Goal: Task Accomplishment & Management: Use online tool/utility

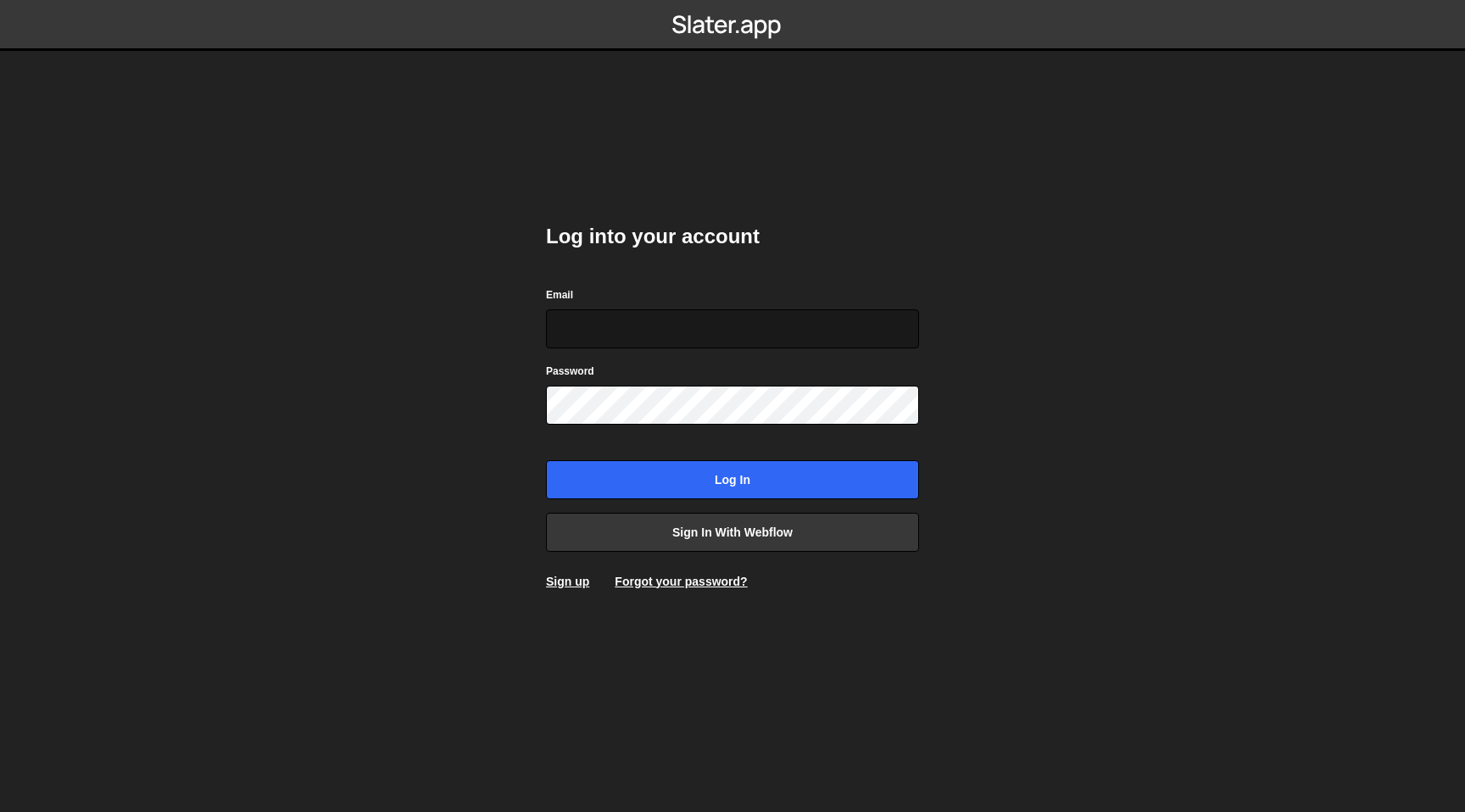
type input "[PERSON_NAME][EMAIL_ADDRESS]"
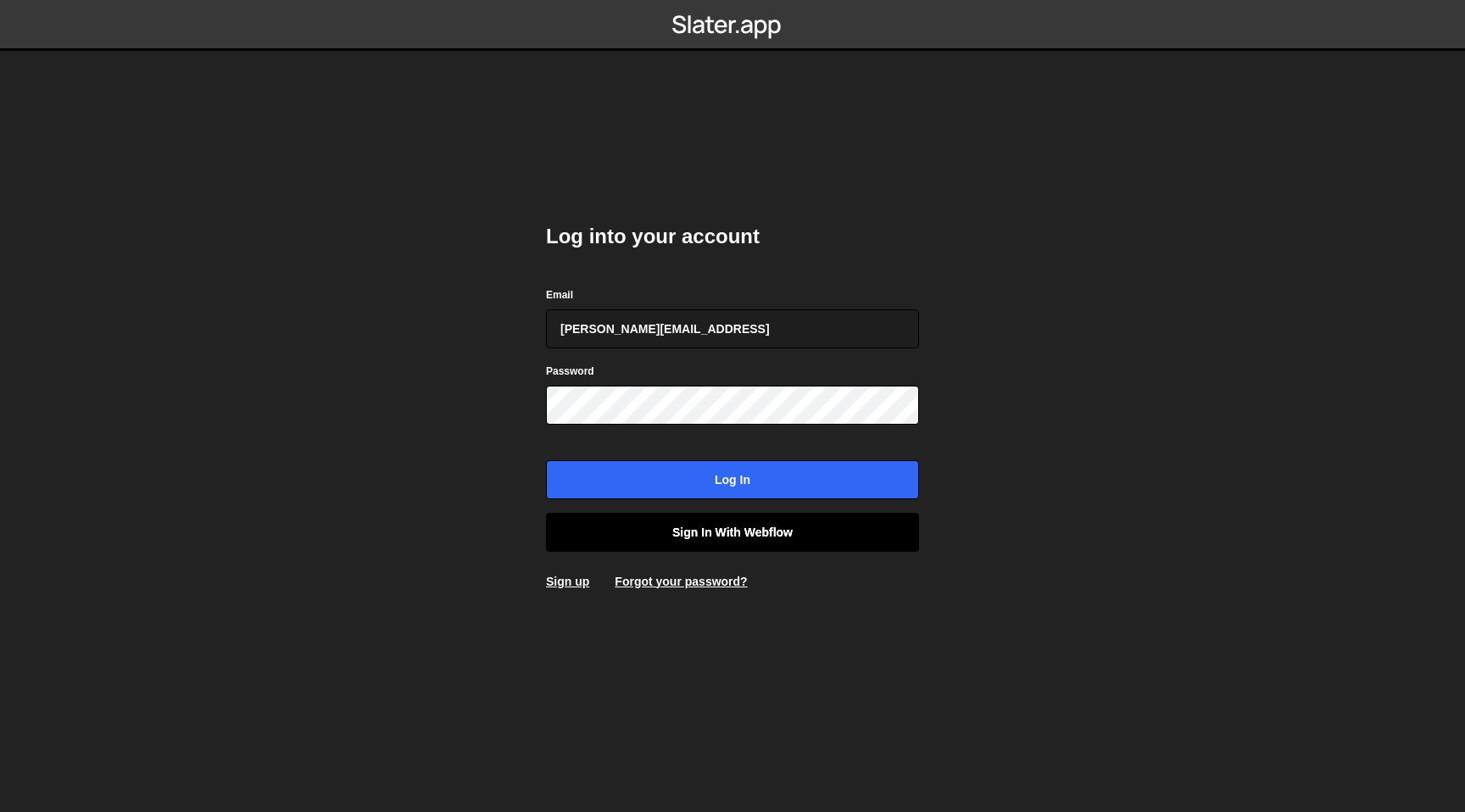
click at [725, 538] on link "Sign in with Webflow" at bounding box center [732, 532] width 373 height 39
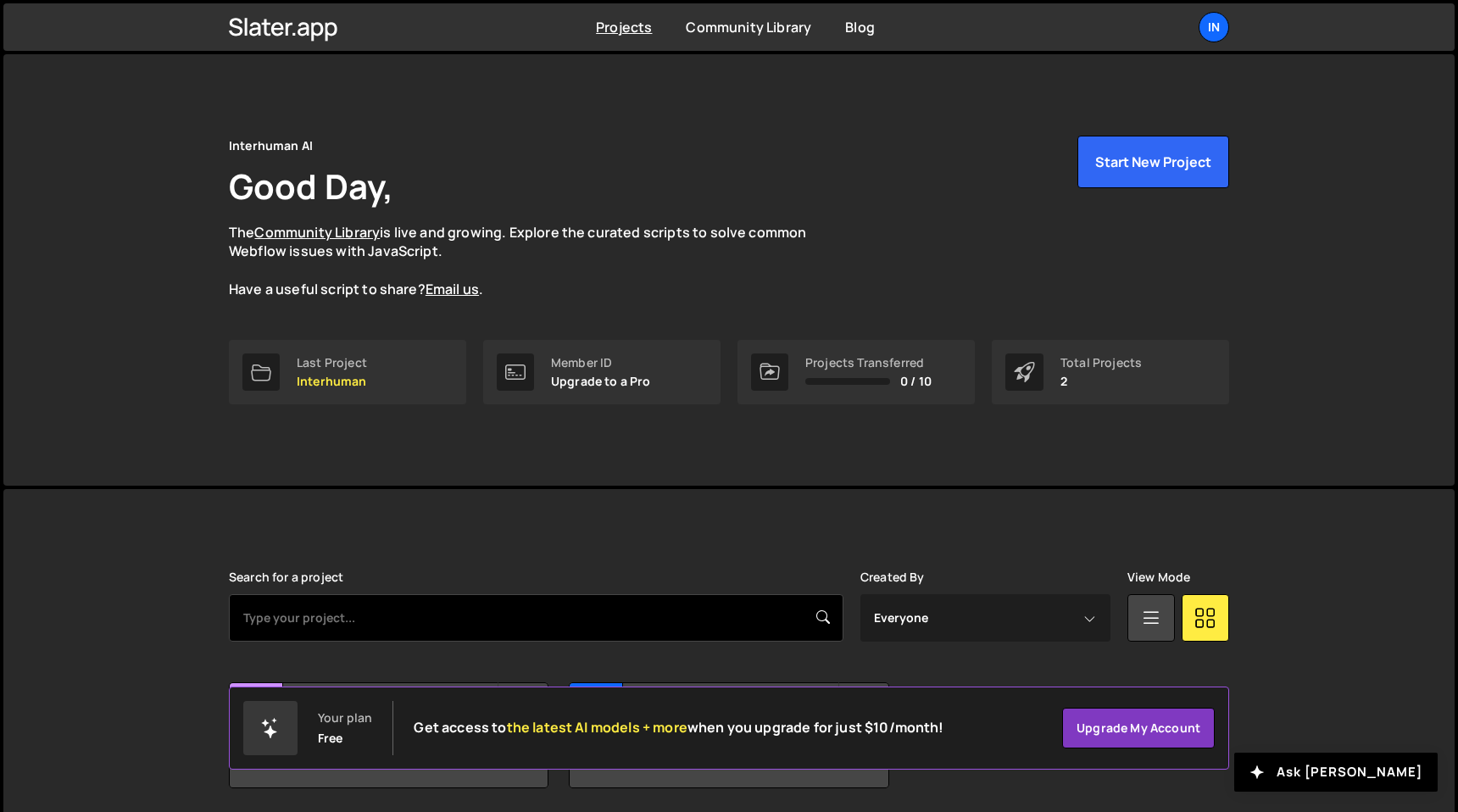
scroll to position [60, 0]
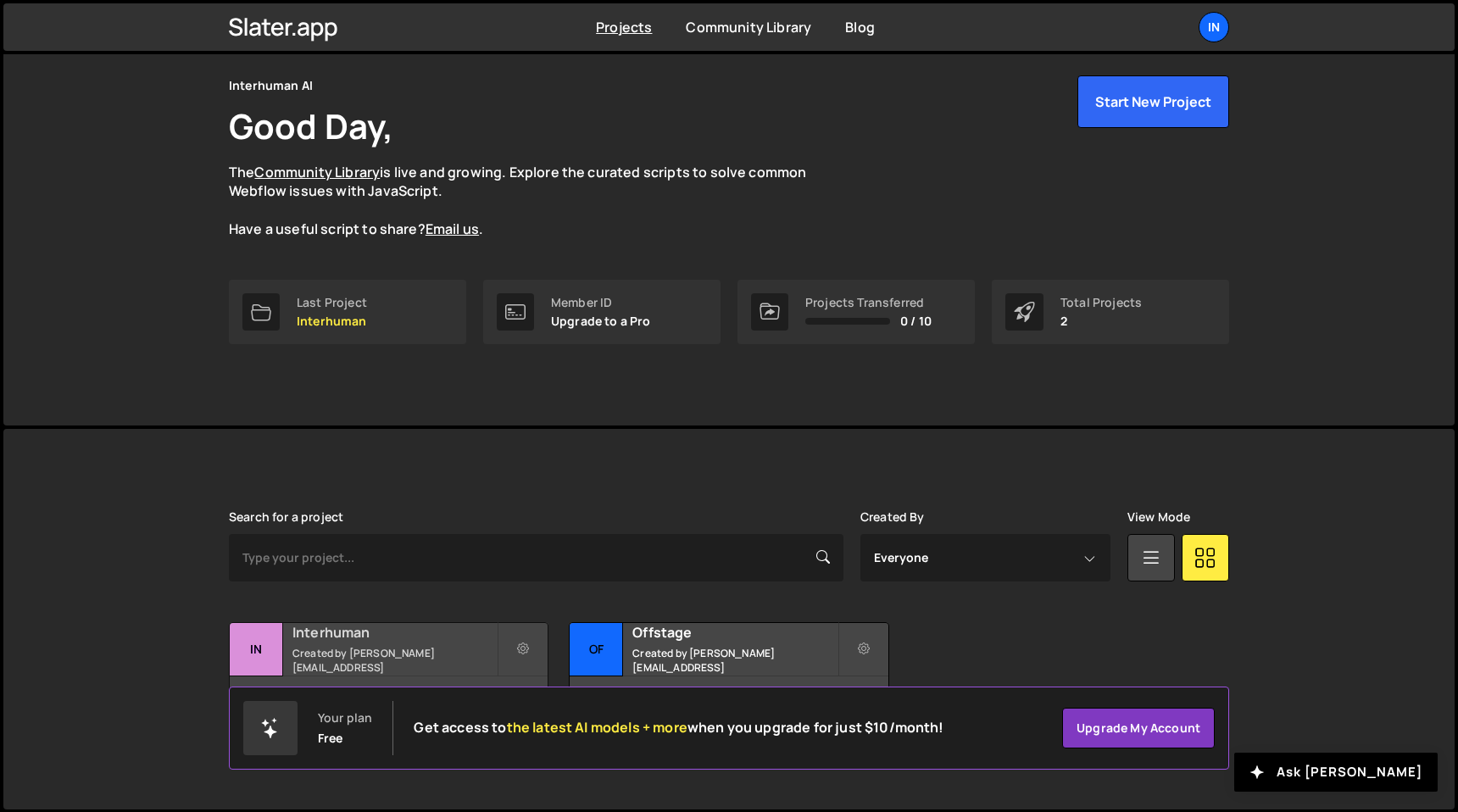
click at [434, 649] on div "Interhuman Created by frederik@interhuman.ai" at bounding box center [389, 649] width 318 height 52
click at [528, 656] on icon at bounding box center [524, 649] width 12 height 17
click at [634, 24] on link "Projects" at bounding box center [624, 26] width 56 height 18
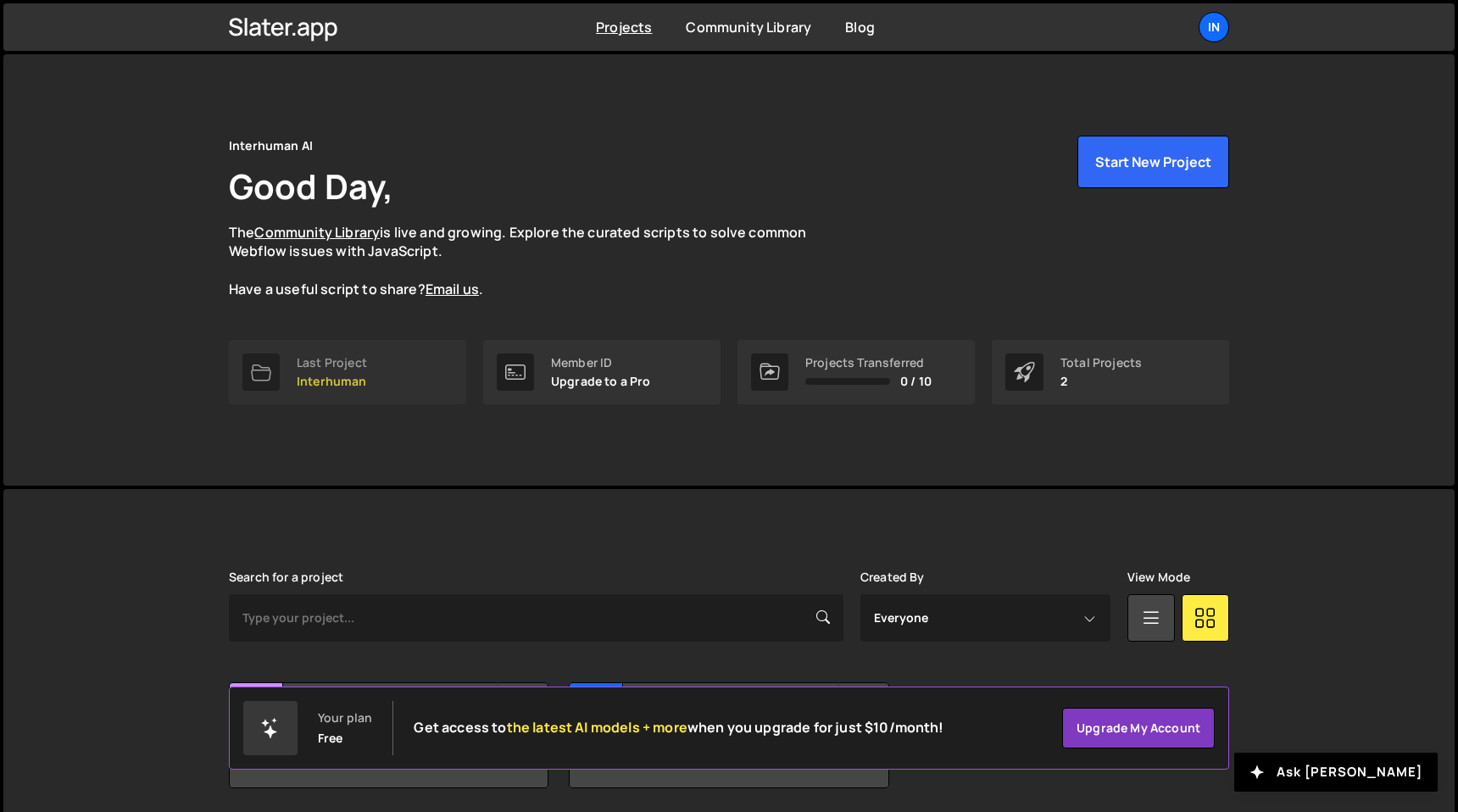
click at [302, 371] on div "Last Project Interhuman" at bounding box center [331, 371] width 70 height 32
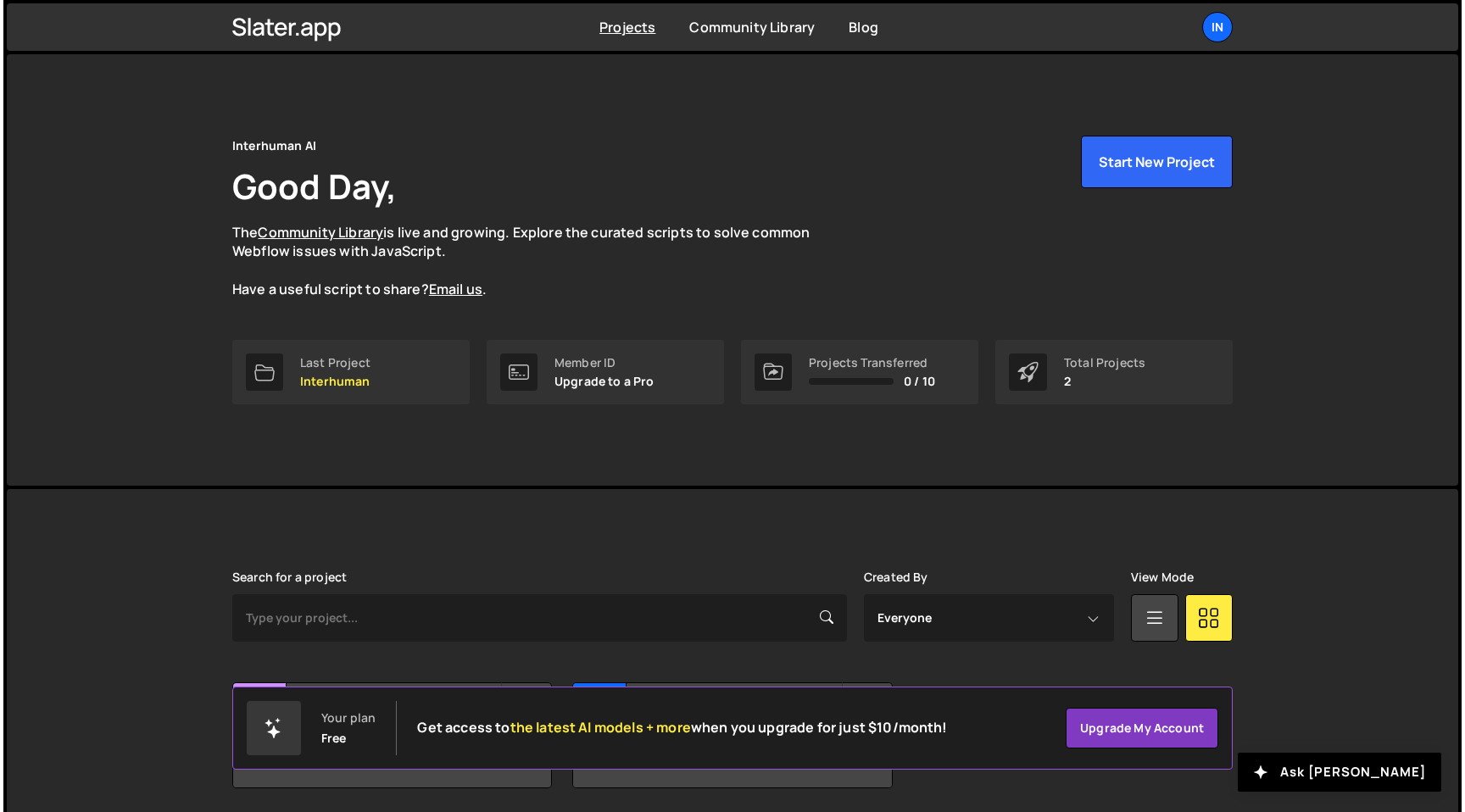
scroll to position [60, 0]
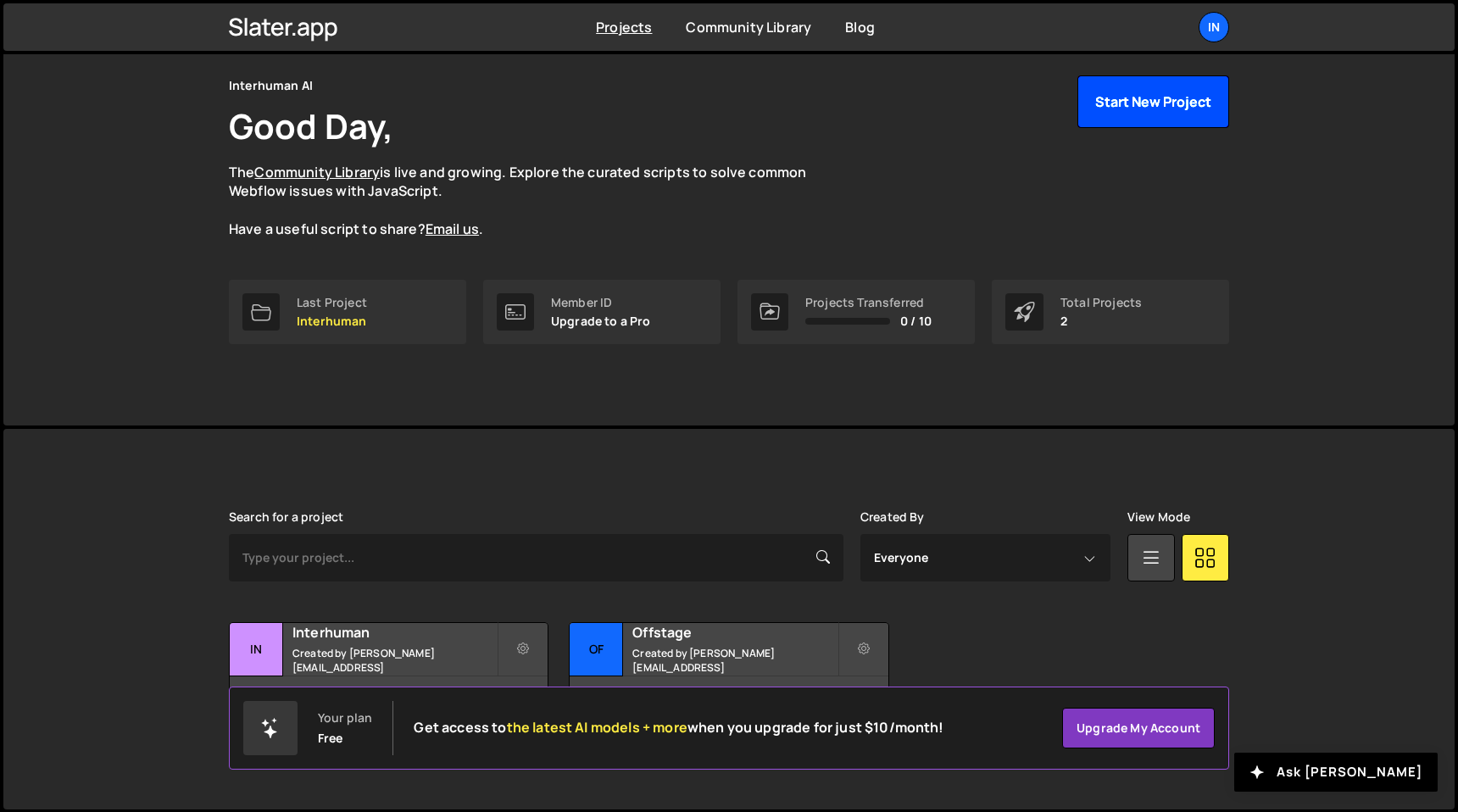
click at [1165, 102] on button "Start New Project" at bounding box center [1154, 101] width 152 height 52
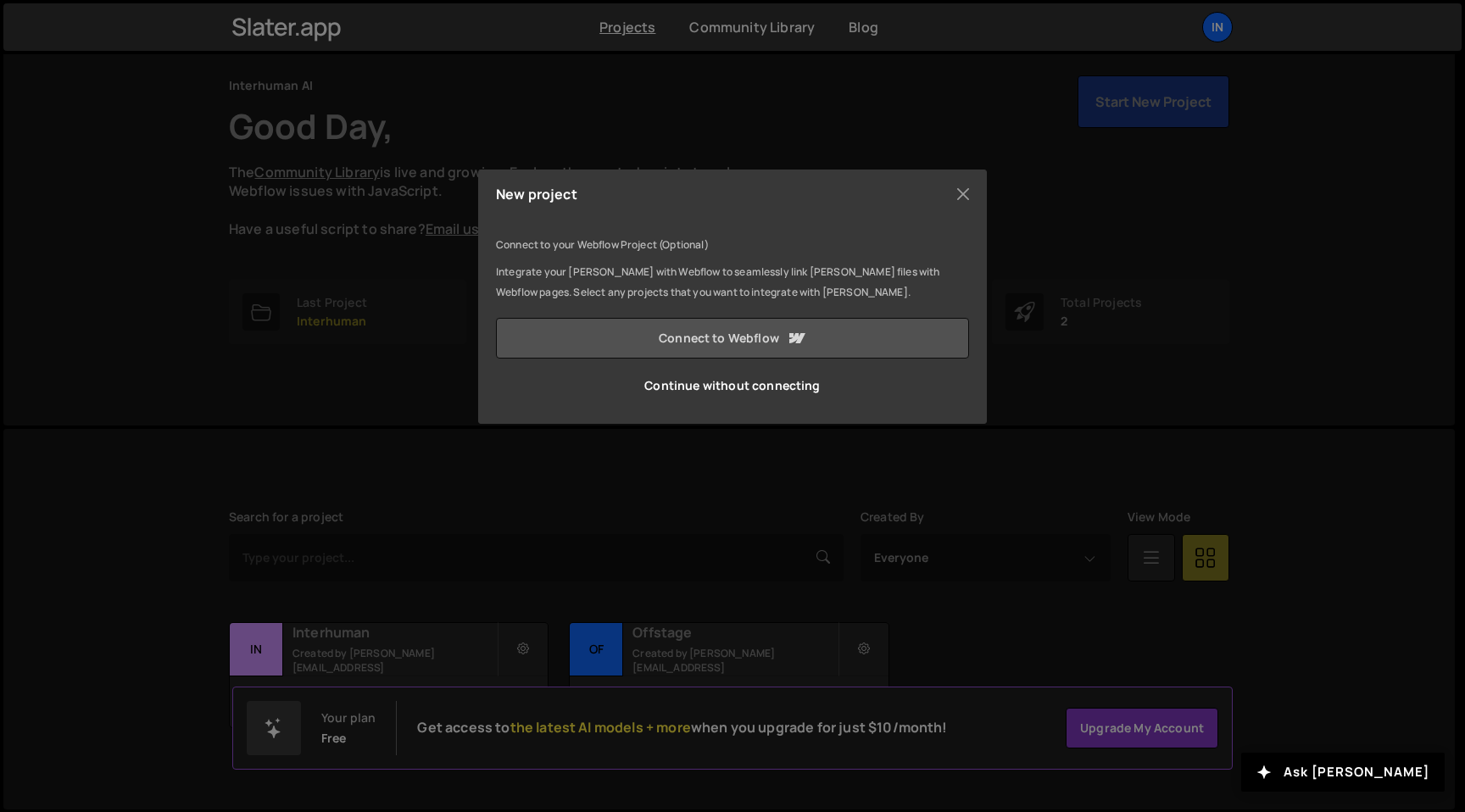
click at [724, 338] on link "Connect to Webflow" at bounding box center [732, 338] width 473 height 41
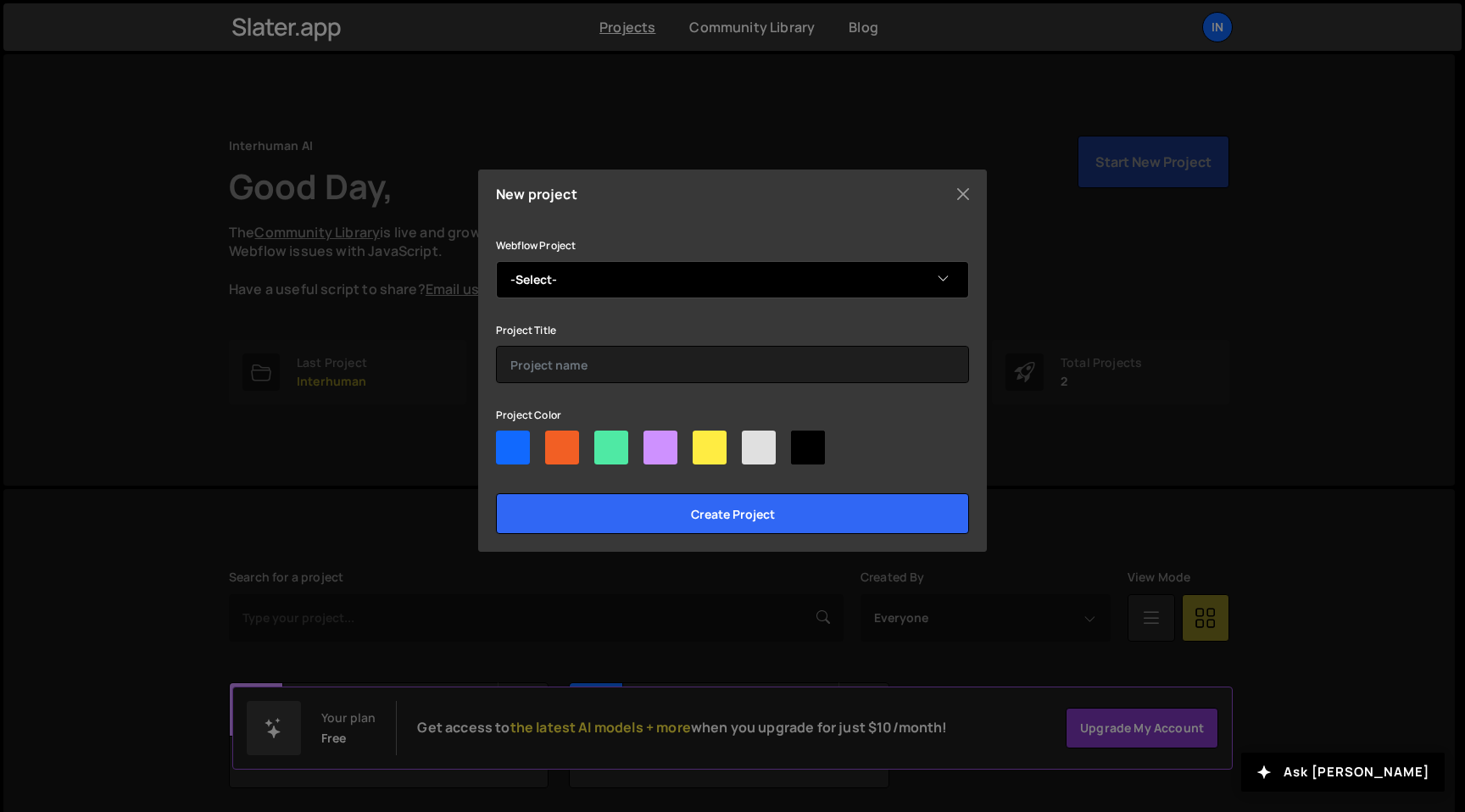
click at [684, 273] on select "-Select- Interhuman 2025" at bounding box center [732, 280] width 473 height 38
select select "6898b24847407e975d7214ec"
click at [496, 261] on select "-Select- Interhuman 2025" at bounding box center [732, 280] width 473 height 38
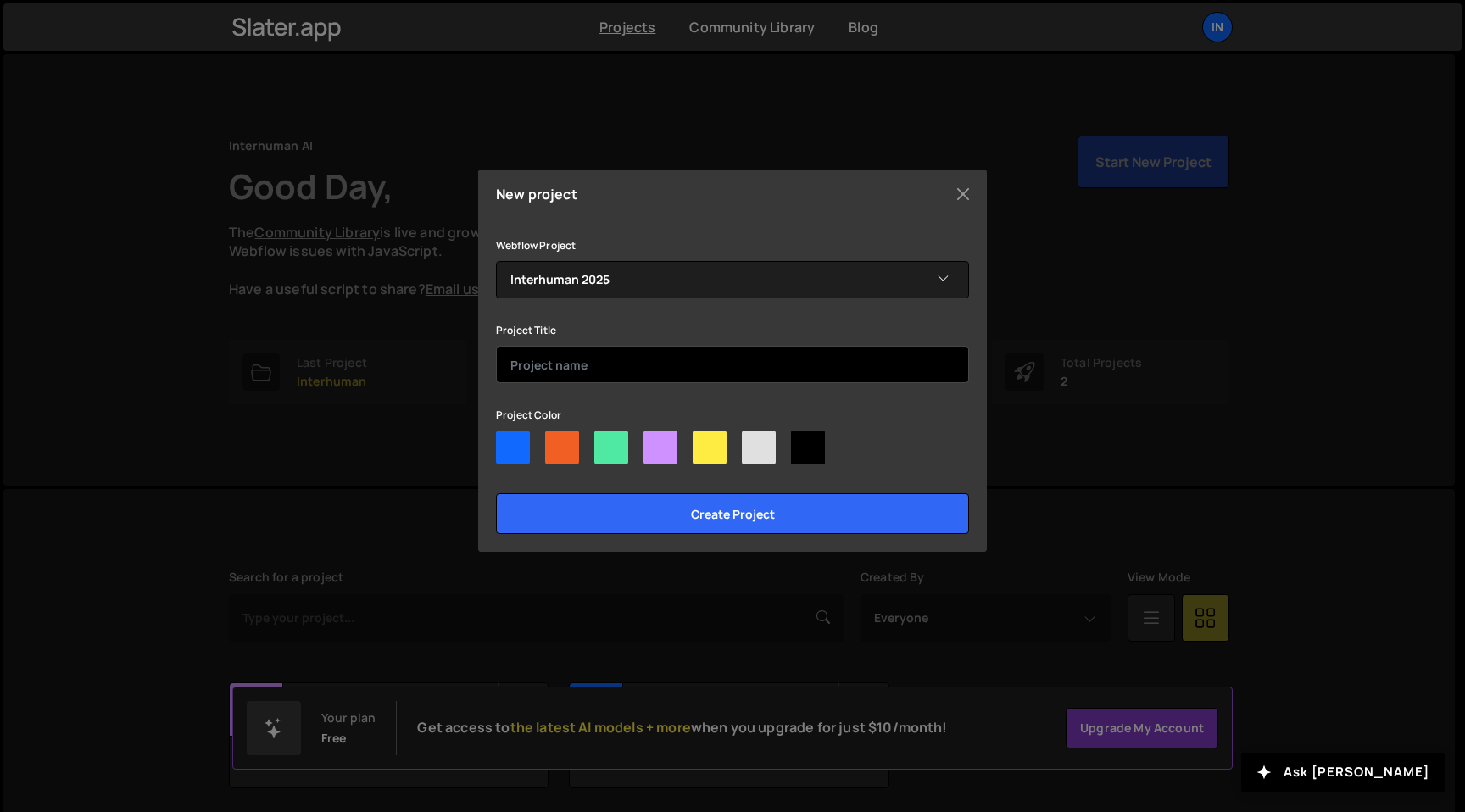
click at [641, 354] on input "text" at bounding box center [732, 364] width 473 height 38
type input "Interhuman 2025"
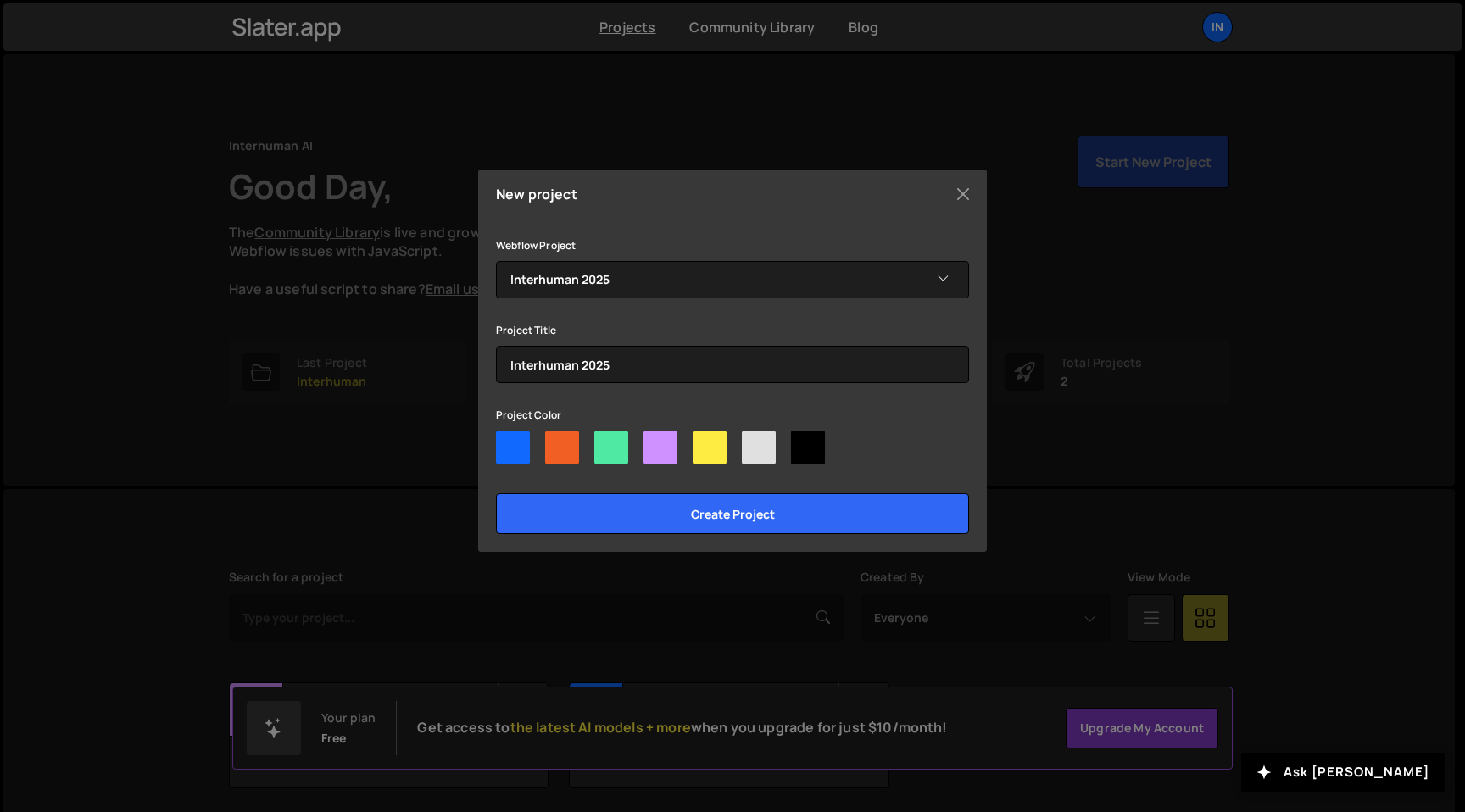
click at [502, 457] on div at bounding box center [512, 448] width 34 height 34
click at [502, 441] on input"] "radio" at bounding box center [501, 436] width 11 height 11
radio input"] "true"
click at [565, 448] on div at bounding box center [562, 448] width 34 height 34
click at [556, 441] on input"] "radio" at bounding box center [551, 436] width 11 height 11
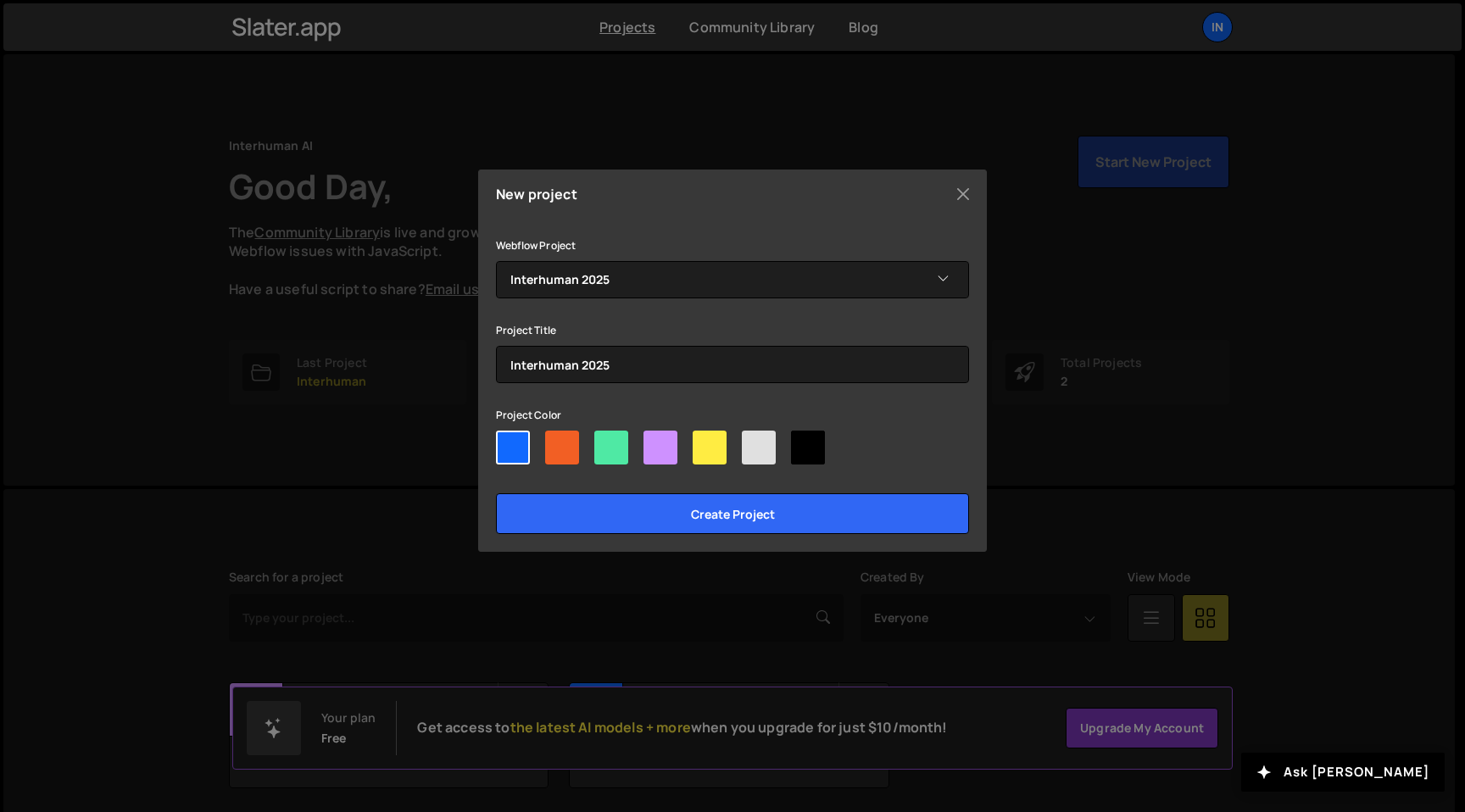
radio input"] "true"
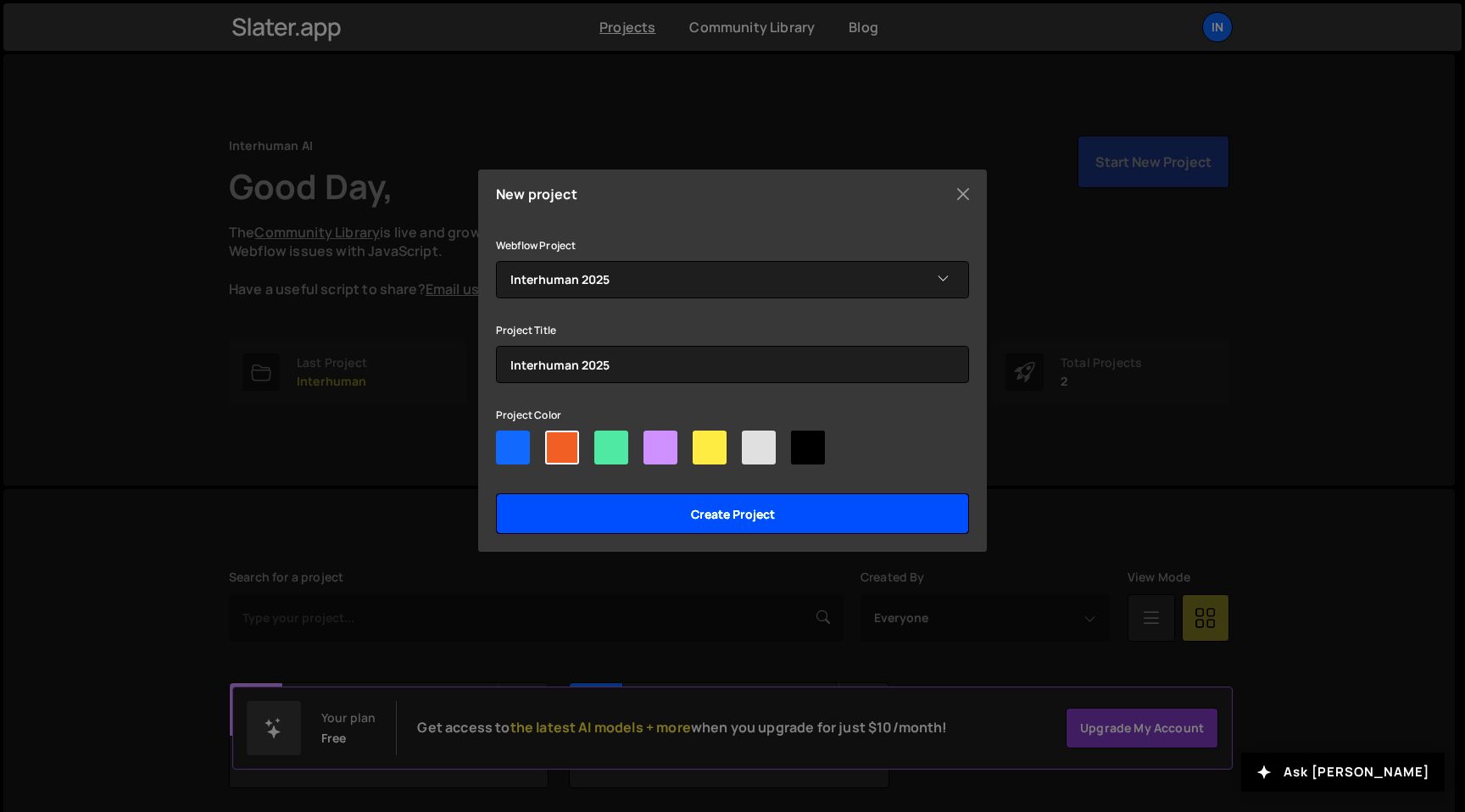
click at [628, 520] on input "Create project" at bounding box center [732, 513] width 473 height 41
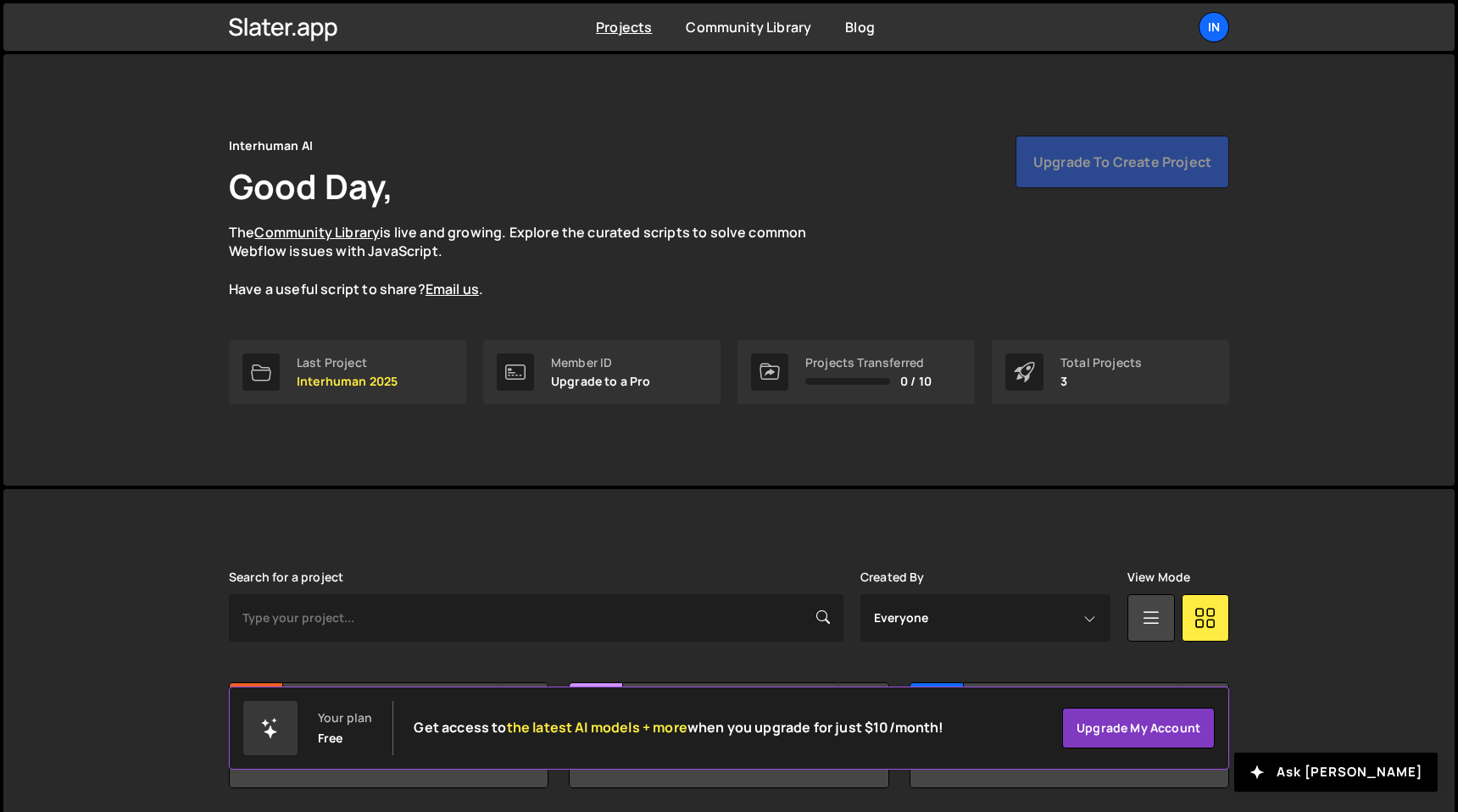
scroll to position [60, 0]
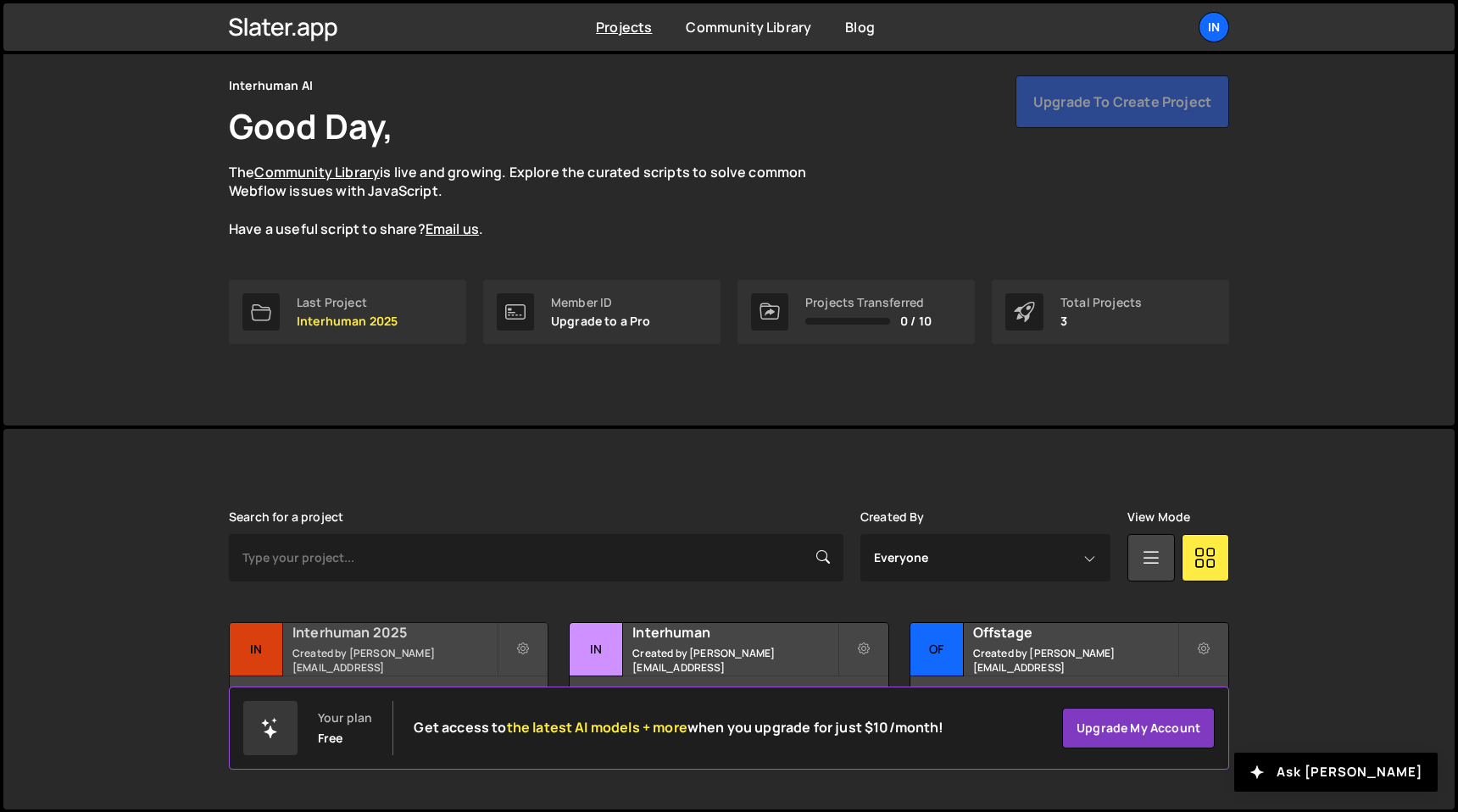
click at [349, 655] on small "Created by [PERSON_NAME][EMAIL_ADDRESS]" at bounding box center [395, 660] width 205 height 29
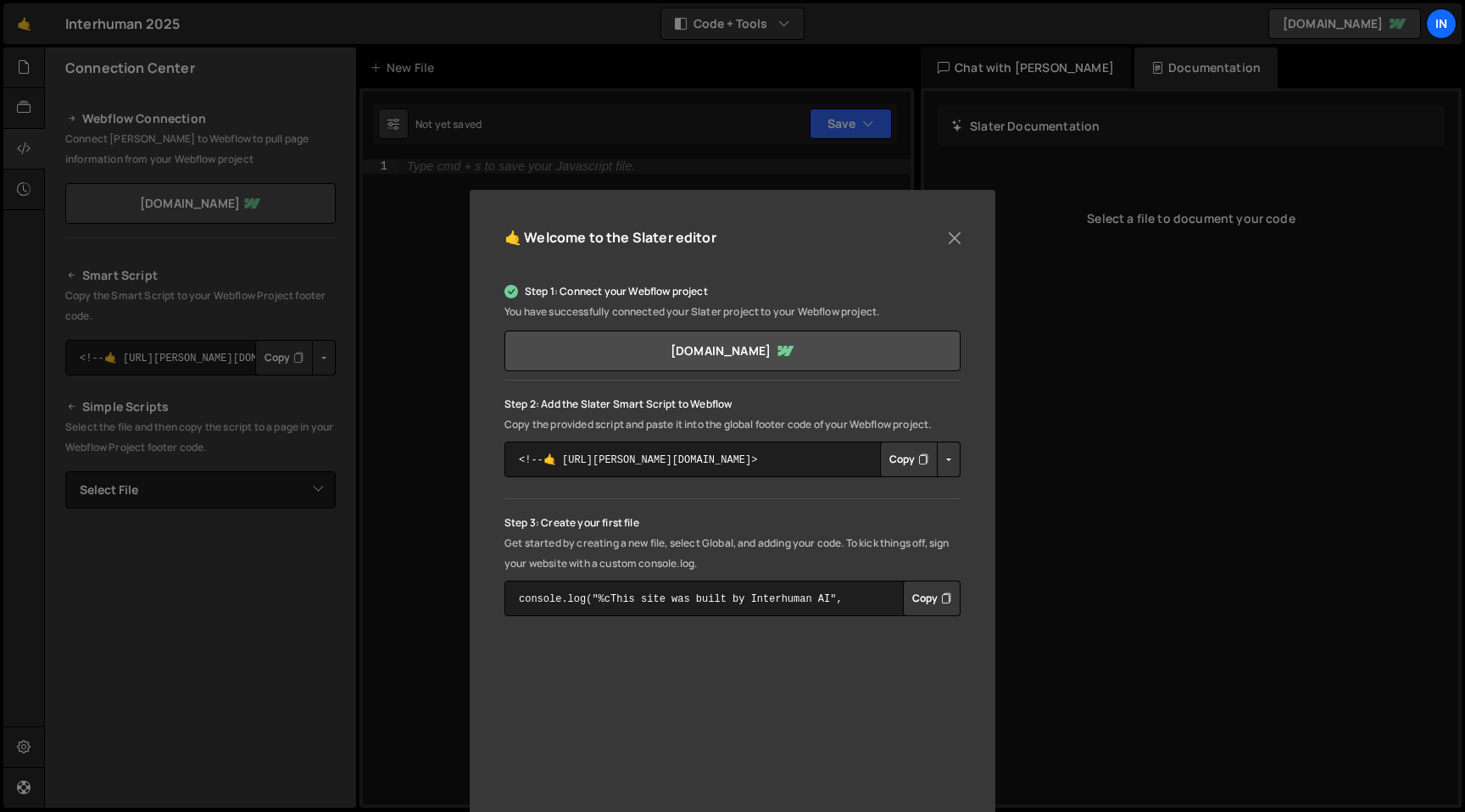
click at [897, 456] on button "Copy" at bounding box center [909, 459] width 58 height 36
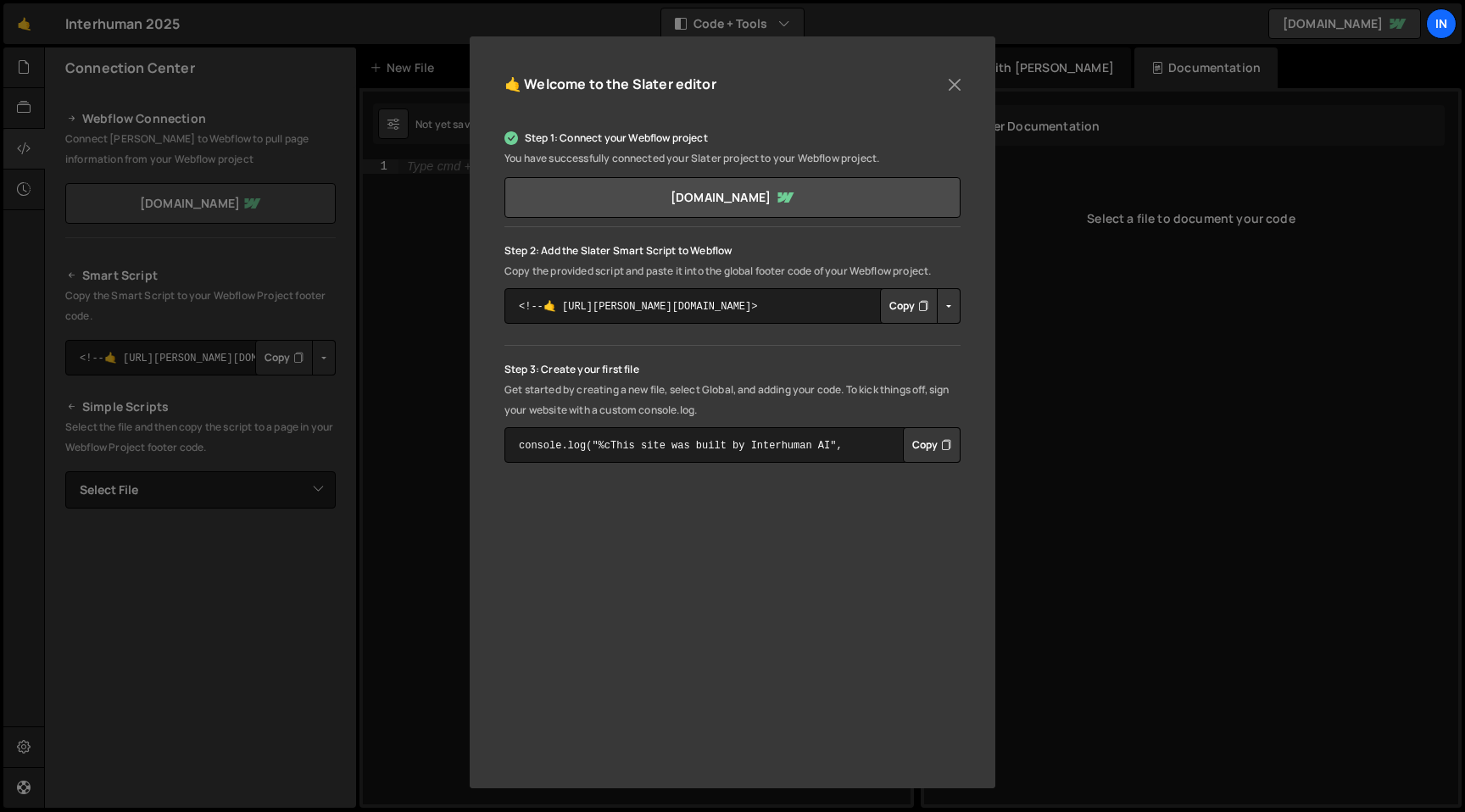
scroll to position [149, 0]
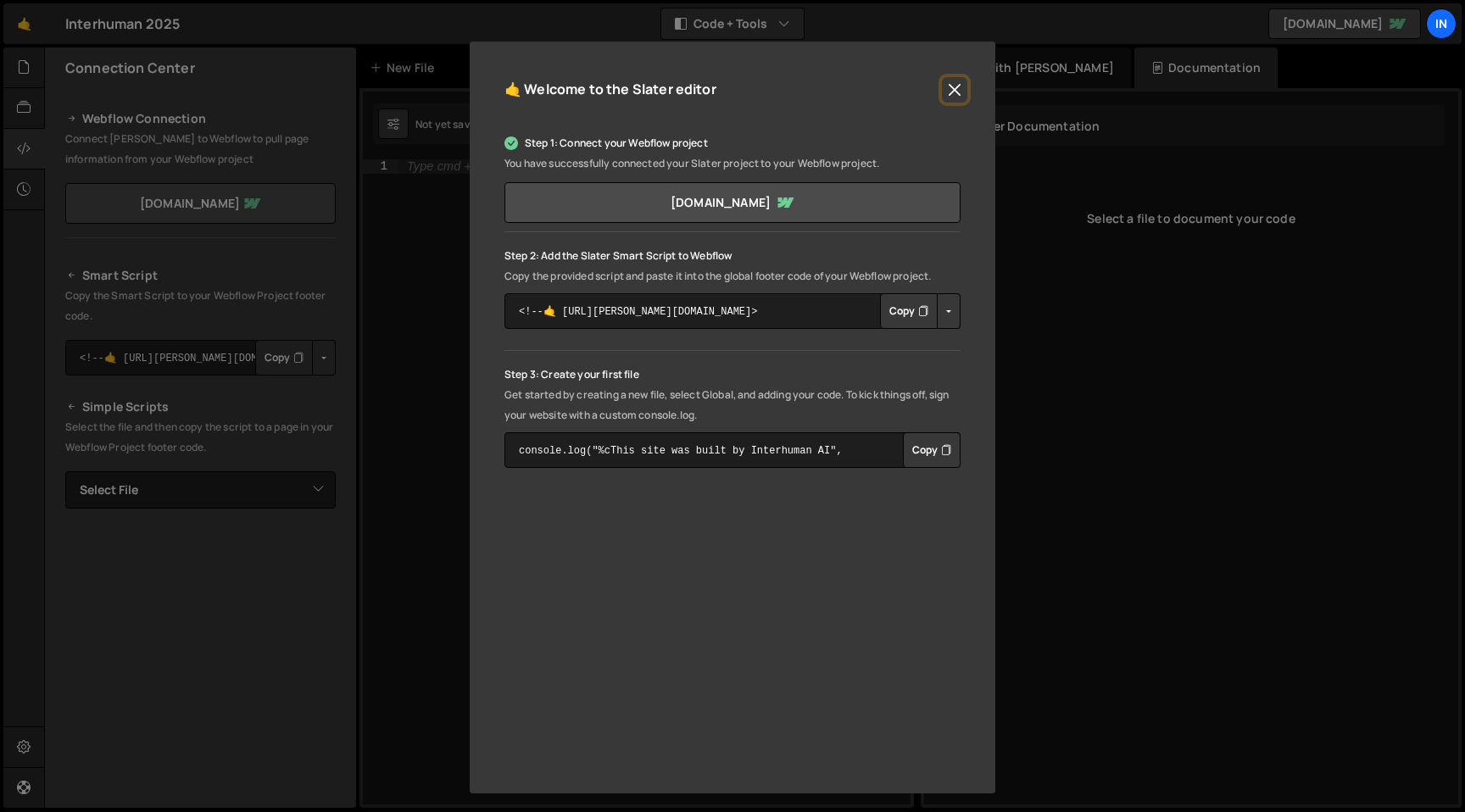
click at [948, 88] on button "Close" at bounding box center [954, 89] width 25 height 25
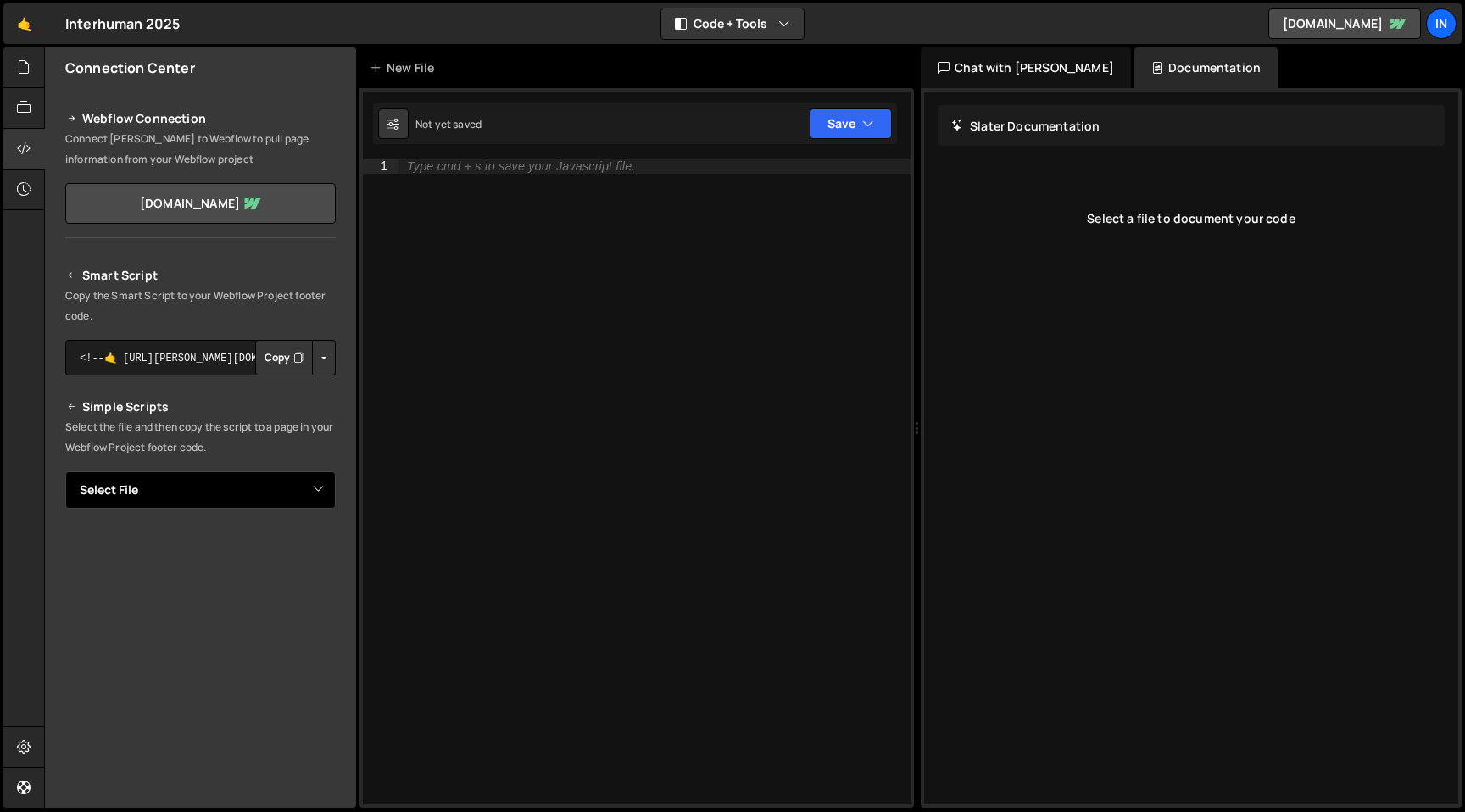
click at [220, 478] on select "Select File" at bounding box center [200, 489] width 270 height 38
click at [66, 471] on select "Select File" at bounding box center [200, 489] width 270 height 38
click at [418, 66] on div "New File" at bounding box center [405, 67] width 71 height 17
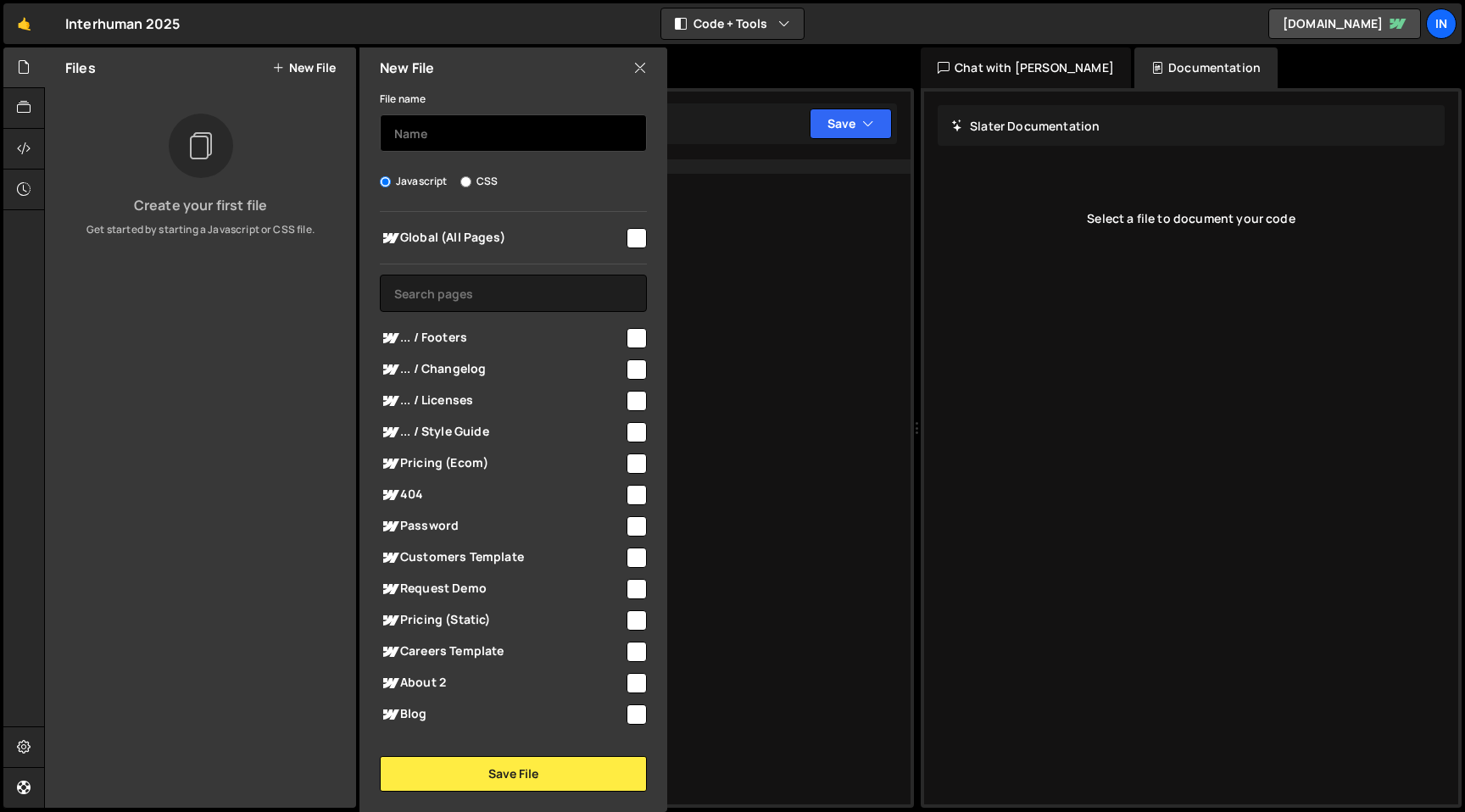
click at [511, 132] on input "text" at bounding box center [512, 133] width 267 height 38
type input "LocomotiveScroll"
click at [627, 239] on input "checkbox" at bounding box center [636, 238] width 20 height 20
checkbox input "true"
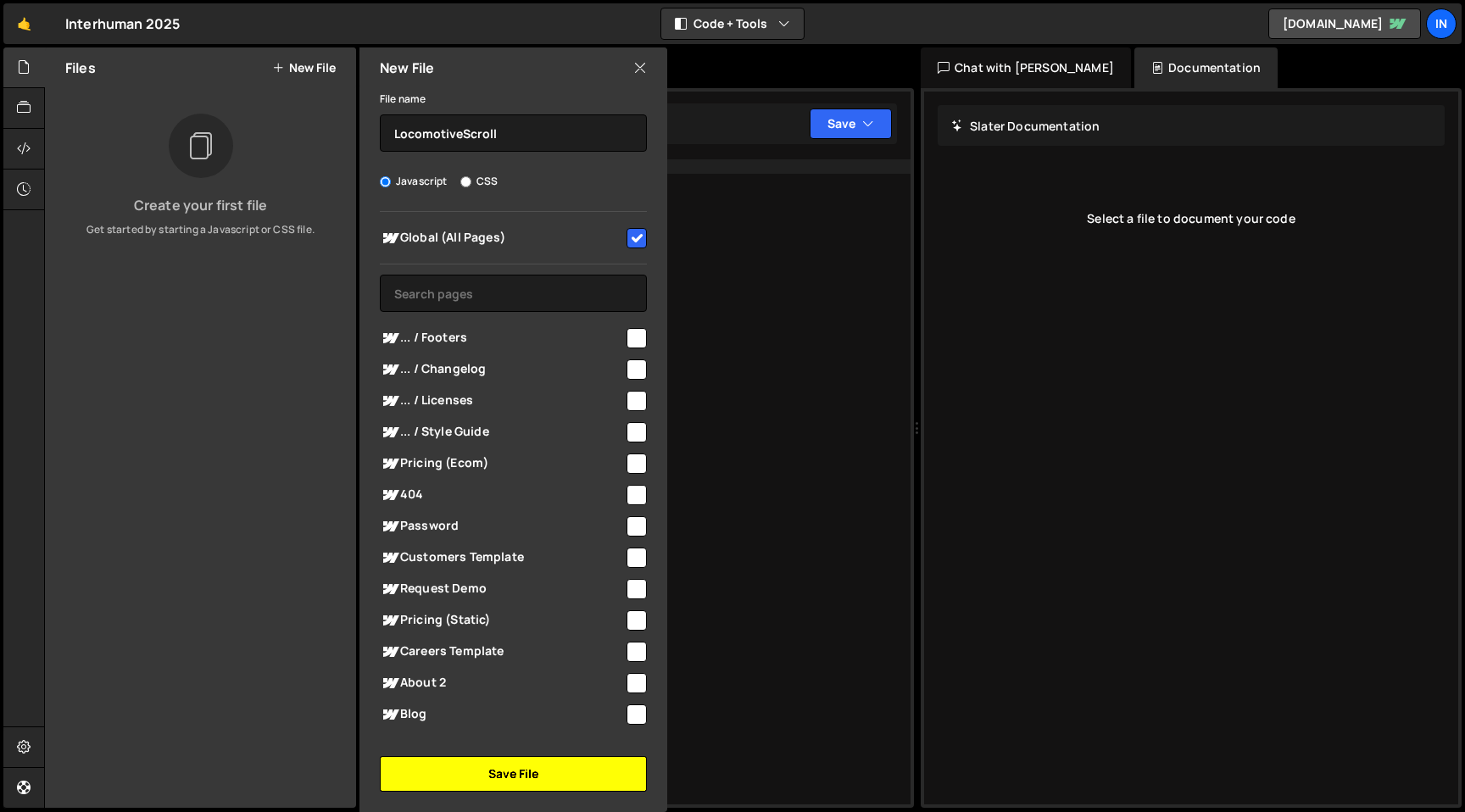
click at [540, 770] on button "Save File" at bounding box center [512, 774] width 267 height 36
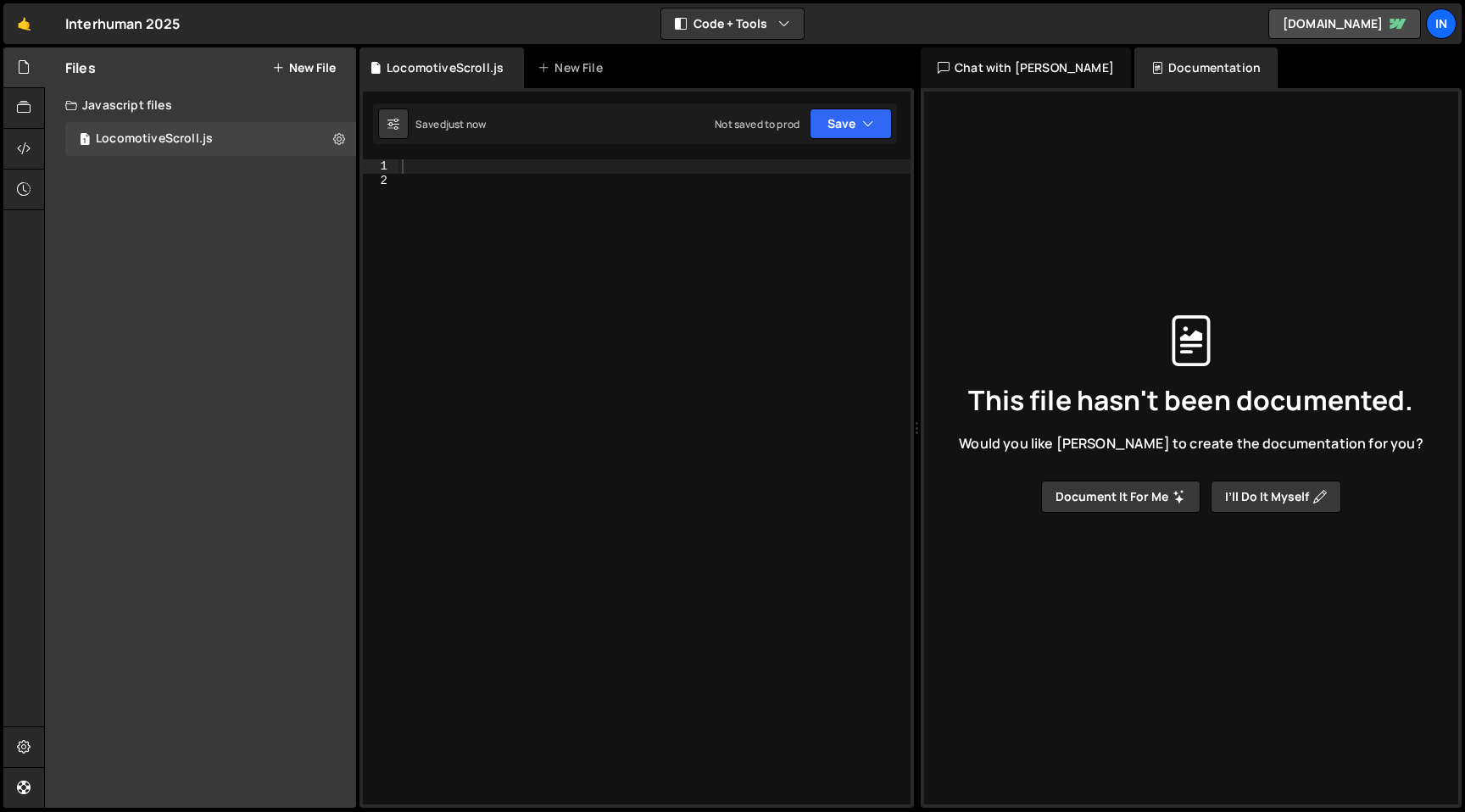
click at [508, 415] on div at bounding box center [655, 496] width 512 height 673
paste textarea "</script>"
type textarea "</script>"
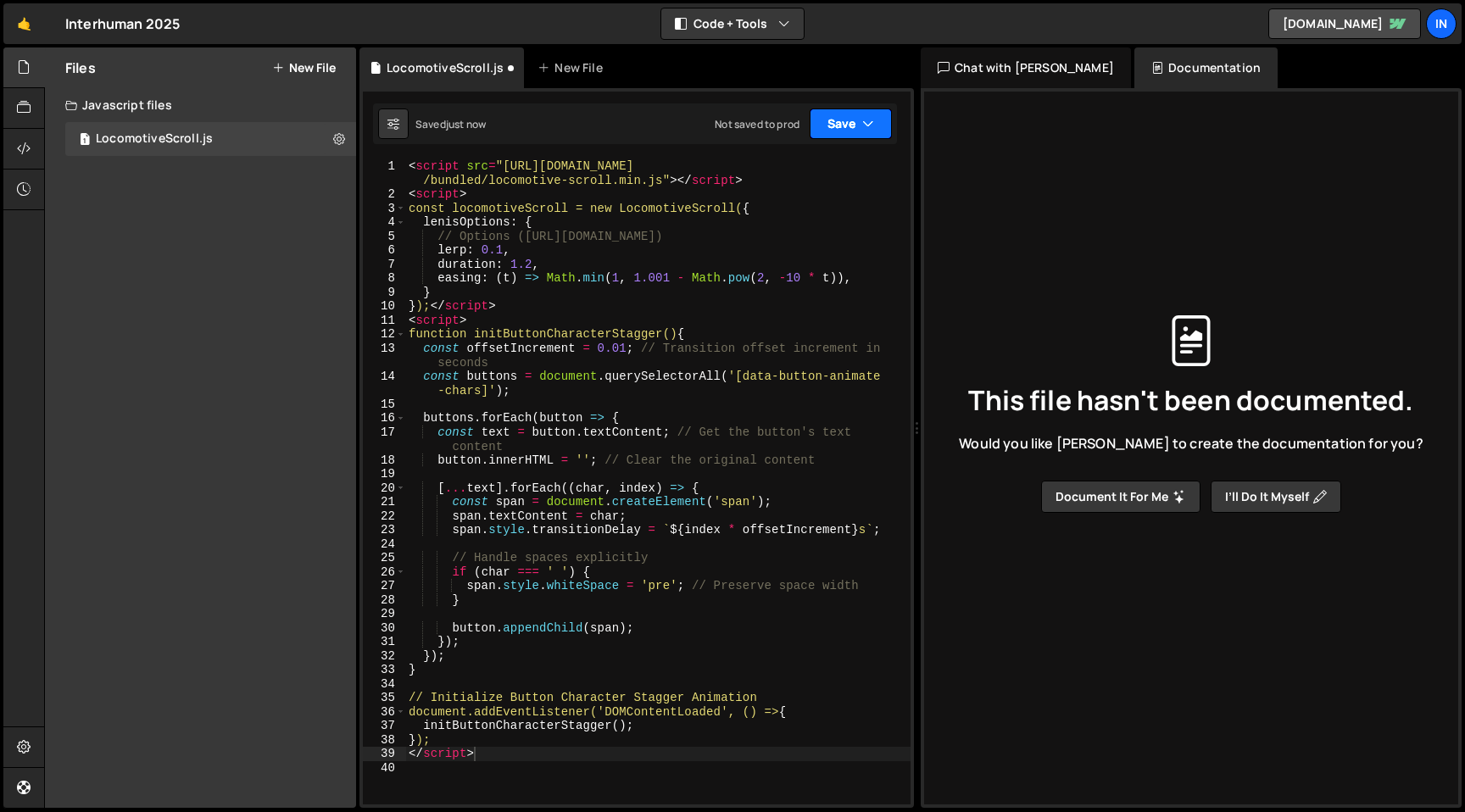
click at [872, 113] on button "Save" at bounding box center [851, 123] width 82 height 31
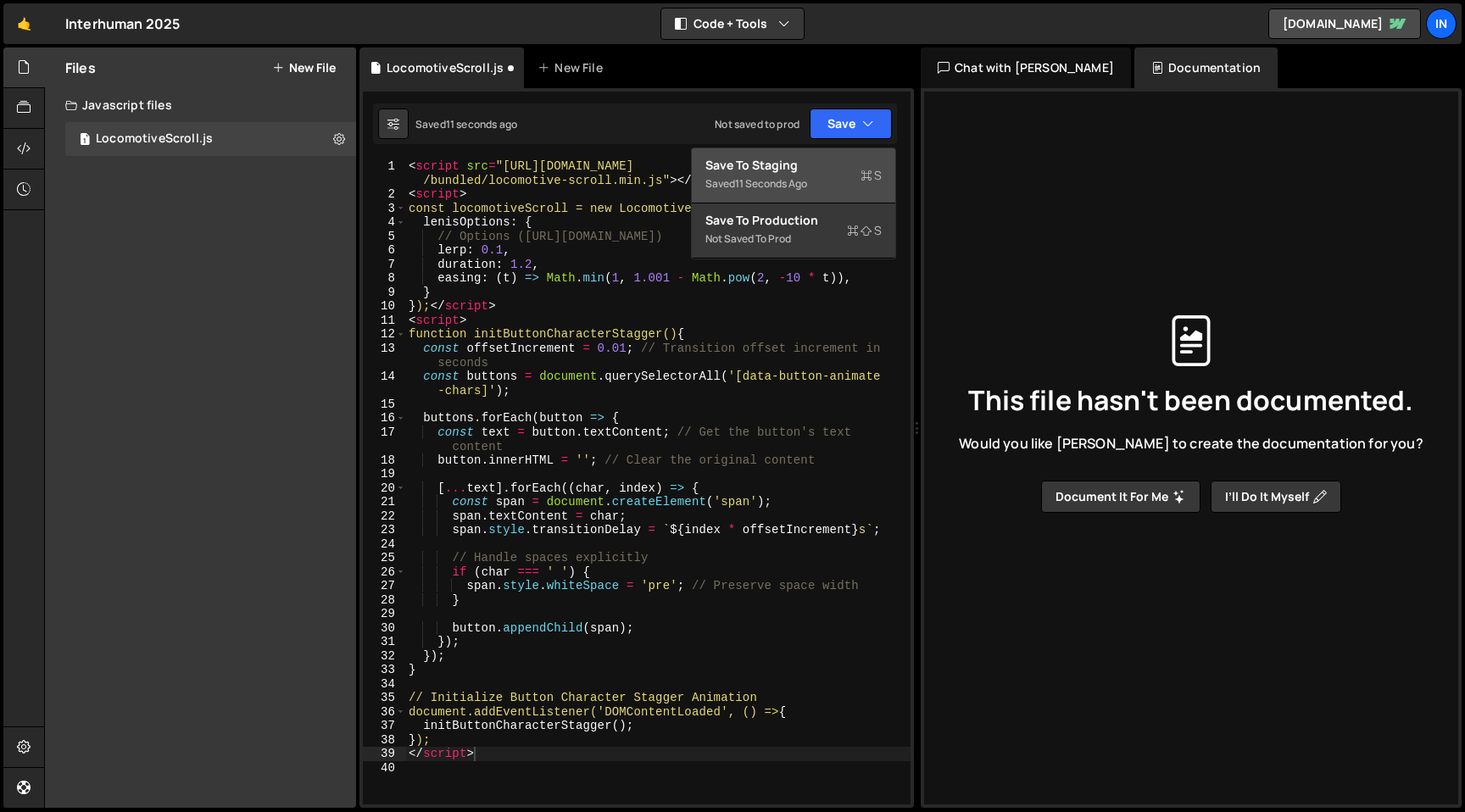
click at [818, 163] on div "Save to Staging S" at bounding box center [794, 164] width 177 height 17
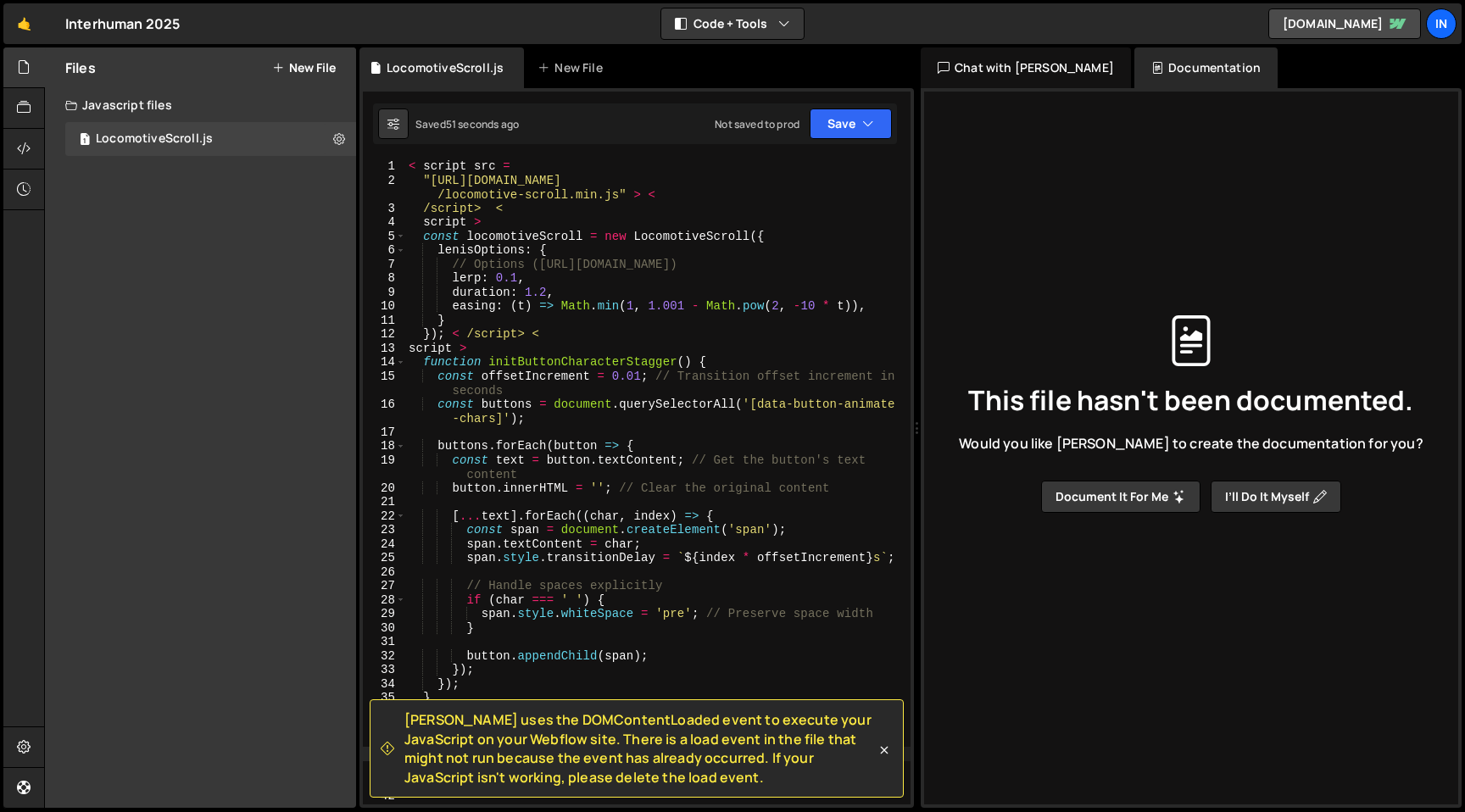
click at [319, 71] on button "New File" at bounding box center [303, 68] width 64 height 14
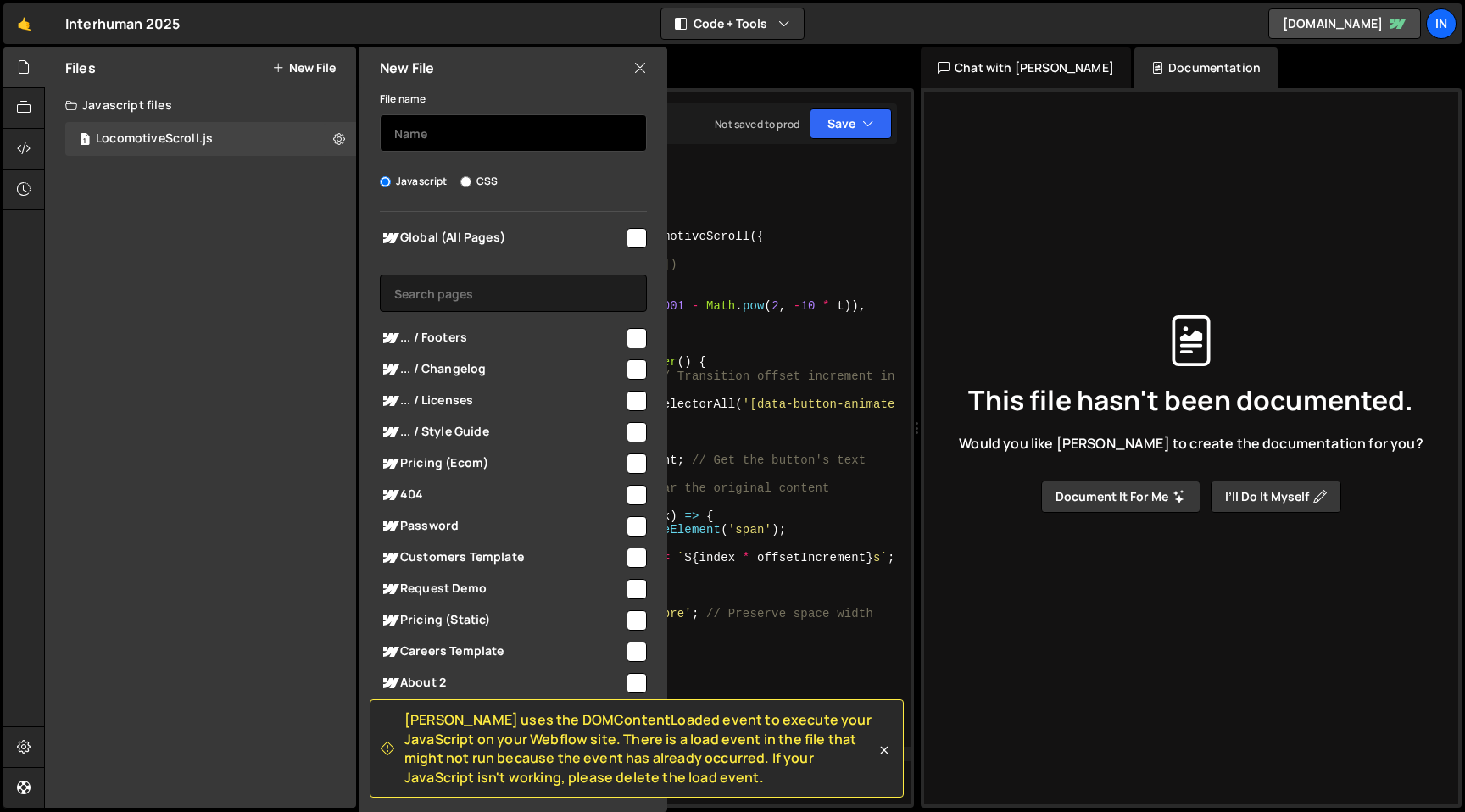
click at [413, 132] on input "text" at bounding box center [512, 133] width 267 height 38
type input "N"
type input "BigNavigation"
click at [627, 240] on input "checkbox" at bounding box center [636, 238] width 20 height 20
checkbox input "true"
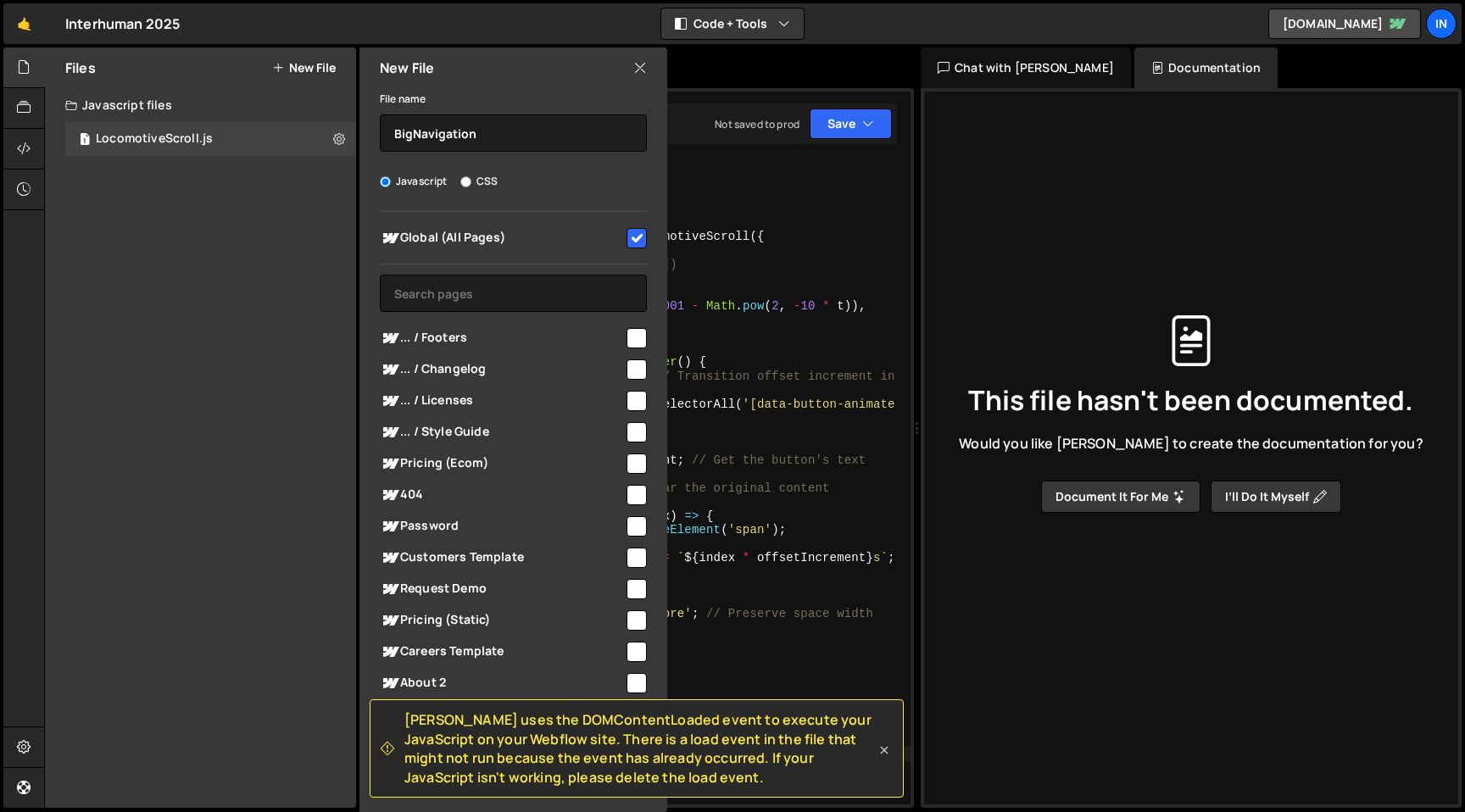
click at [884, 753] on icon at bounding box center [884, 750] width 17 height 17
checkbox input "false"
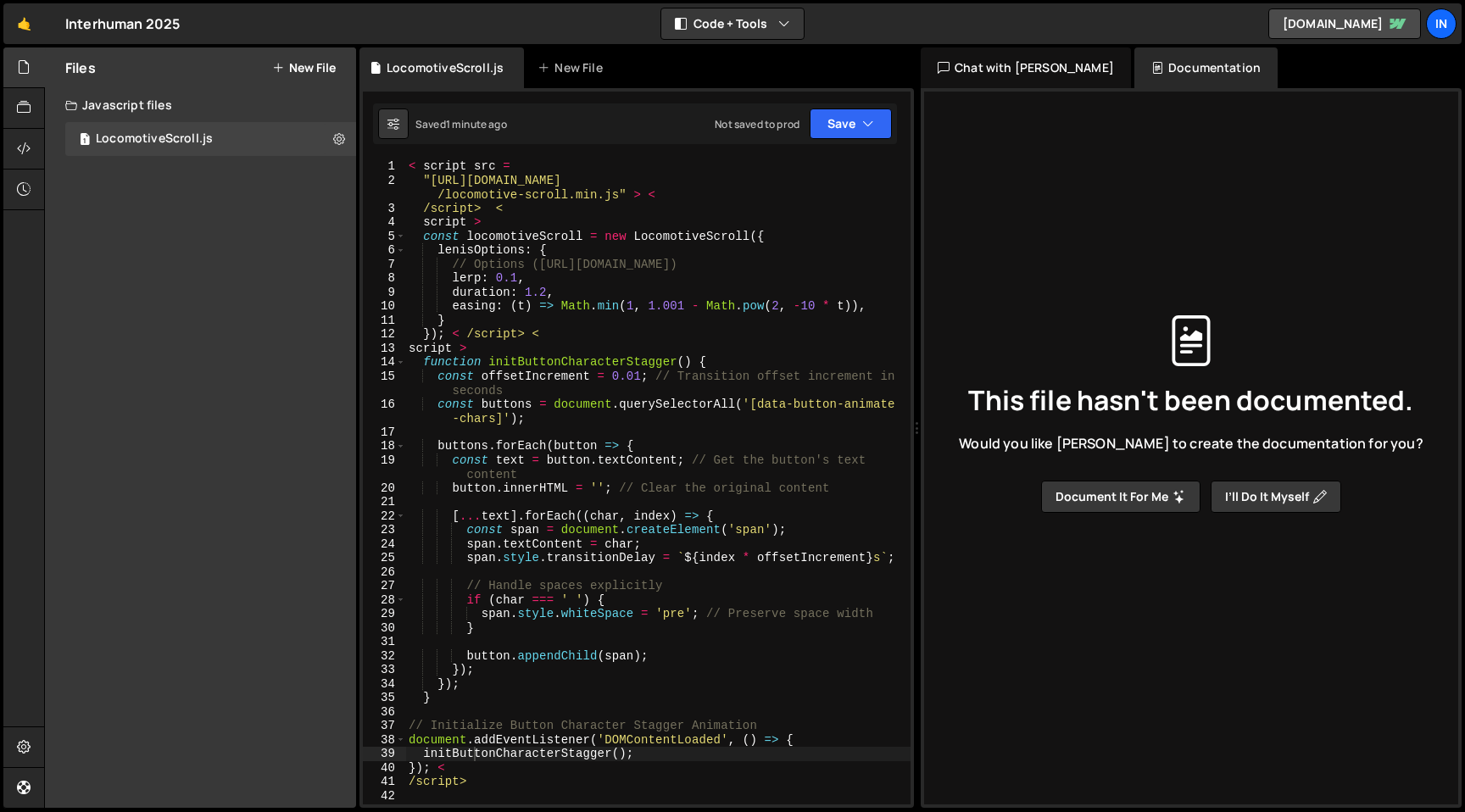
click at [313, 74] on button "New File" at bounding box center [303, 68] width 64 height 14
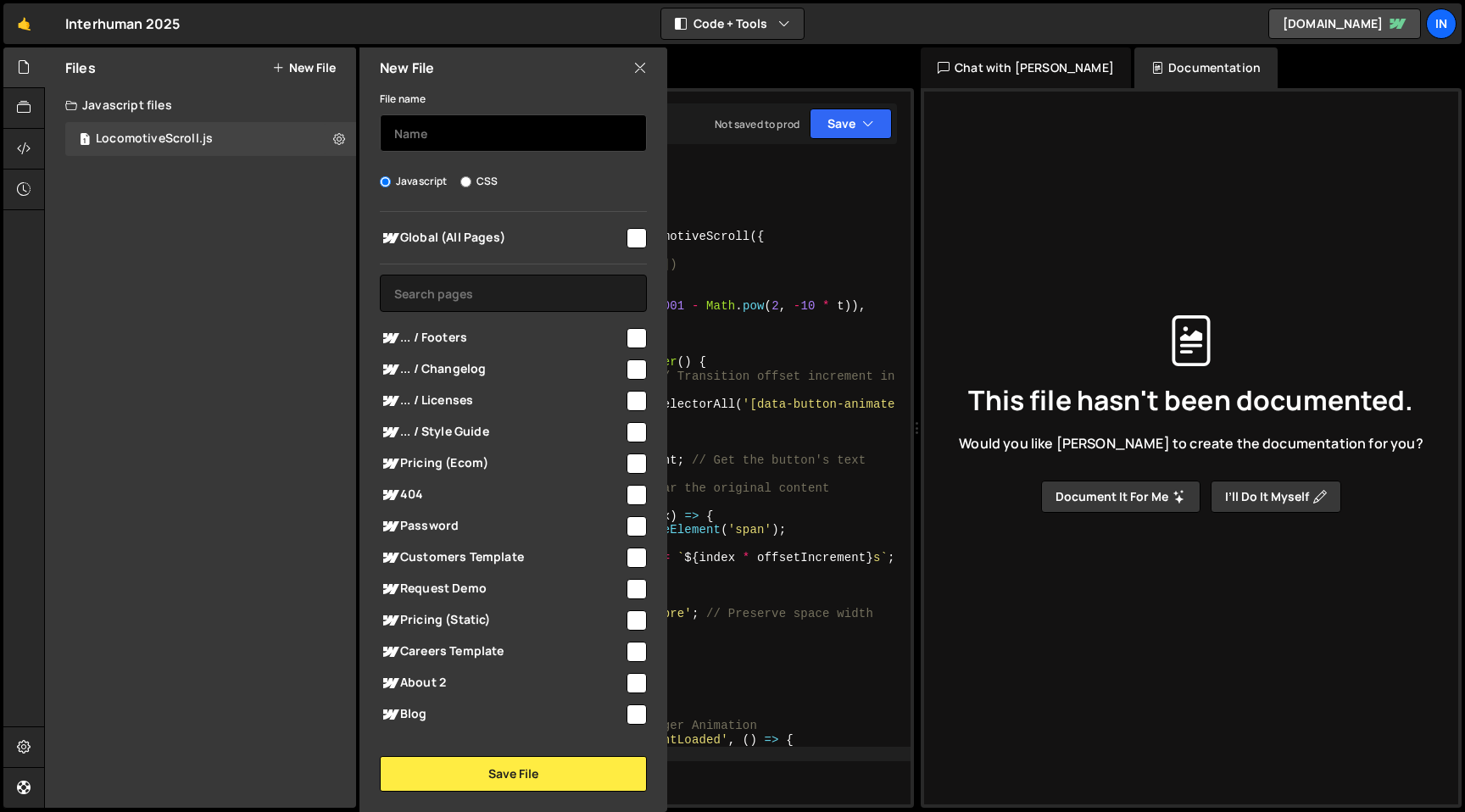
click at [415, 140] on input "text" at bounding box center [512, 133] width 267 height 38
drag, startPoint x: 410, startPoint y: 130, endPoint x: 370, endPoint y: 129, distance: 40.0
click at [371, 129] on div "File name BigNavigation Javascript CSS Global (All Pages)" at bounding box center [513, 440] width 308 height 704
type input "Navigation"
click at [628, 239] on input "checkbox" at bounding box center [636, 238] width 20 height 20
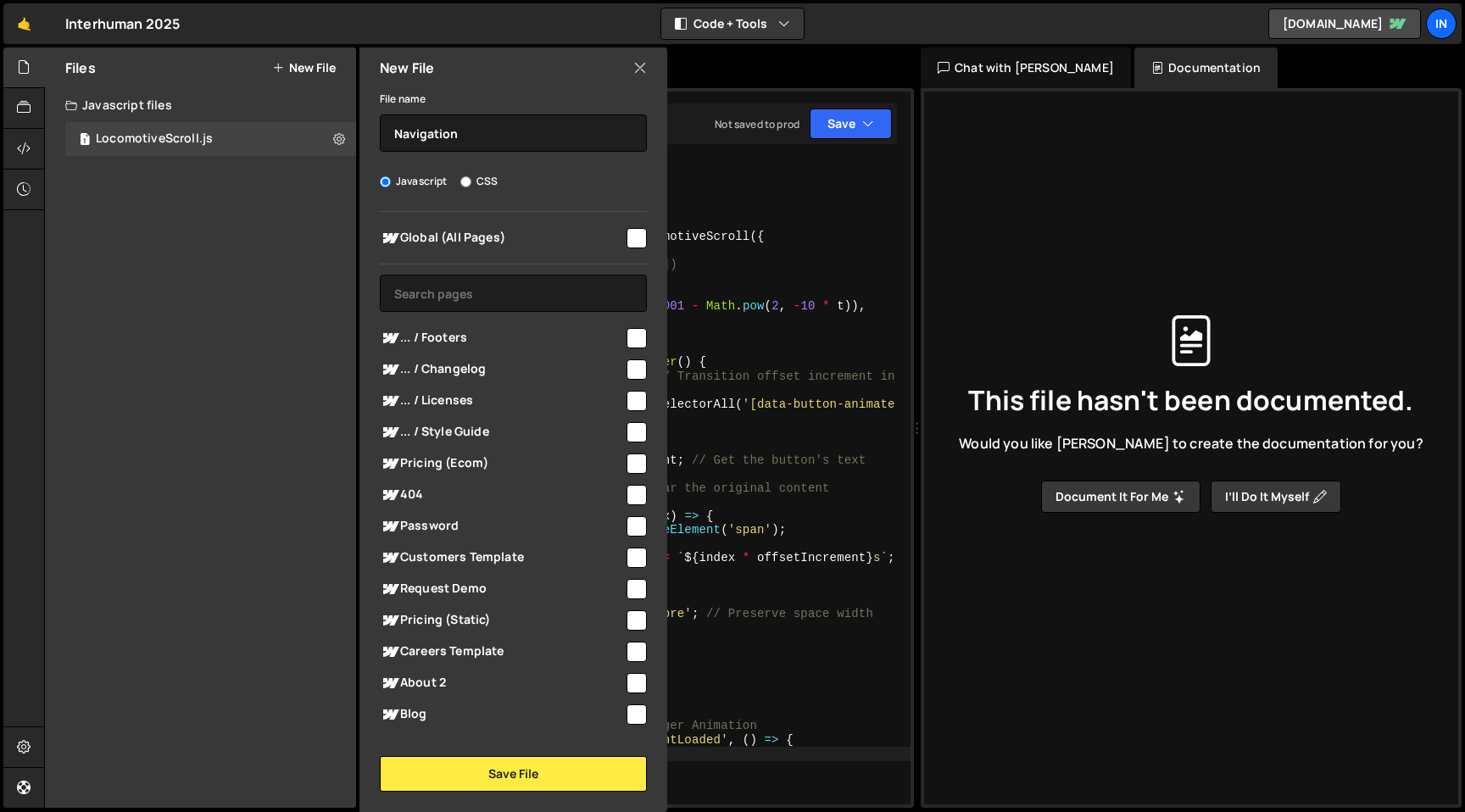
checkbox input "true"
click at [526, 774] on button "Save File" at bounding box center [512, 774] width 267 height 36
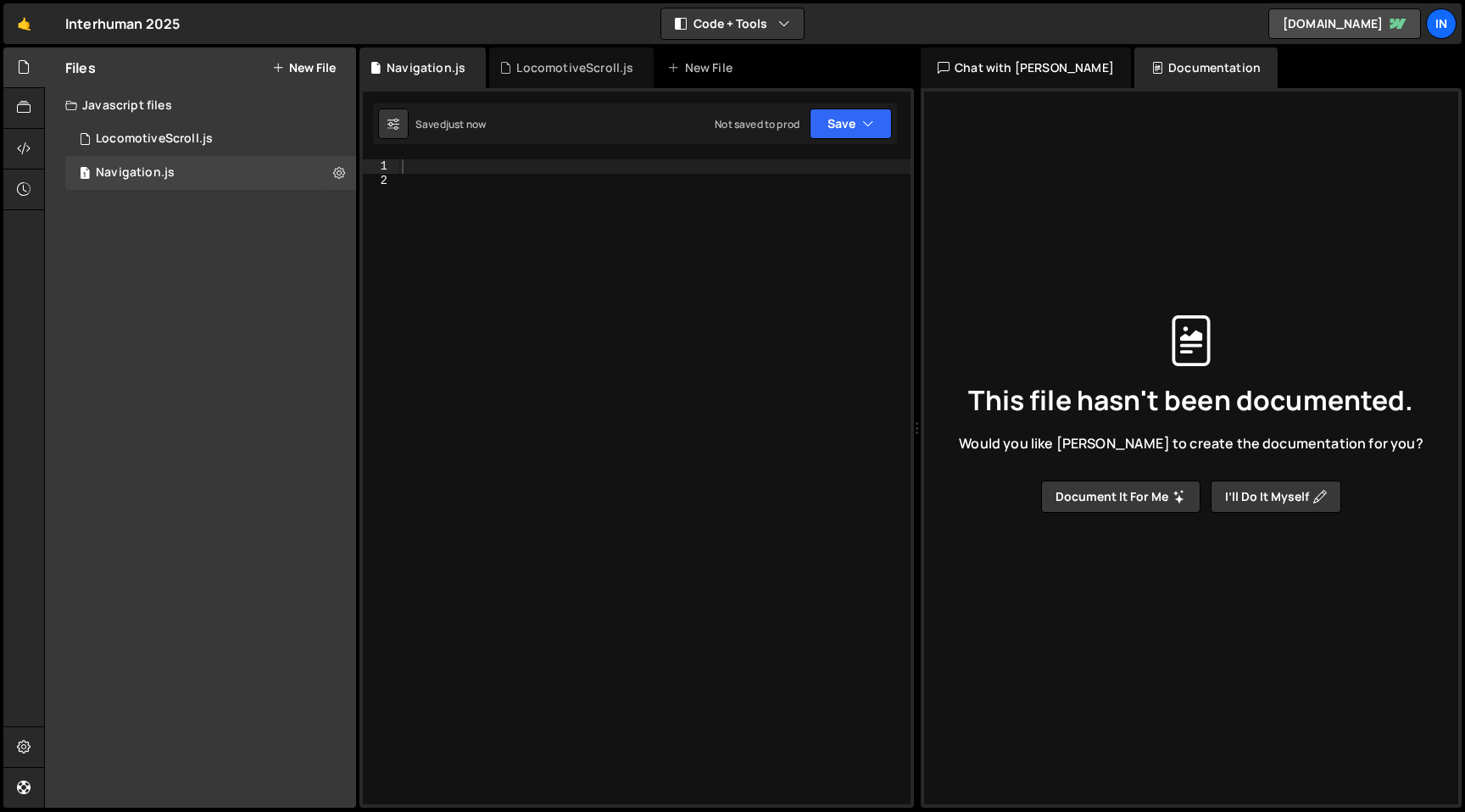
click at [510, 273] on div at bounding box center [655, 496] width 512 height 673
paste textarea "</script>"
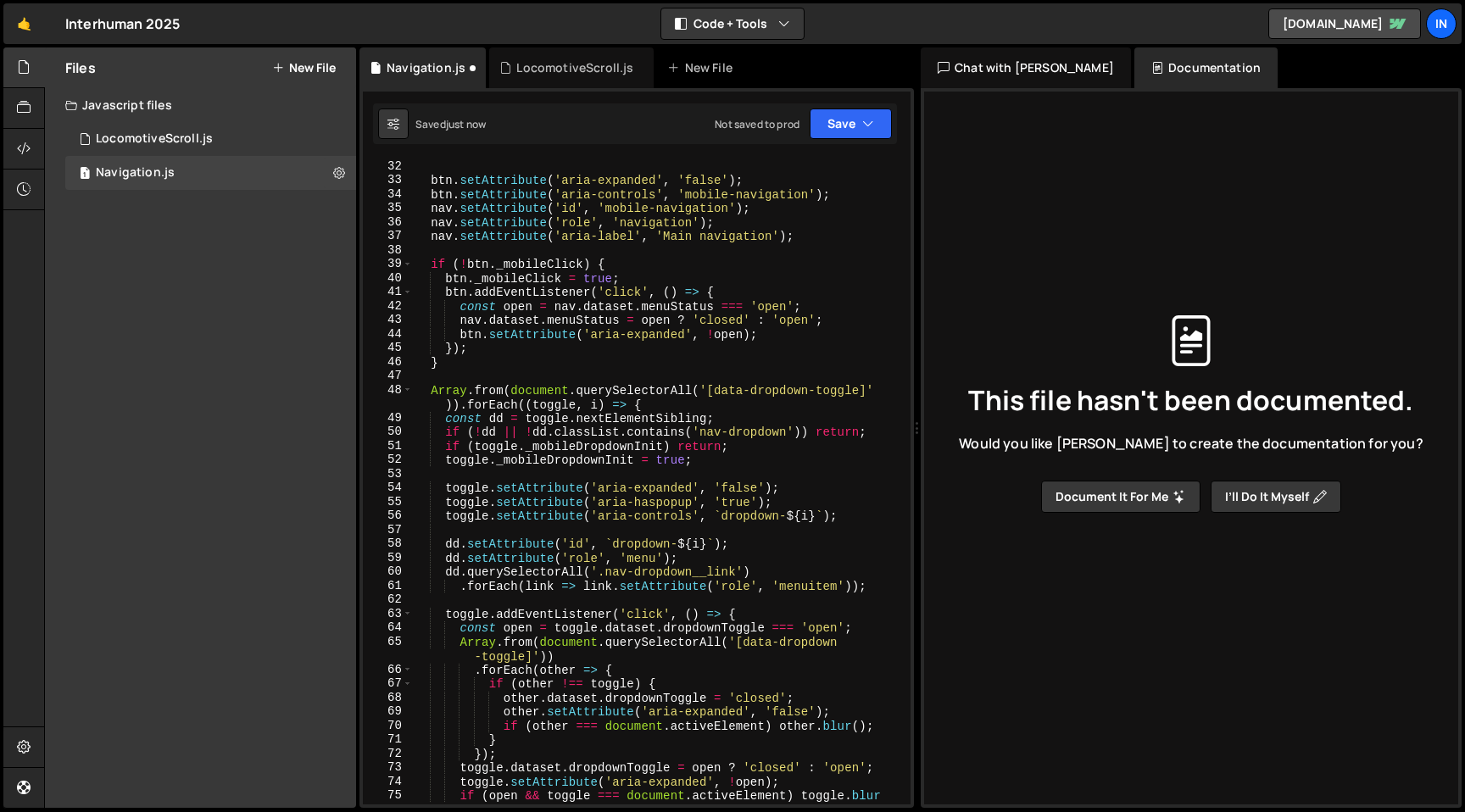
scroll to position [0, 0]
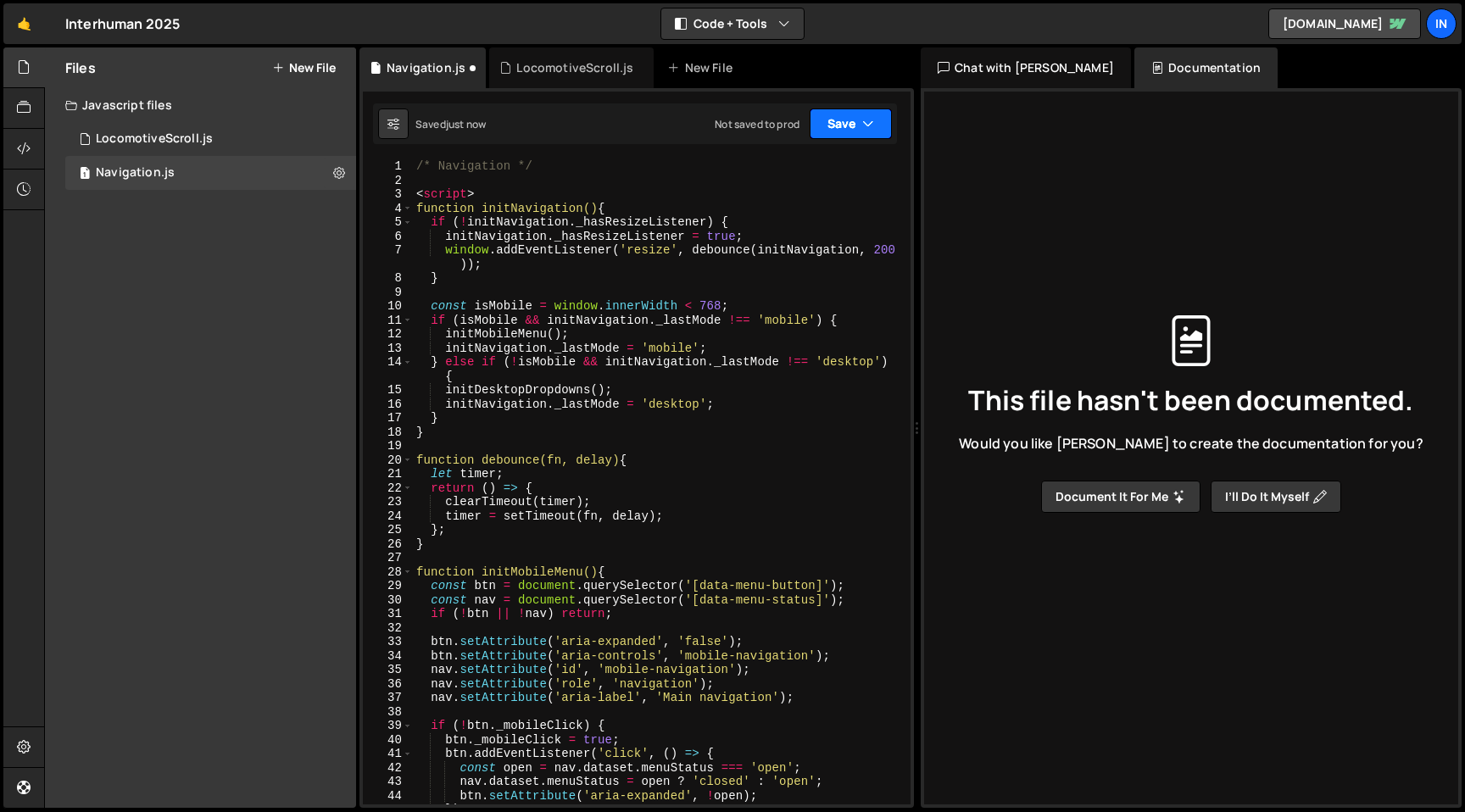
click at [846, 118] on button "Save" at bounding box center [851, 123] width 82 height 31
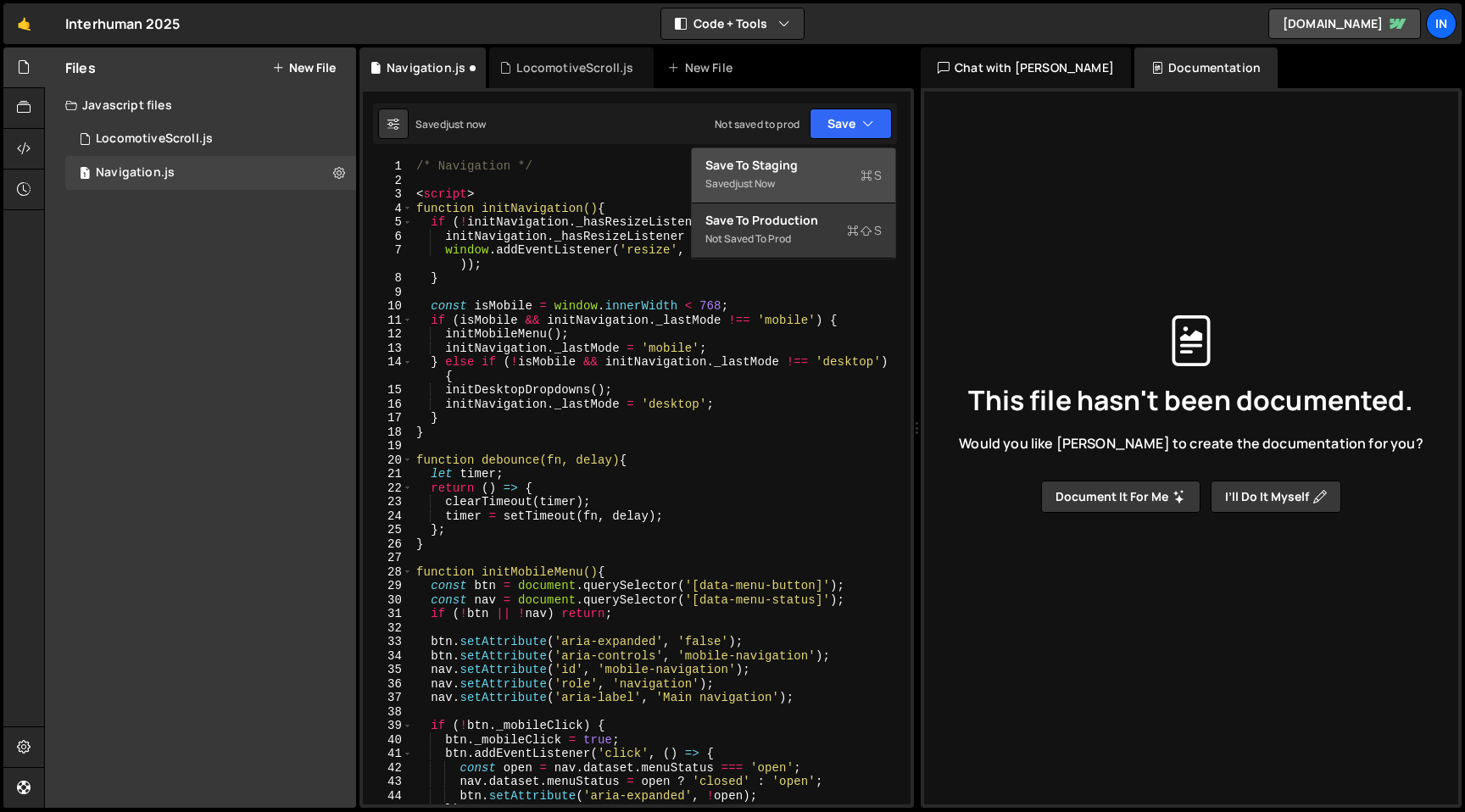
click at [789, 177] on div "Saved just now" at bounding box center [794, 184] width 177 height 20
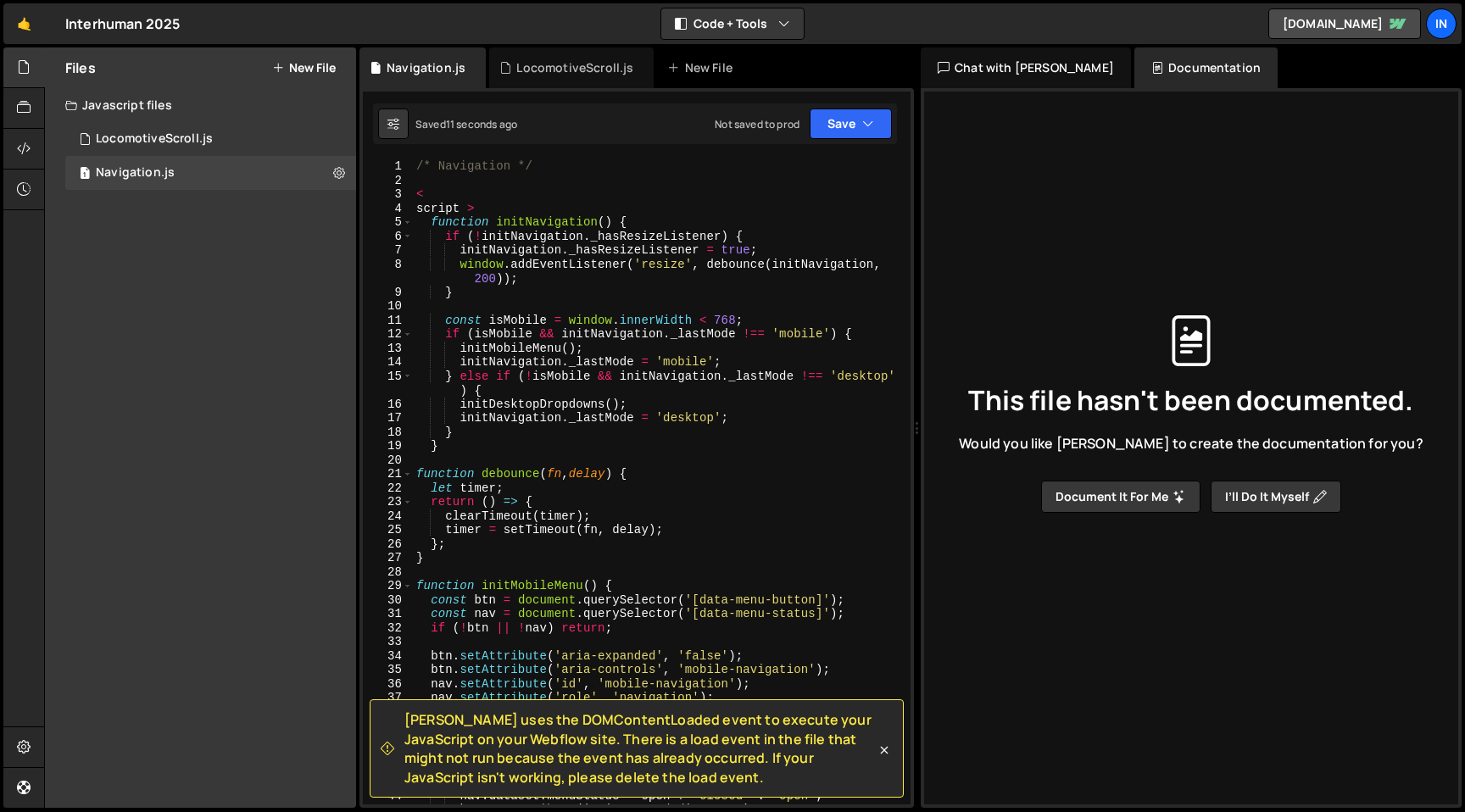
type textarea "if (isMobile && initNavigation._lastMode !== 'mobile') {"
click at [712, 341] on div "/* Navigation */ < script > function initNavigation ( ) { if ( ! initNavigation…" at bounding box center [657, 496] width 490 height 673
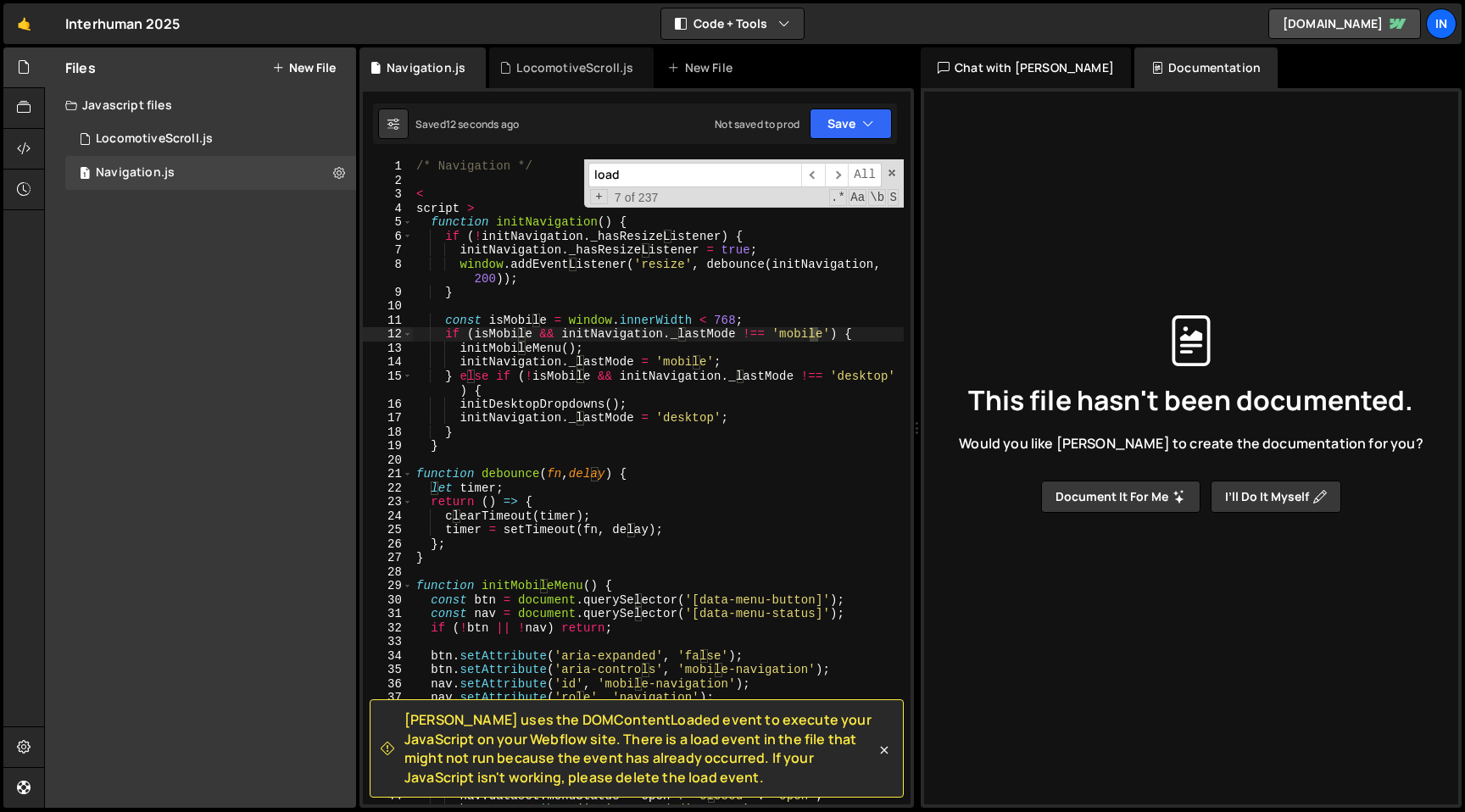
scroll to position [2824, 0]
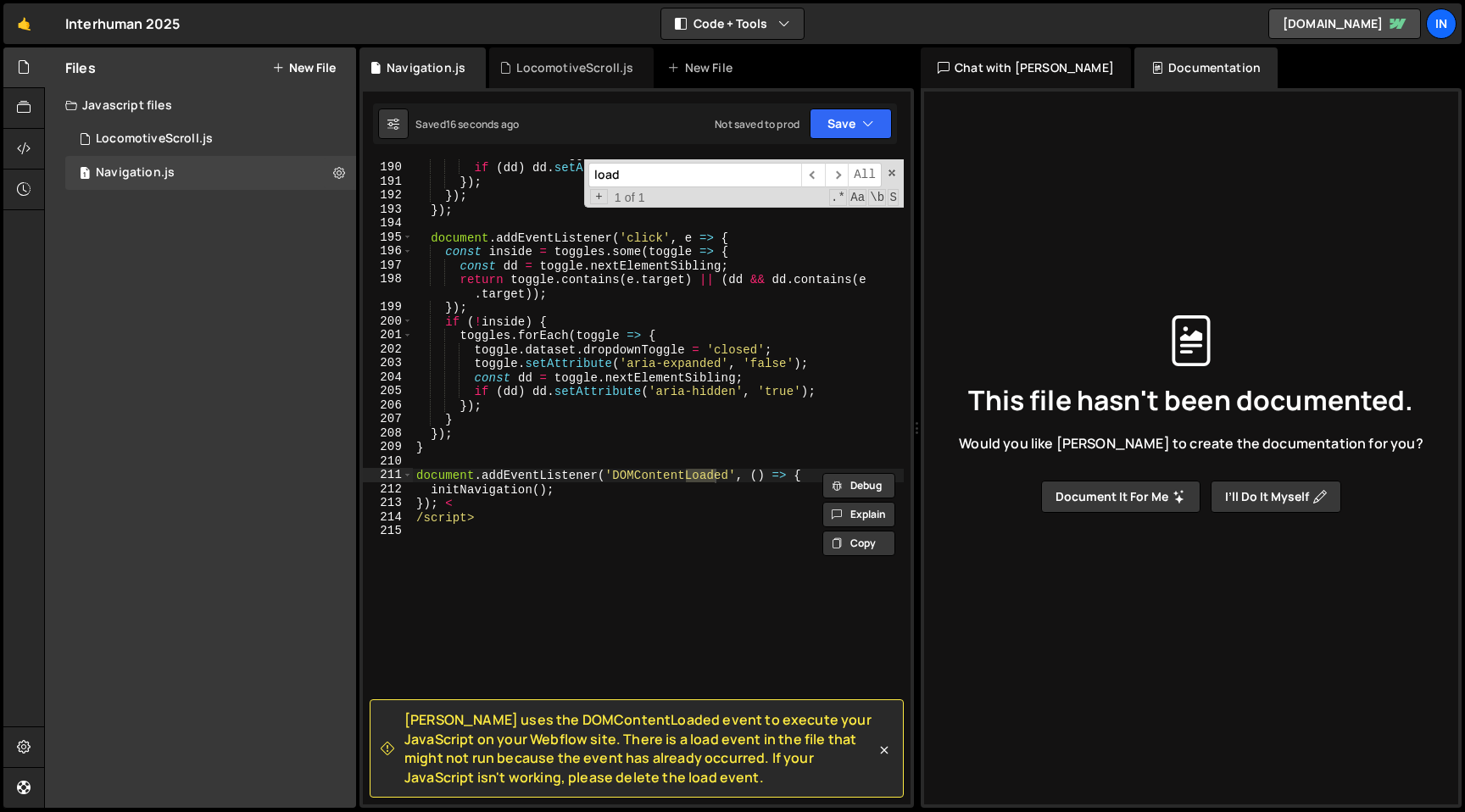
type input "load"
click at [729, 531] on div "const dd = toggle . nextElementSibling ; if ( dd ) dd . setAttribute ( 'aria-hi…" at bounding box center [657, 483] width 490 height 673
click at [417, 519] on div "const dd = toggle . nextElementSibling ; if ( dd ) dd . setAttribute ( 'aria-hi…" at bounding box center [657, 483] width 490 height 673
type textarea "}); </script>"
click at [462, 551] on div "const dd = toggle . nextElementSibling ; if ( dd ) dd . setAttribute ( 'aria-hi…" at bounding box center [657, 483] width 490 height 673
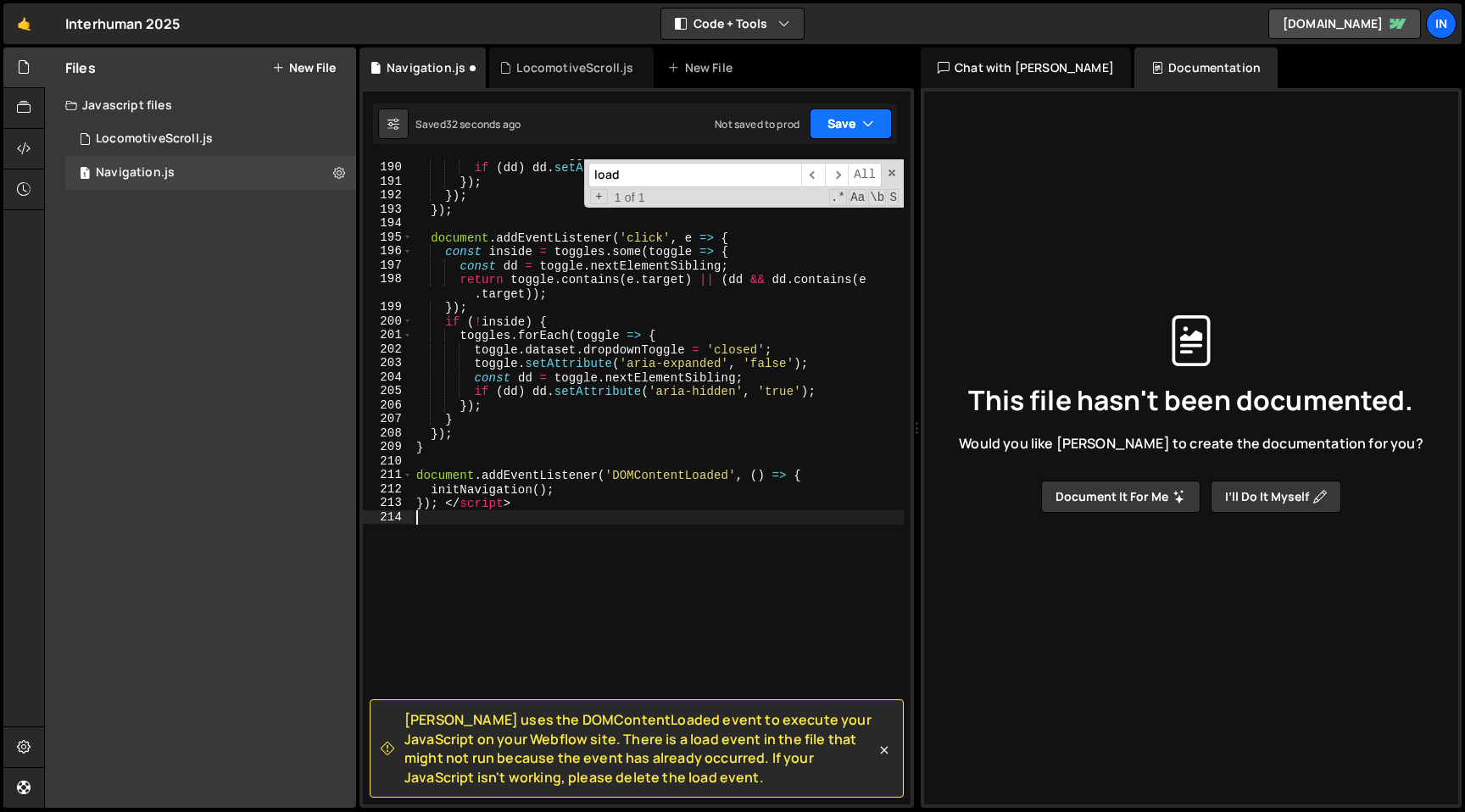
click at [843, 112] on button "Save" at bounding box center [851, 123] width 82 height 31
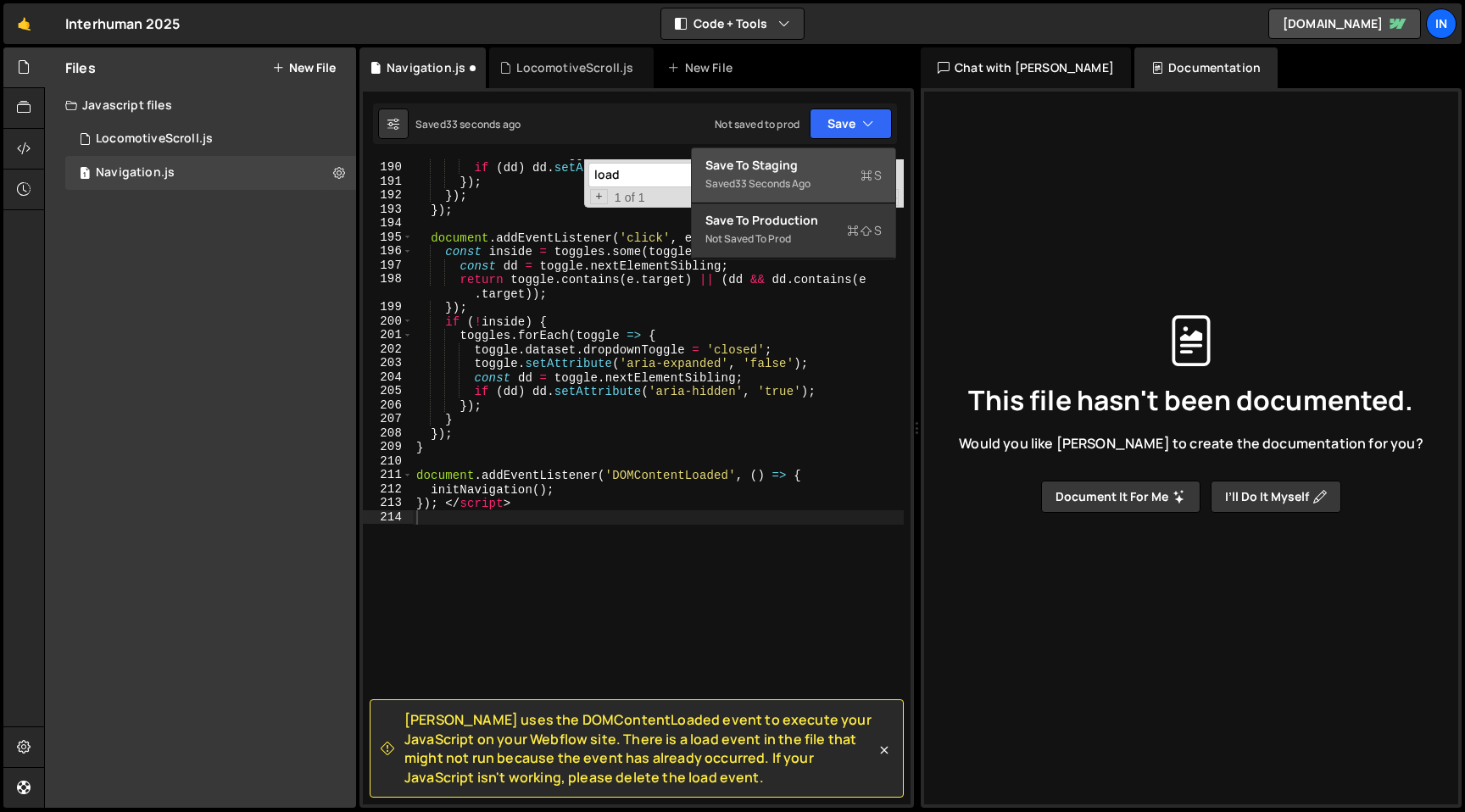
click at [802, 164] on div "Save to Staging S" at bounding box center [794, 164] width 177 height 17
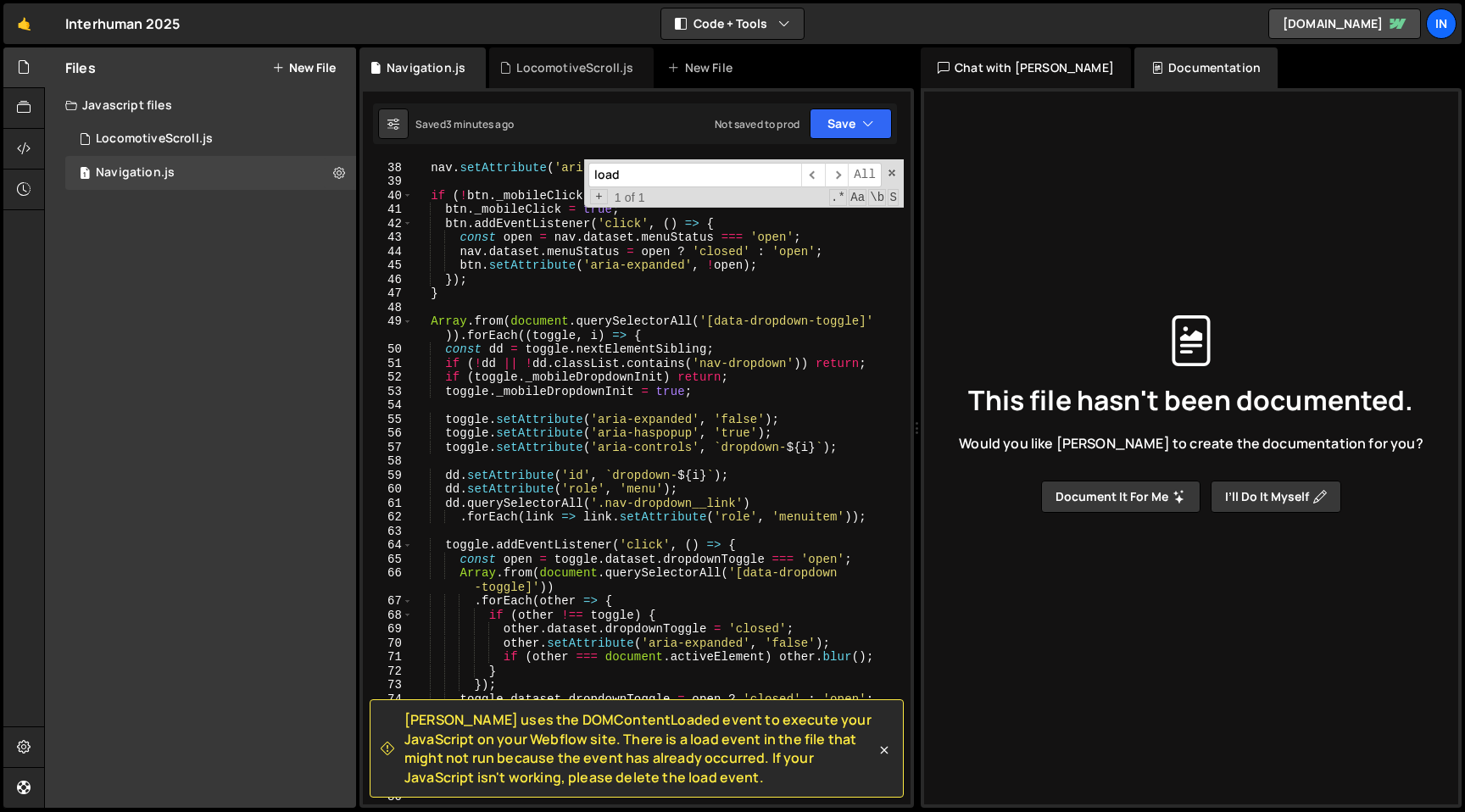
scroll to position [0, 0]
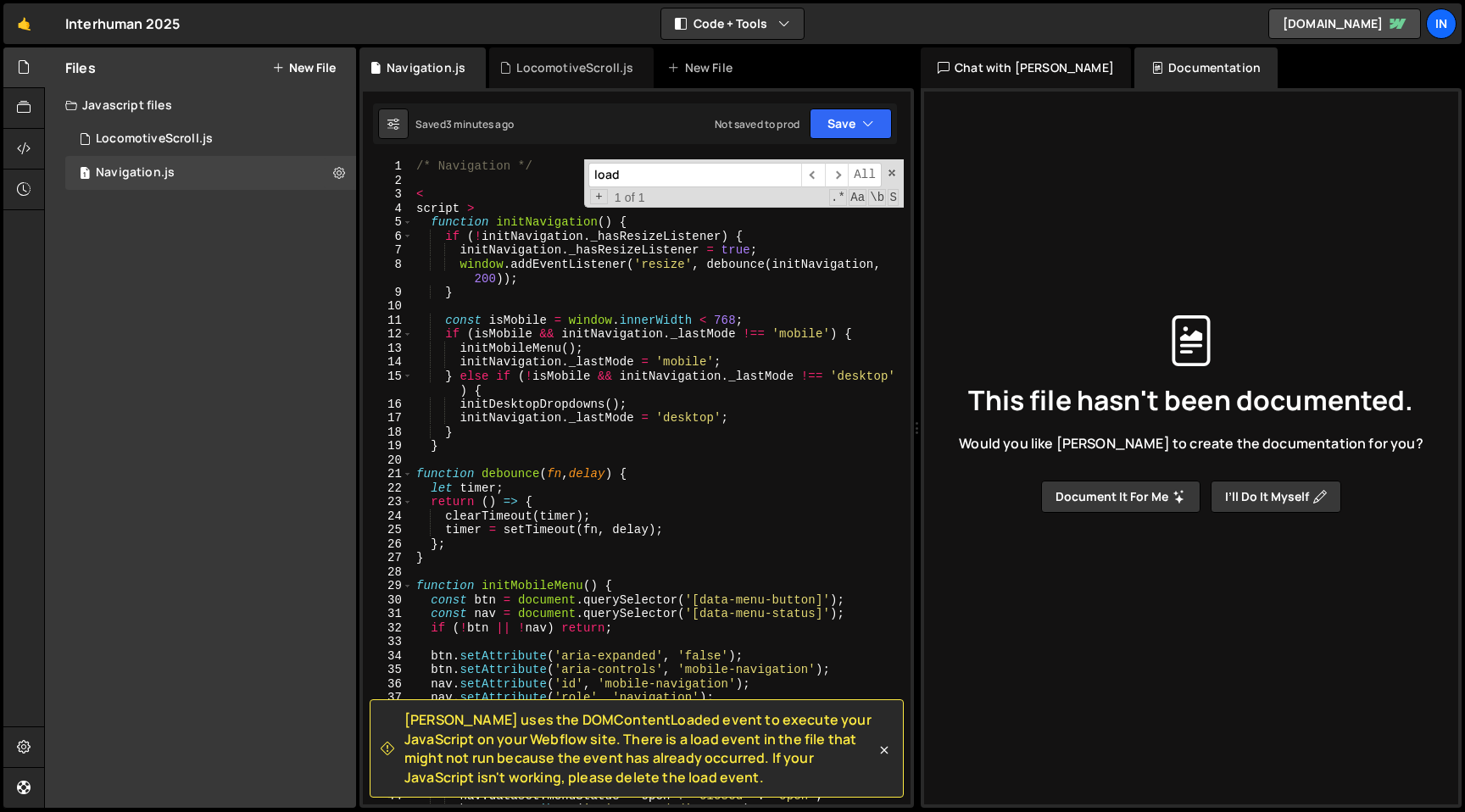
click at [316, 74] on button "New File" at bounding box center [303, 68] width 64 height 14
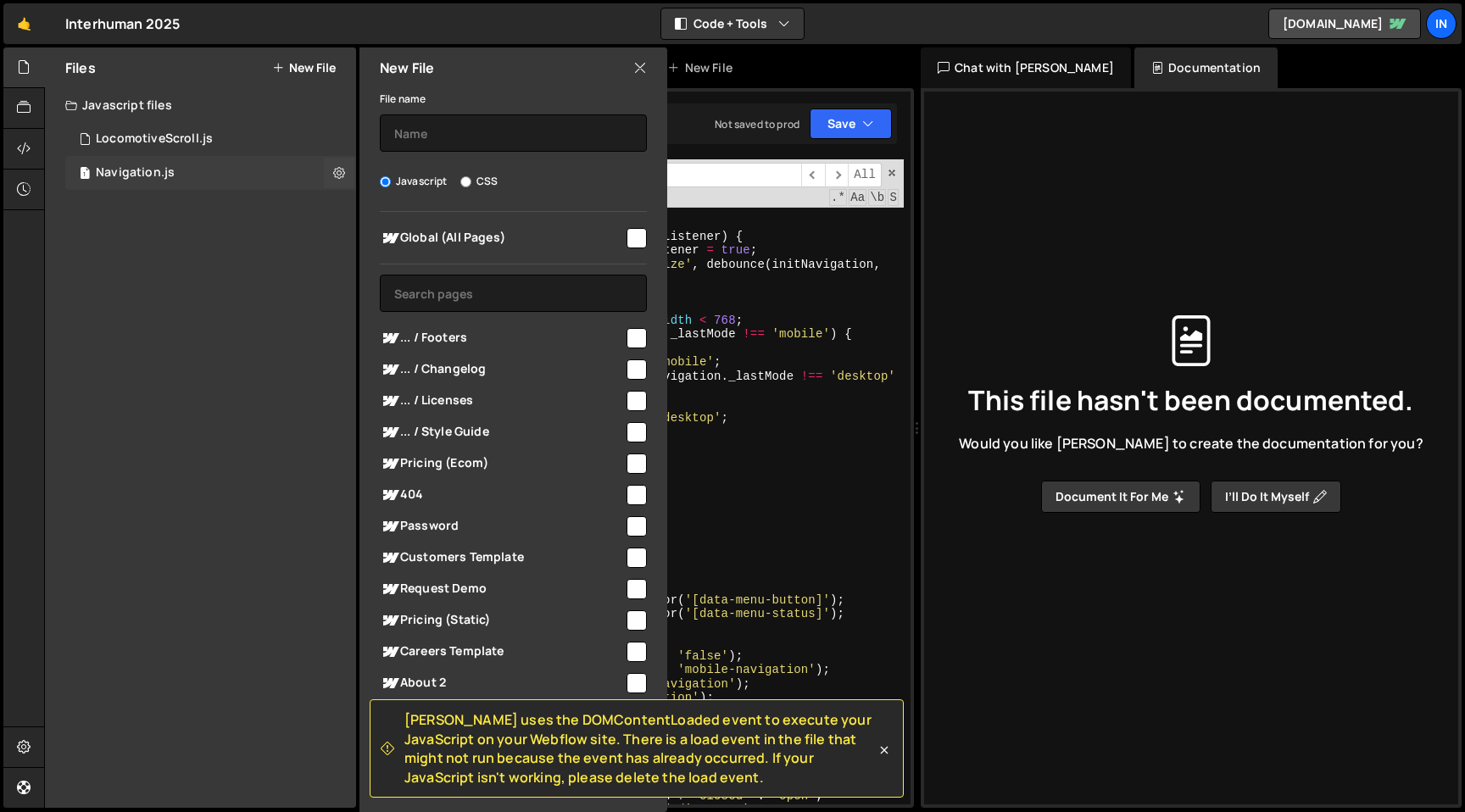
click at [179, 171] on div "1 Navigation.js 0" at bounding box center [211, 172] width 291 height 34
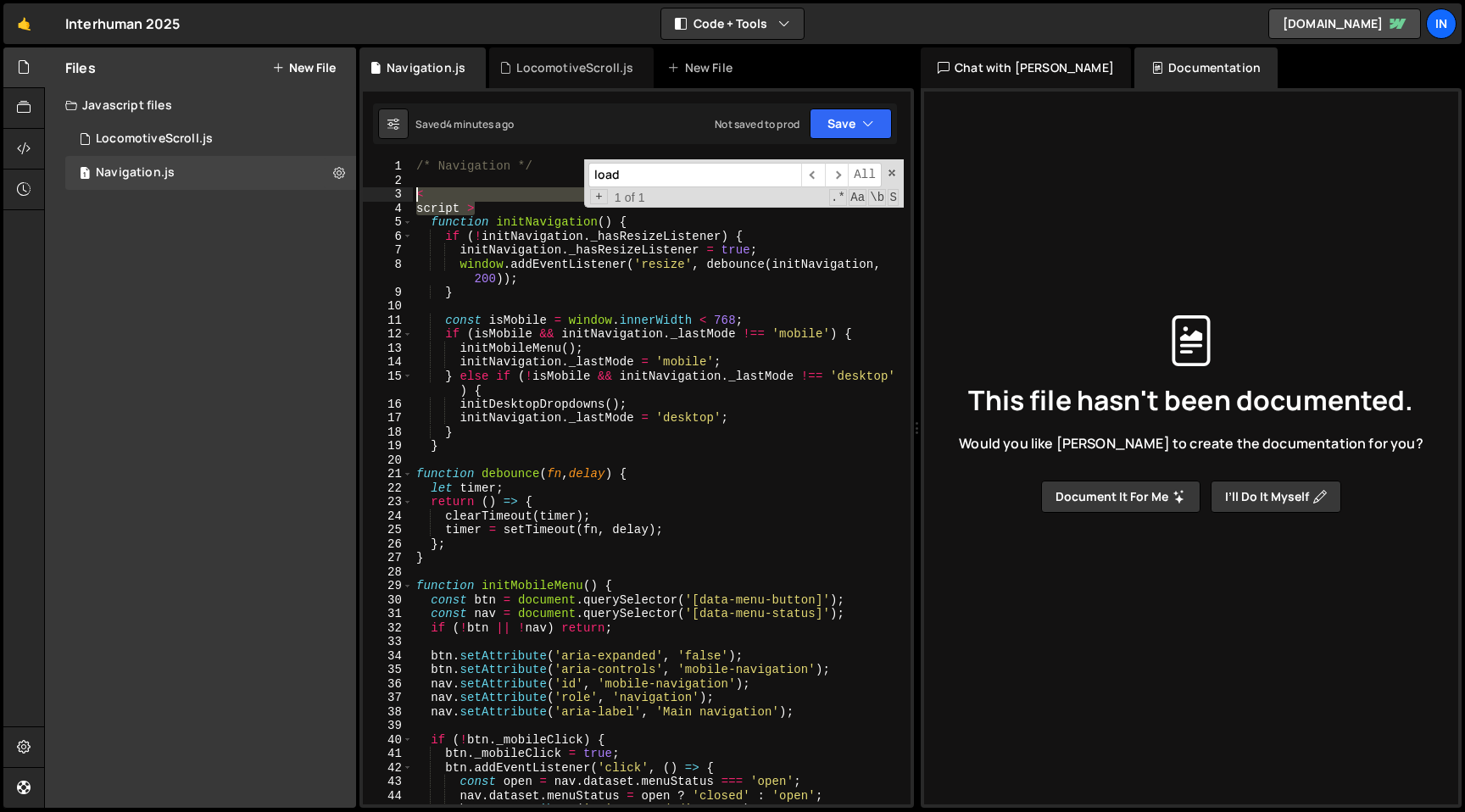
drag, startPoint x: 483, startPoint y: 207, endPoint x: 401, endPoint y: 191, distance: 83.5
click at [401, 191] on div "script > 1 2 3 4 5 6 7 8 9 10 11 12 13 14 15 16 17 18 19 20 21 22 23 24 25 26 2…" at bounding box center [636, 482] width 547 height 645
type textarea "< script >"
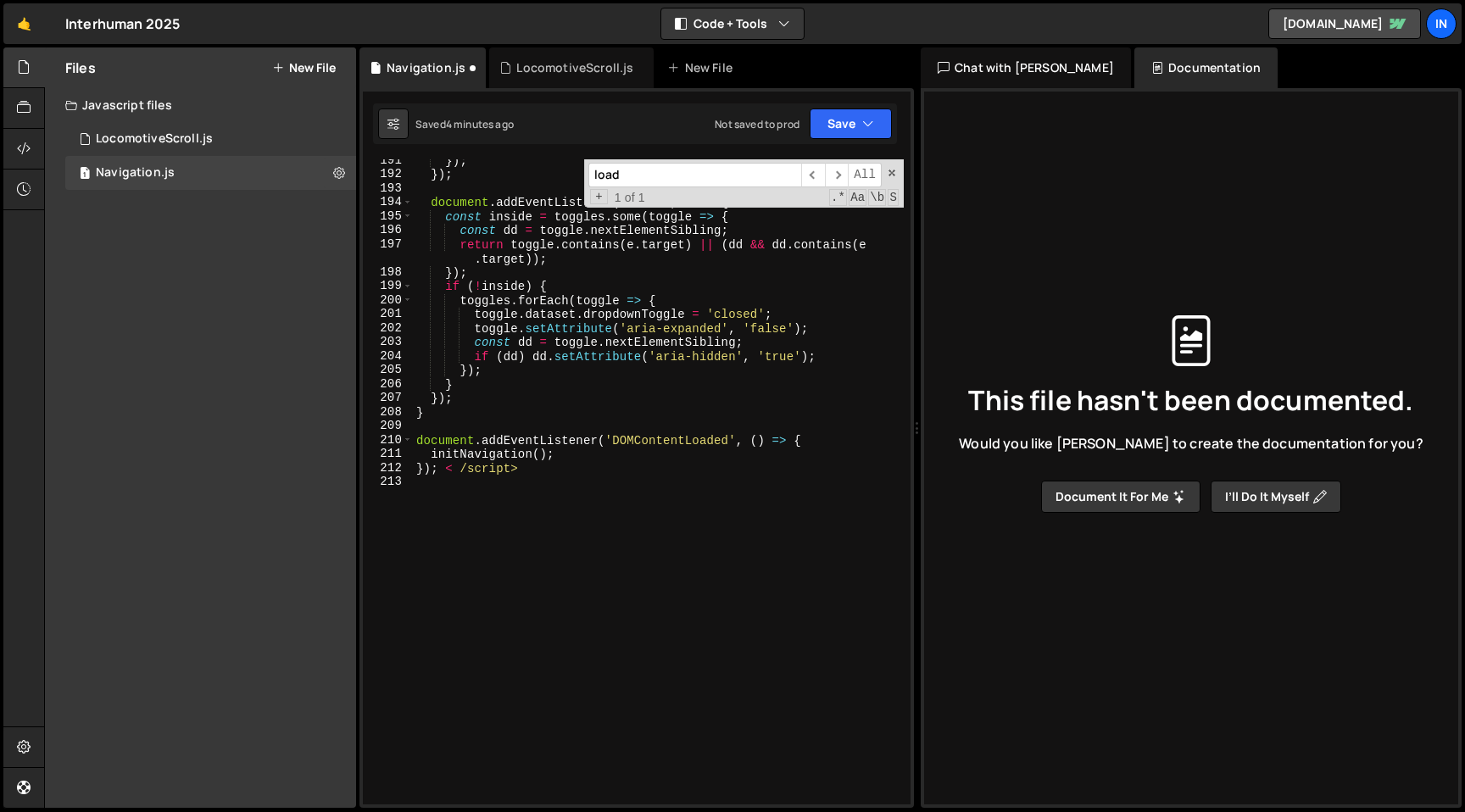
scroll to position [2845, 0]
drag, startPoint x: 534, startPoint y: 471, endPoint x: 441, endPoint y: 470, distance: 93.0
click at [441, 470] on div "}) ; }) ; document . addEventListener ( 'click' , e => { const inside = toggles…" at bounding box center [657, 490] width 490 height 673
type textarea "});"
click at [843, 115] on button "Save" at bounding box center [851, 123] width 82 height 31
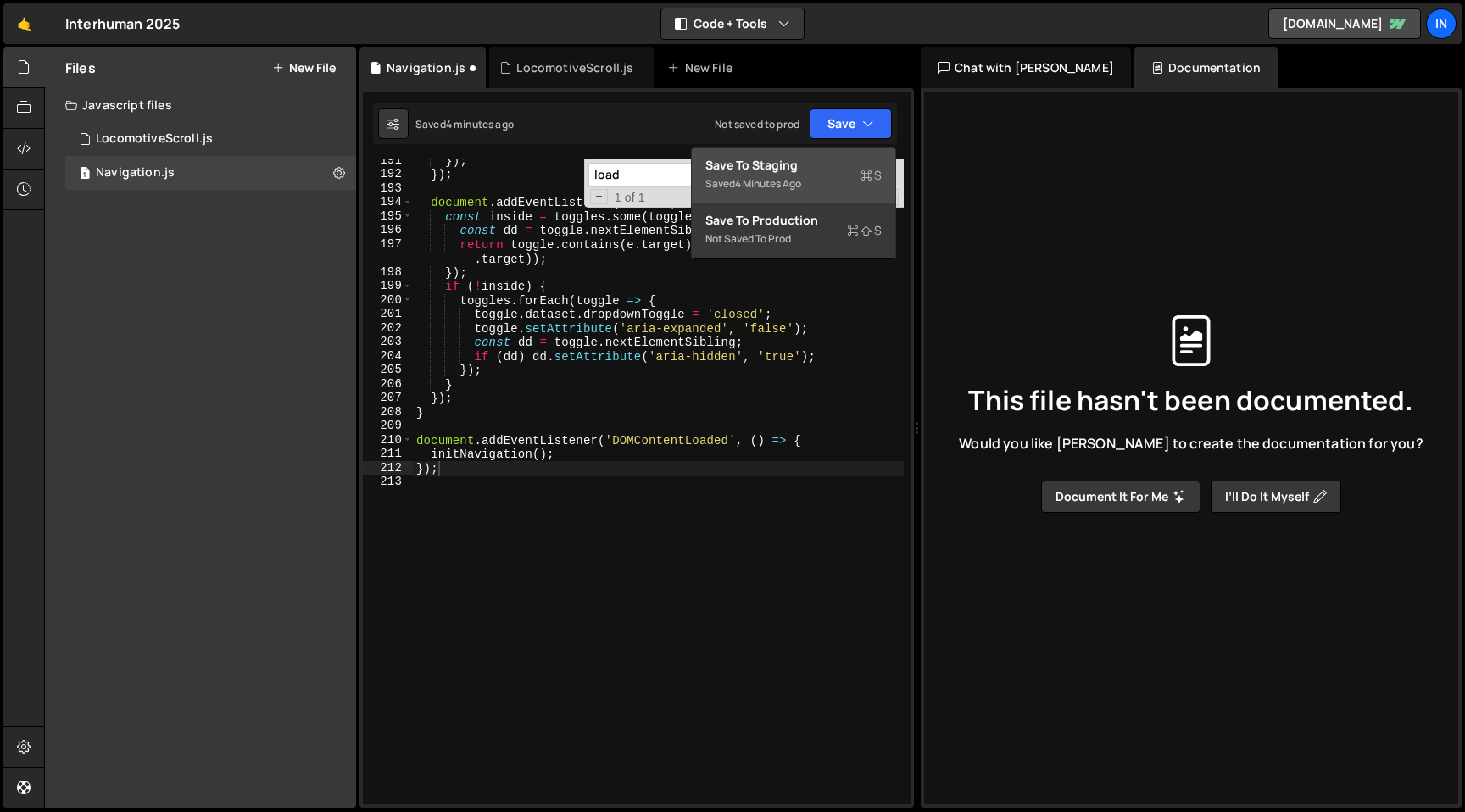
click at [796, 172] on div "Save to Staging S" at bounding box center [794, 164] width 177 height 17
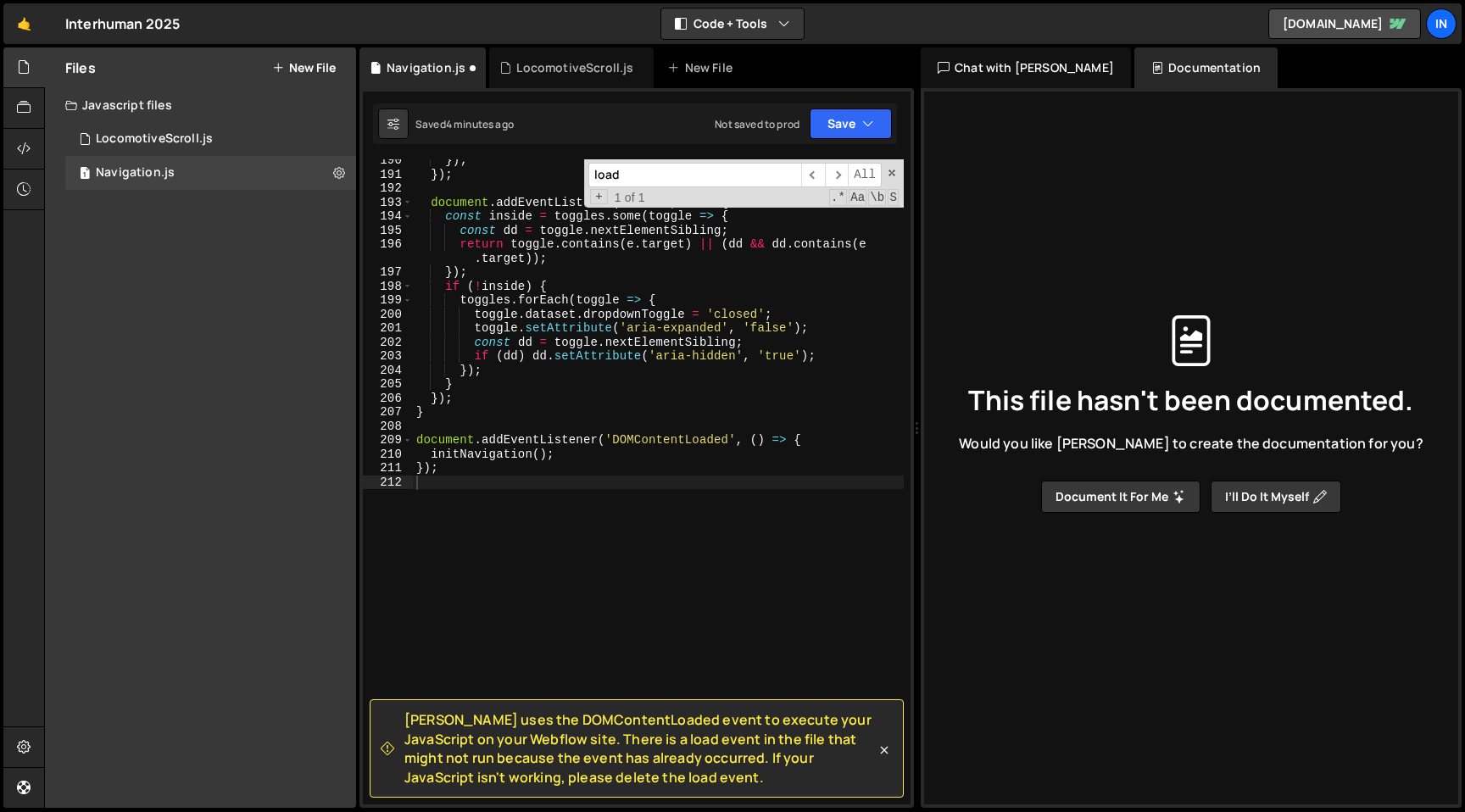
scroll to position [2831, 0]
click at [1268, 31] on link "[DOMAIN_NAME]" at bounding box center [1344, 24] width 153 height 31
click at [232, 128] on div "1 LocomotiveScroll.js 0" at bounding box center [211, 139] width 291 height 34
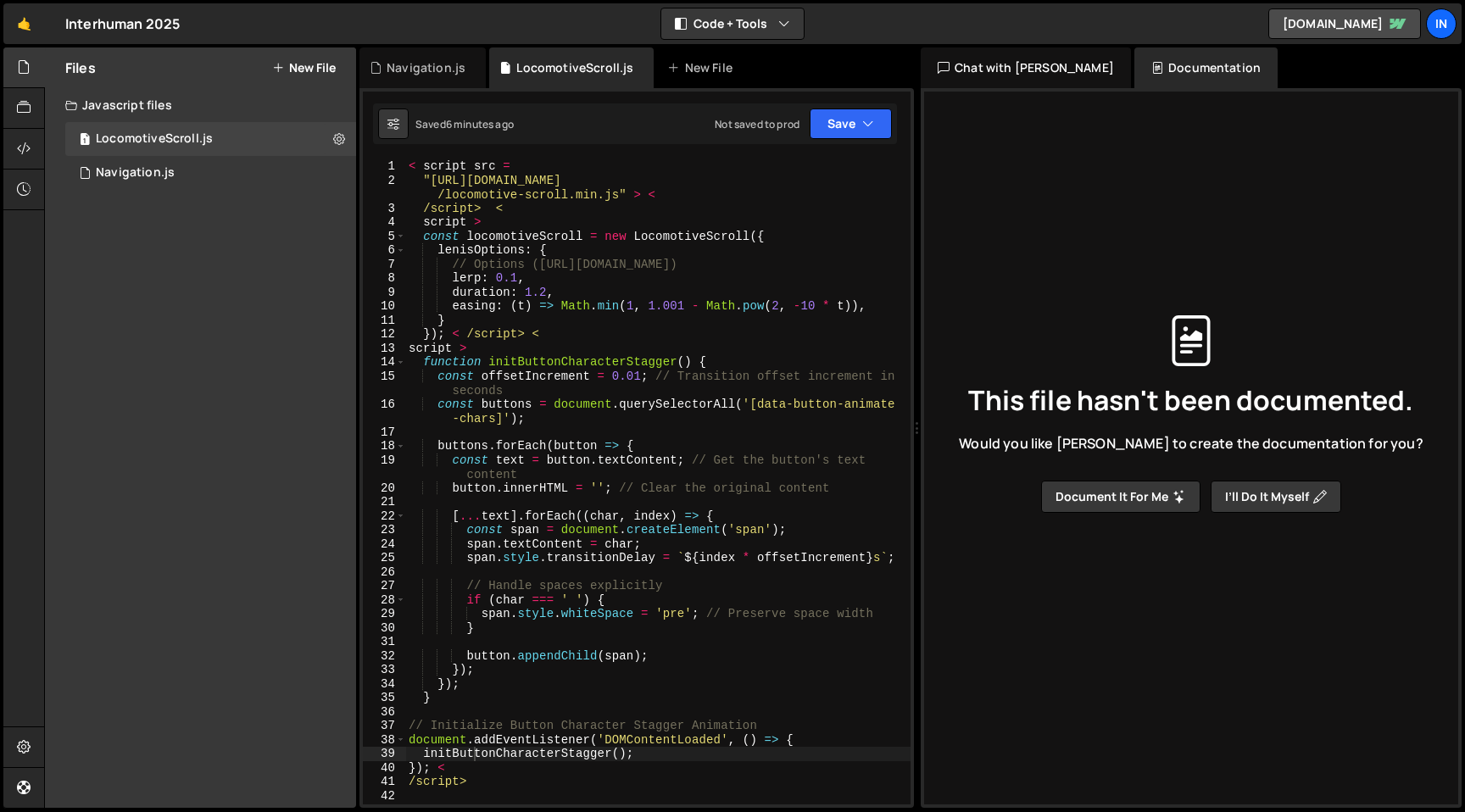
type textarea "script >"
click at [497, 225] on div "< script src = "[URL][DOMAIN_NAME] /locomotive-scroll.min.js" > < /script> < sc…" at bounding box center [658, 496] width 505 height 673
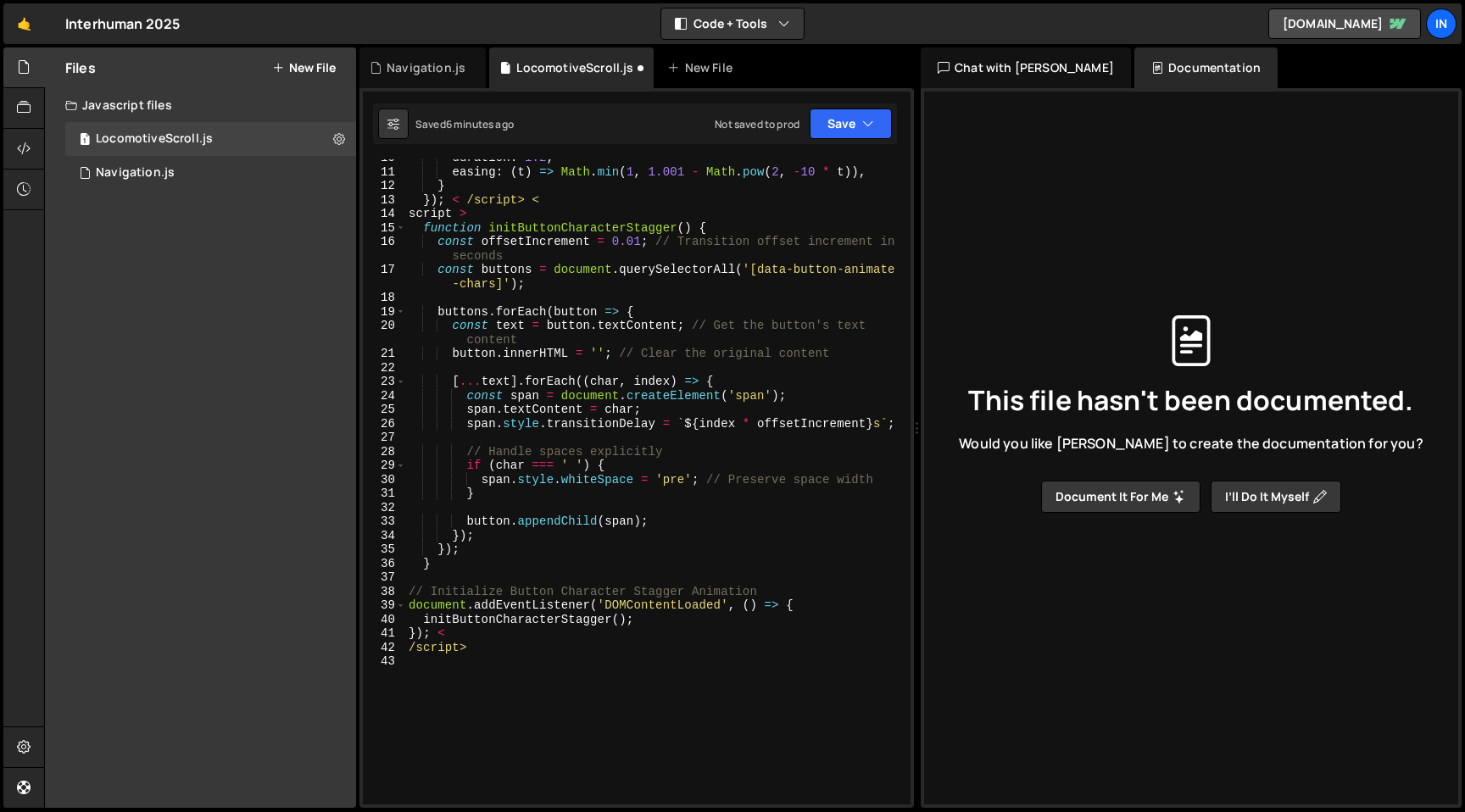
scroll to position [0, 0]
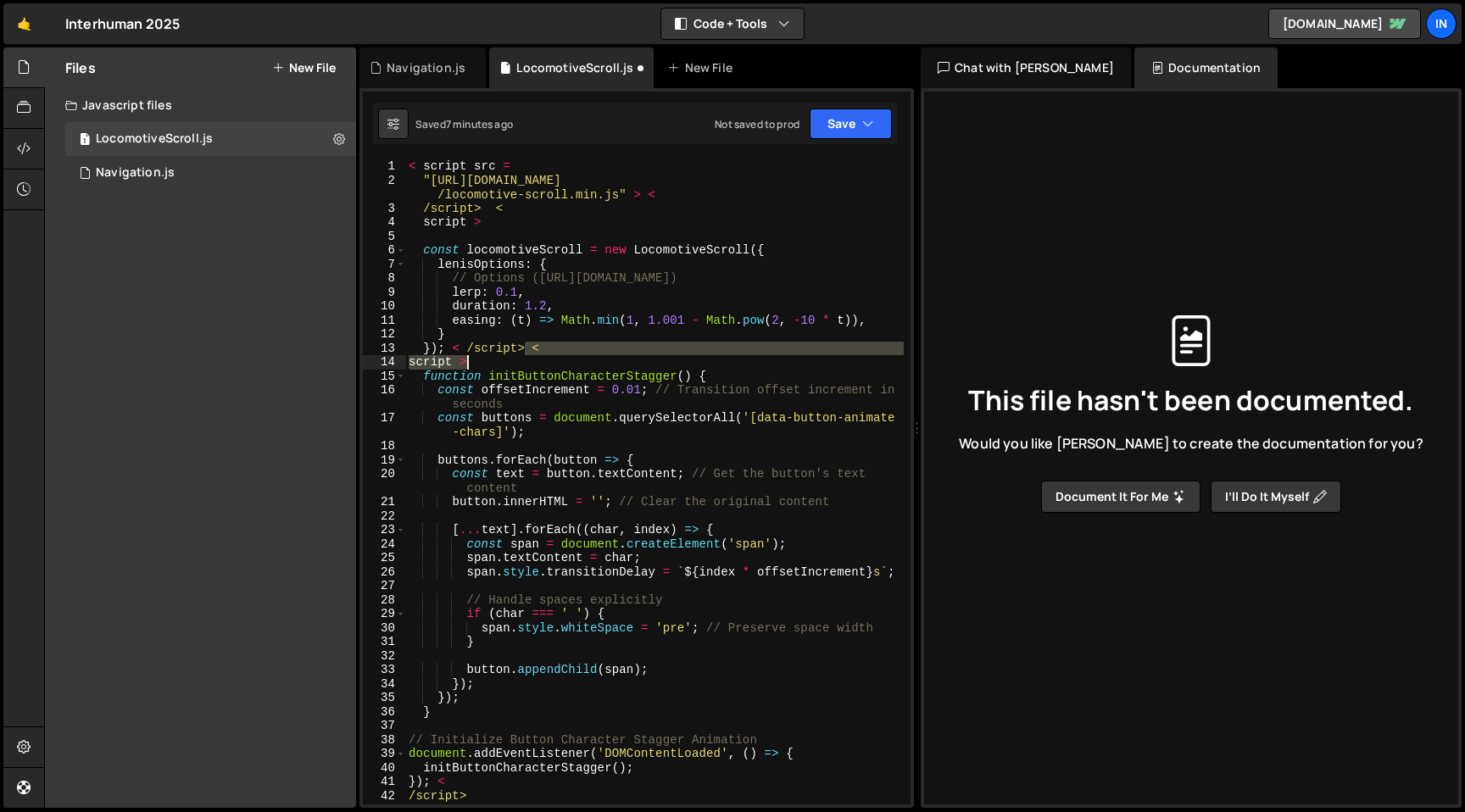
drag, startPoint x: 528, startPoint y: 350, endPoint x: 534, endPoint y: 369, distance: 19.9
click at [534, 369] on div "< script src = "[URL][DOMAIN_NAME] /locomotive-scroll.min.js" > < /script> < sc…" at bounding box center [655, 496] width 498 height 673
click at [571, 363] on div "< script src = "[URL][DOMAIN_NAME] /locomotive-scroll.min.js" > < /script> < sc…" at bounding box center [655, 482] width 498 height 645
type textarea "script >"
click at [308, 66] on button "New File" at bounding box center [303, 68] width 64 height 14
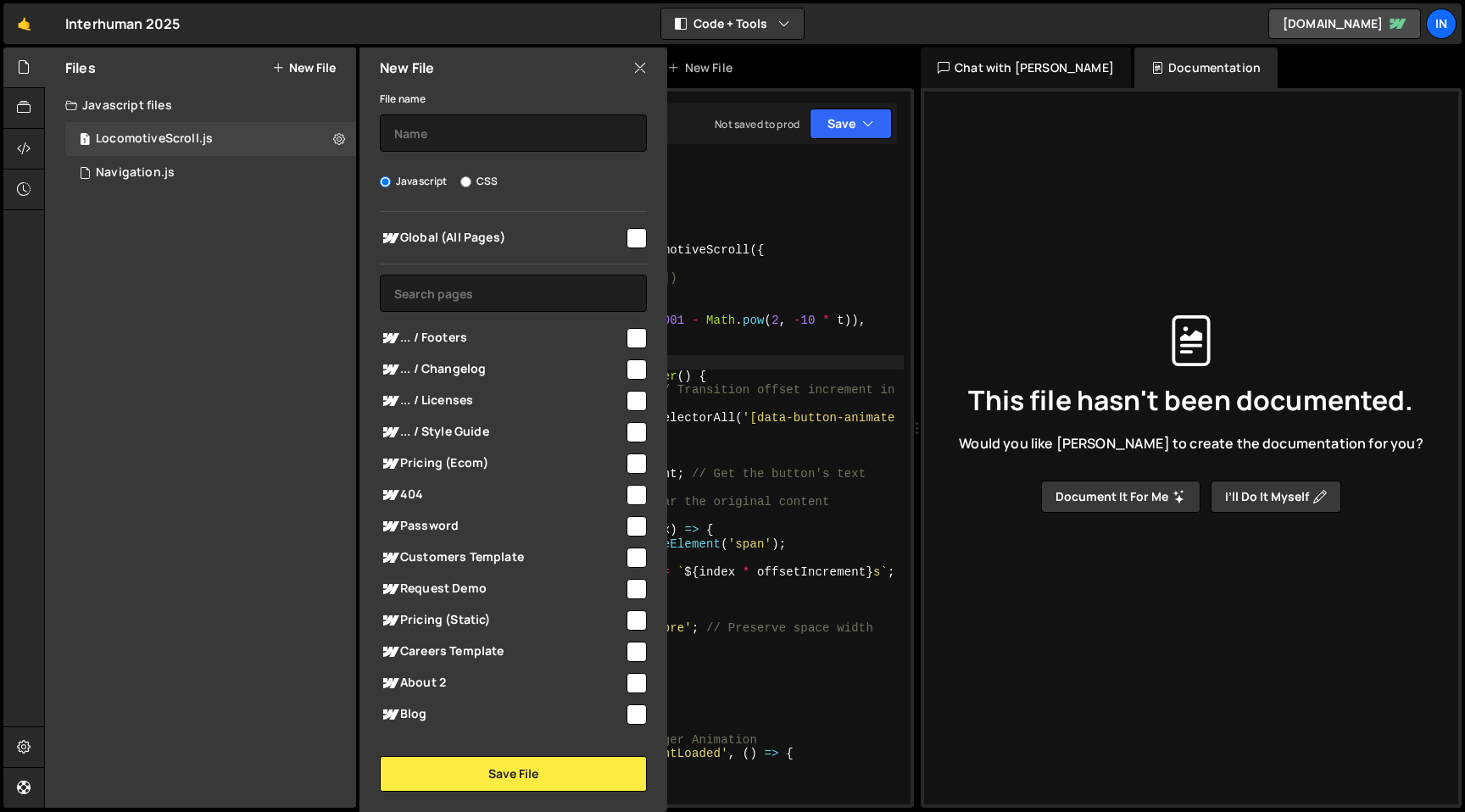
click at [314, 66] on button "New File" at bounding box center [303, 68] width 64 height 14
click at [627, 238] on input "checkbox" at bounding box center [636, 238] width 20 height 20
checkbox input "true"
click at [501, 130] on input "text" at bounding box center [512, 133] width 267 height 38
paste input "CursorMarquee"
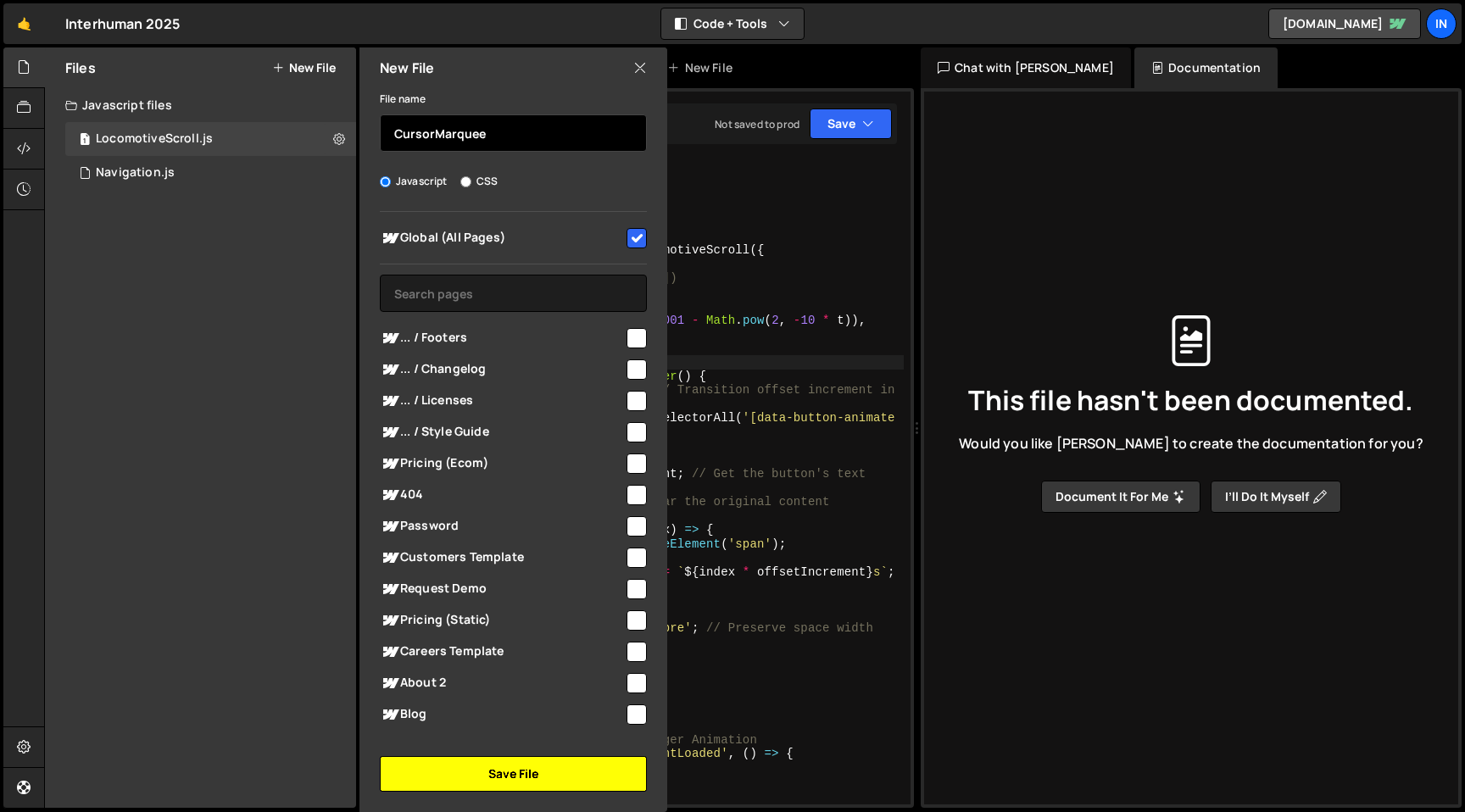
type input "CursorMarquee"
click at [478, 767] on button "Save File" at bounding box center [512, 774] width 267 height 36
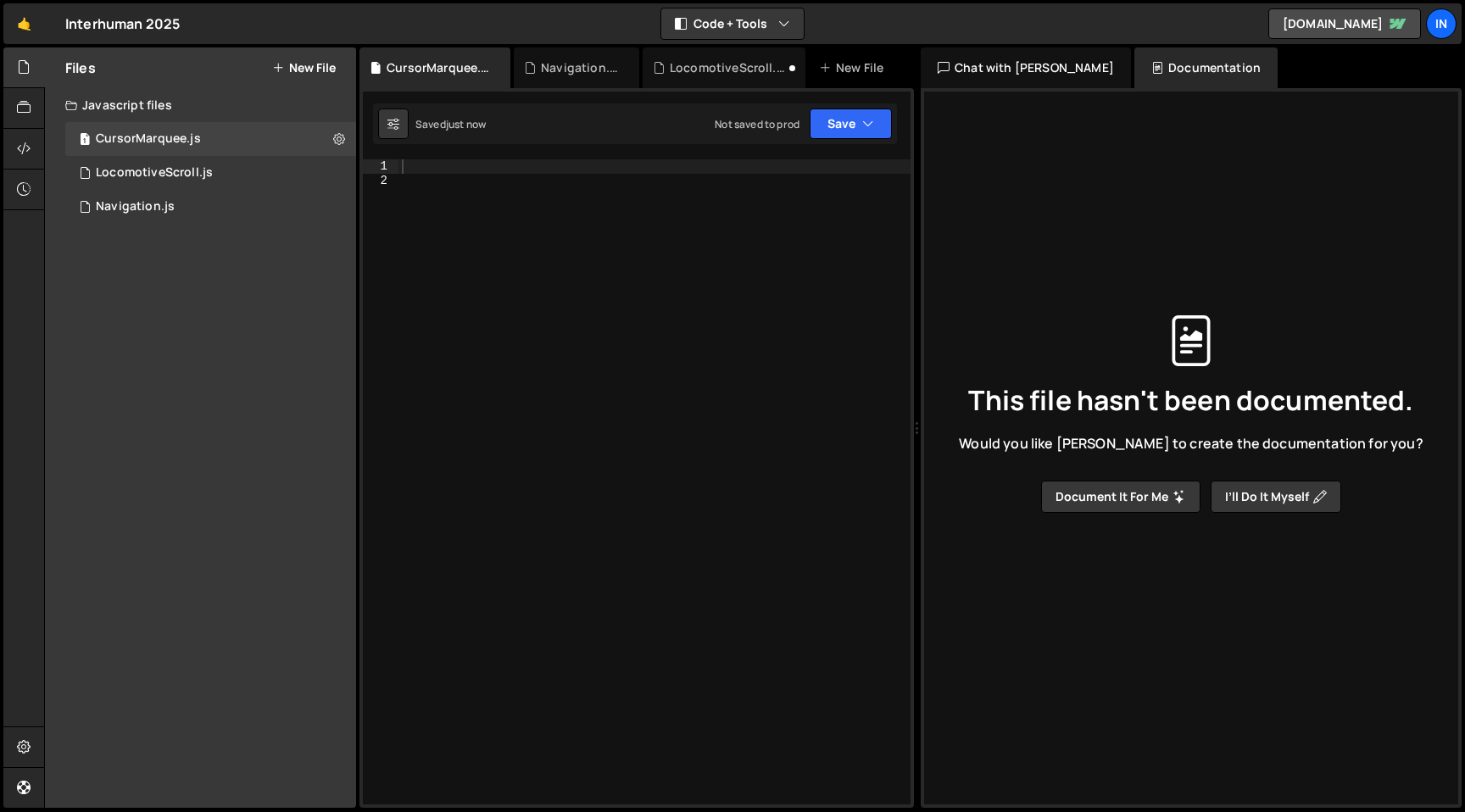
click at [765, 274] on div at bounding box center [655, 496] width 512 height 673
click at [581, 159] on div at bounding box center [655, 496] width 512 height 673
paste textarea "});"
type textarea "});"
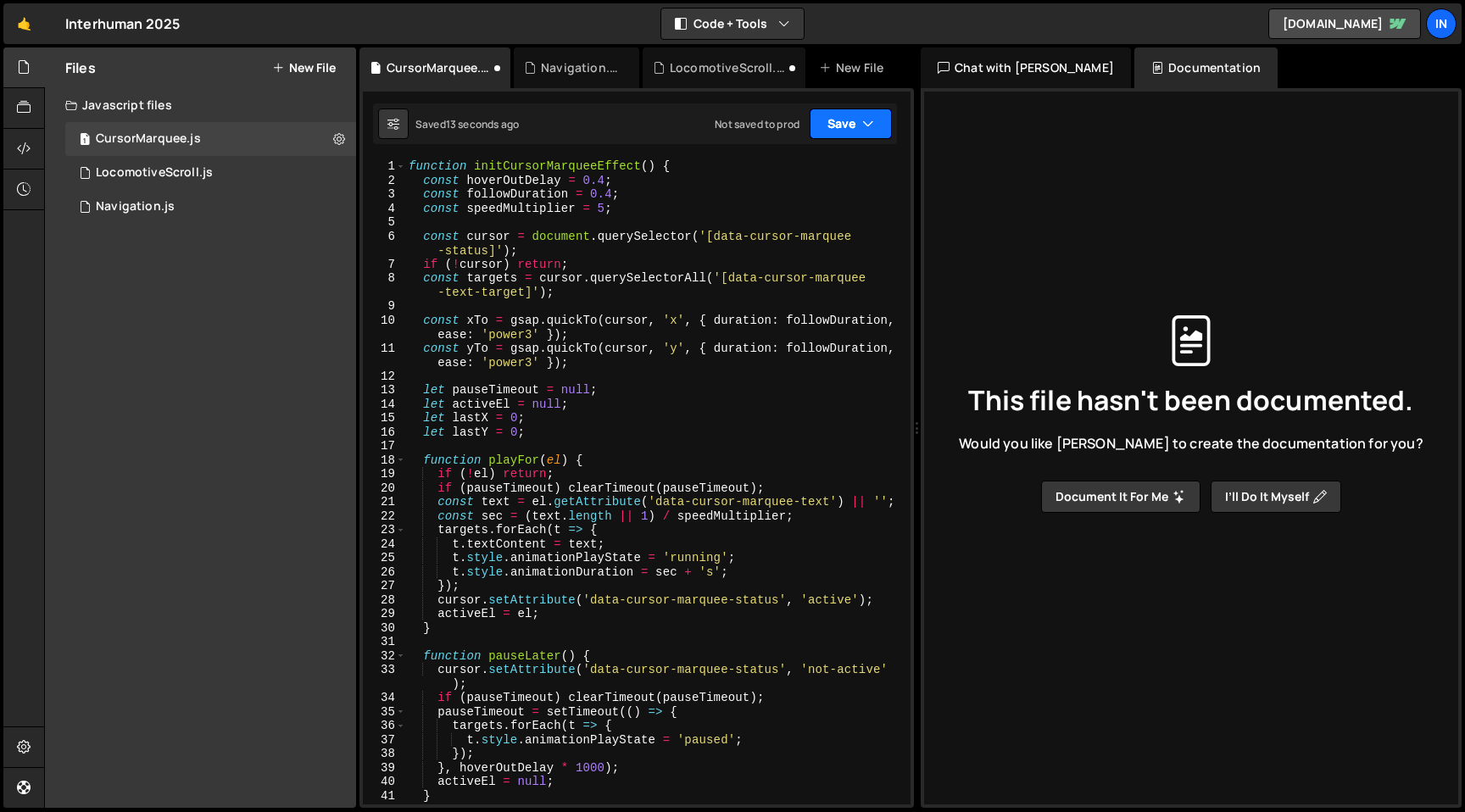
click at [843, 131] on button "Save" at bounding box center [851, 123] width 82 height 31
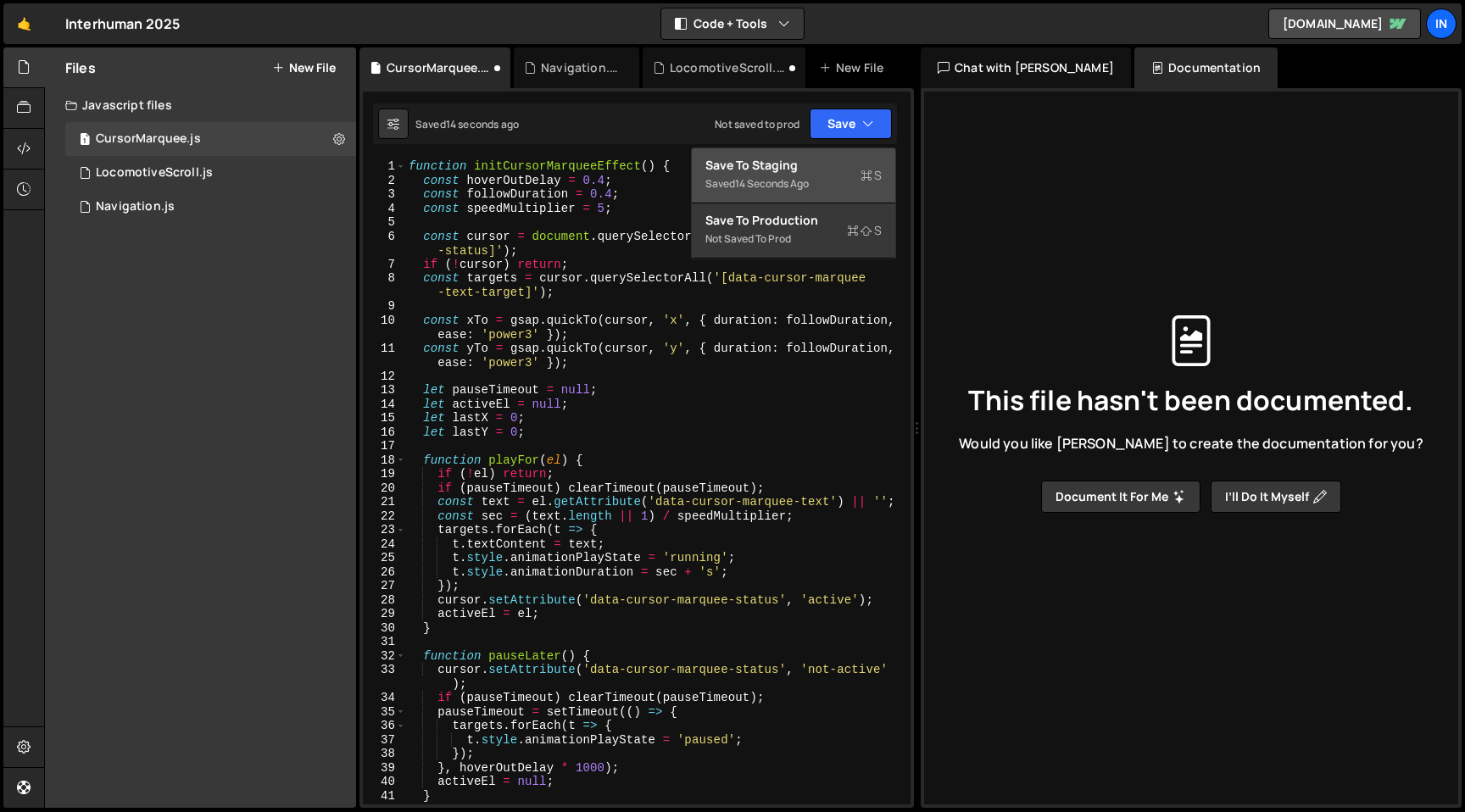
click at [799, 189] on div "14 seconds ago" at bounding box center [772, 184] width 73 height 14
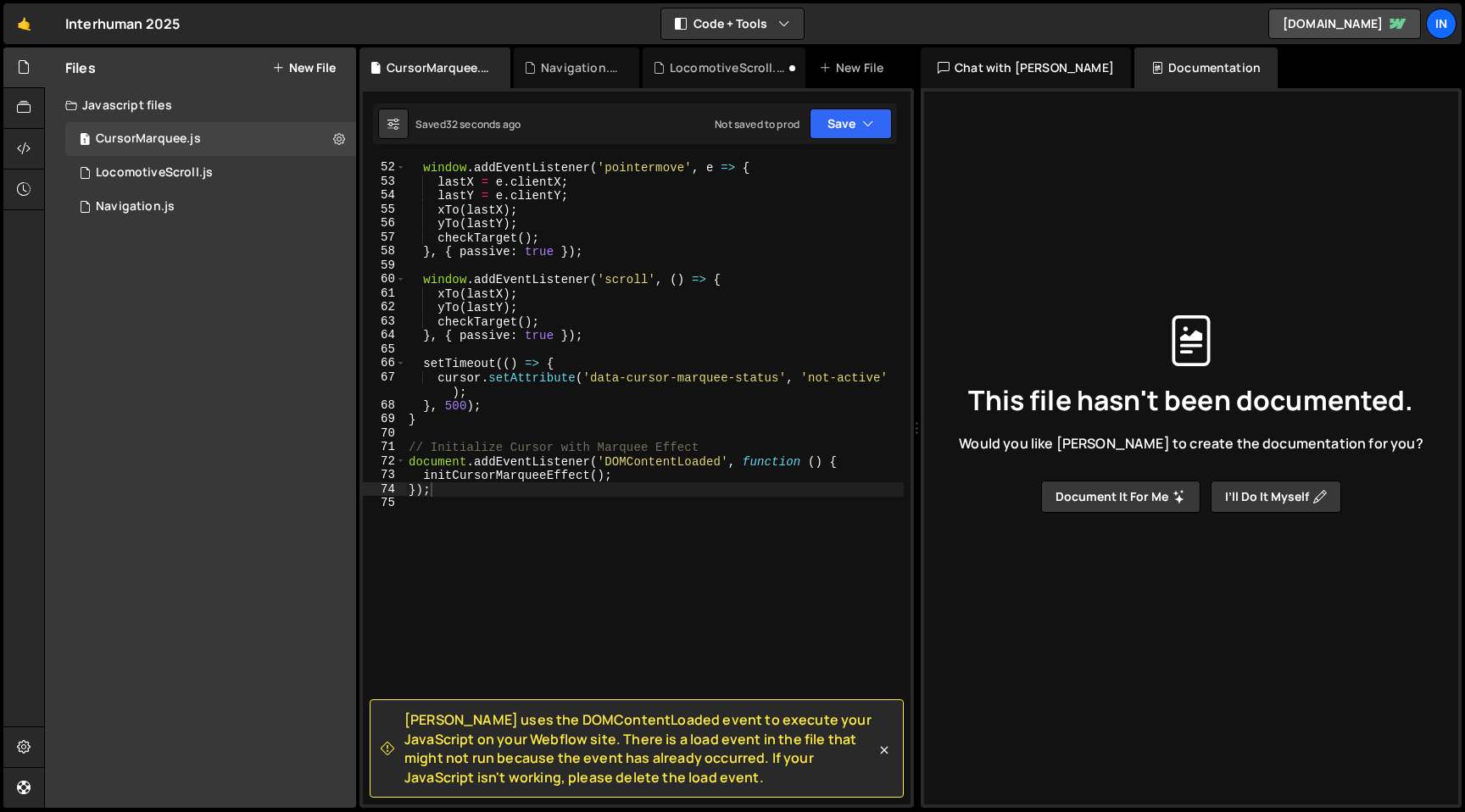
click at [281, 73] on icon at bounding box center [278, 68] width 12 height 14
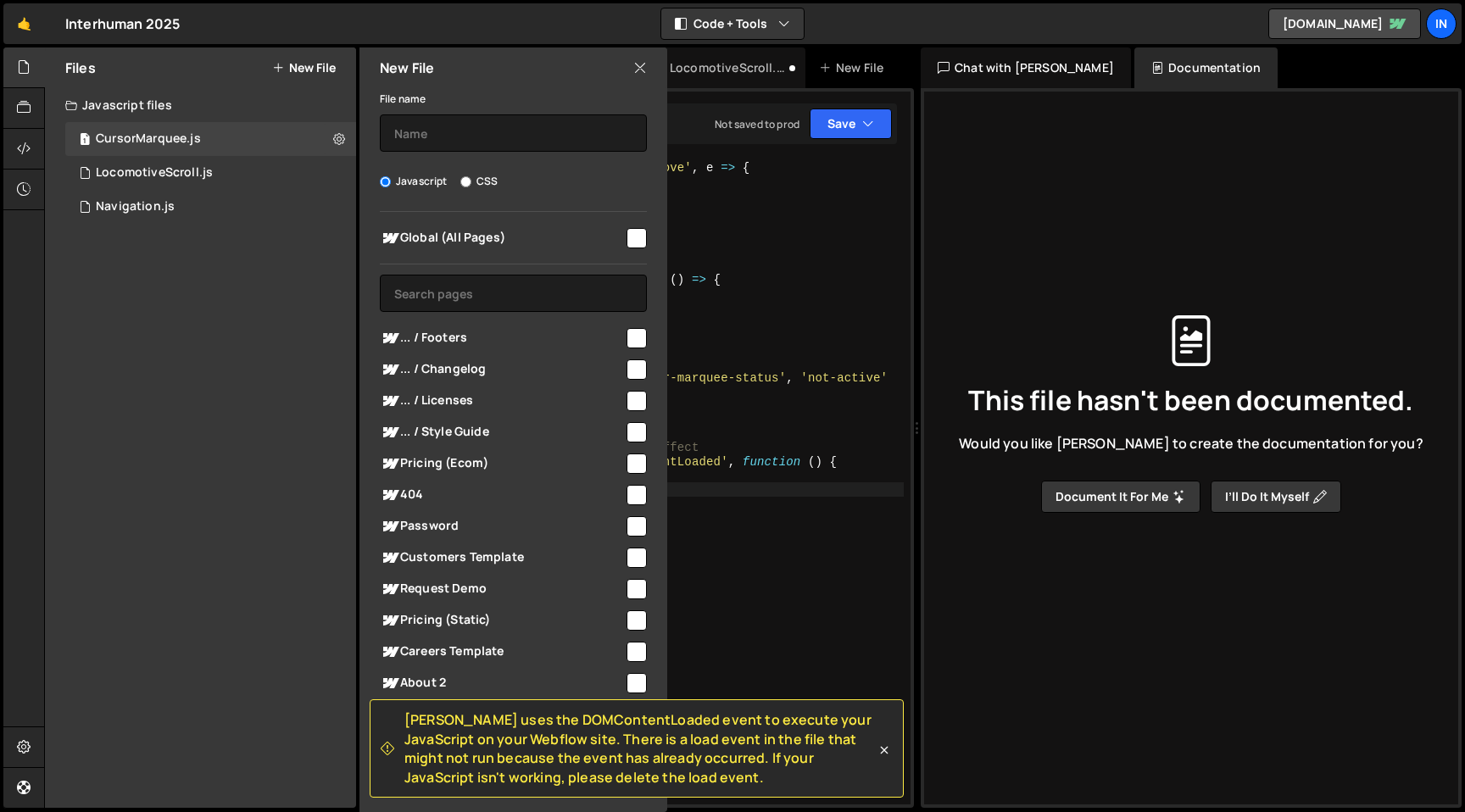
click at [481, 183] on label "CSS" at bounding box center [479, 181] width 38 height 17
click at [471, 183] on input "CSS" at bounding box center [466, 182] width 11 height 11
radio input "true"
click at [449, 136] on input "text" at bounding box center [512, 133] width 267 height 38
type input "CursorMarquee"
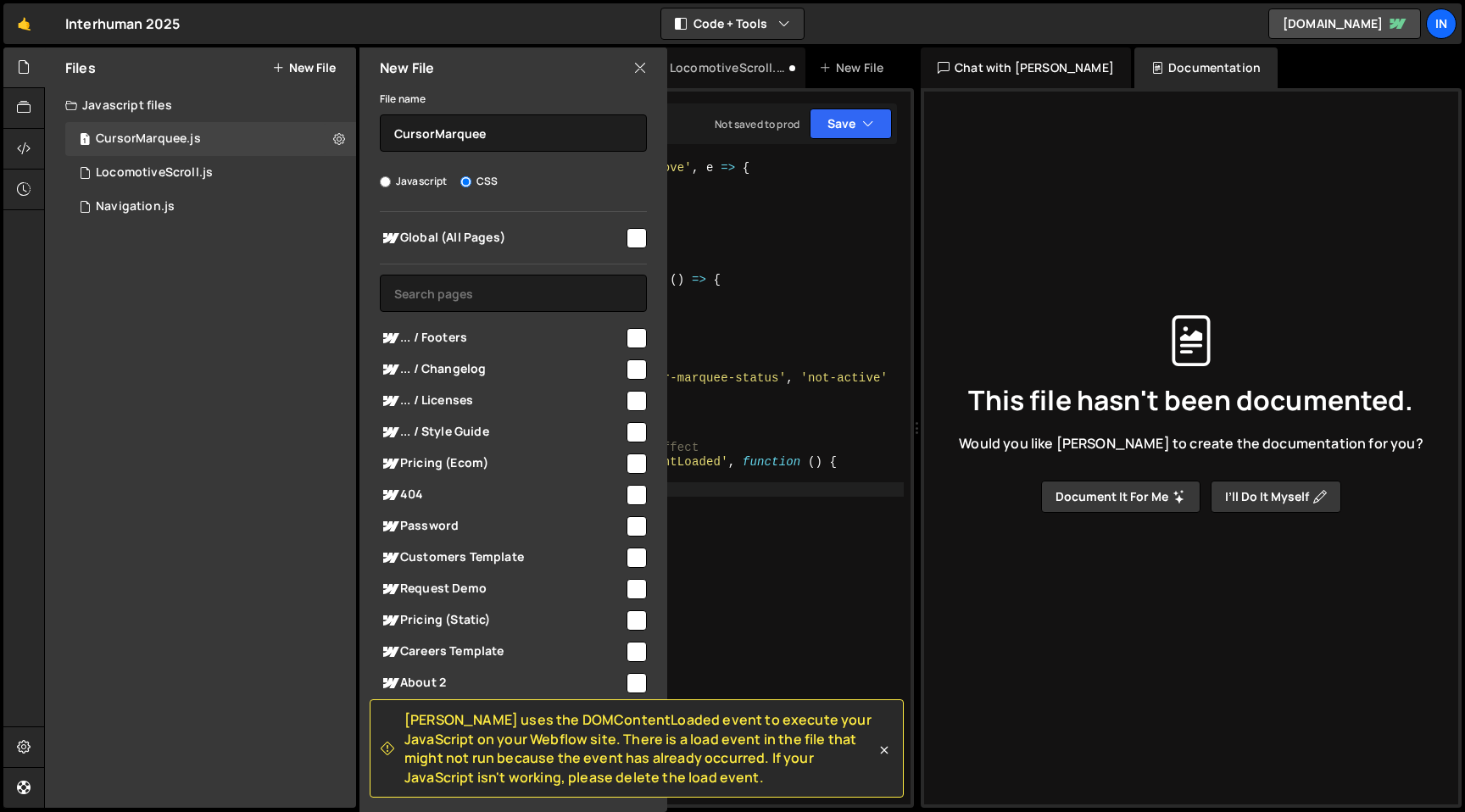
click at [629, 238] on input "checkbox" at bounding box center [636, 238] width 20 height 20
checkbox input "true"
click at [880, 749] on icon at bounding box center [884, 750] width 17 height 17
radio input "true"
checkbox input "false"
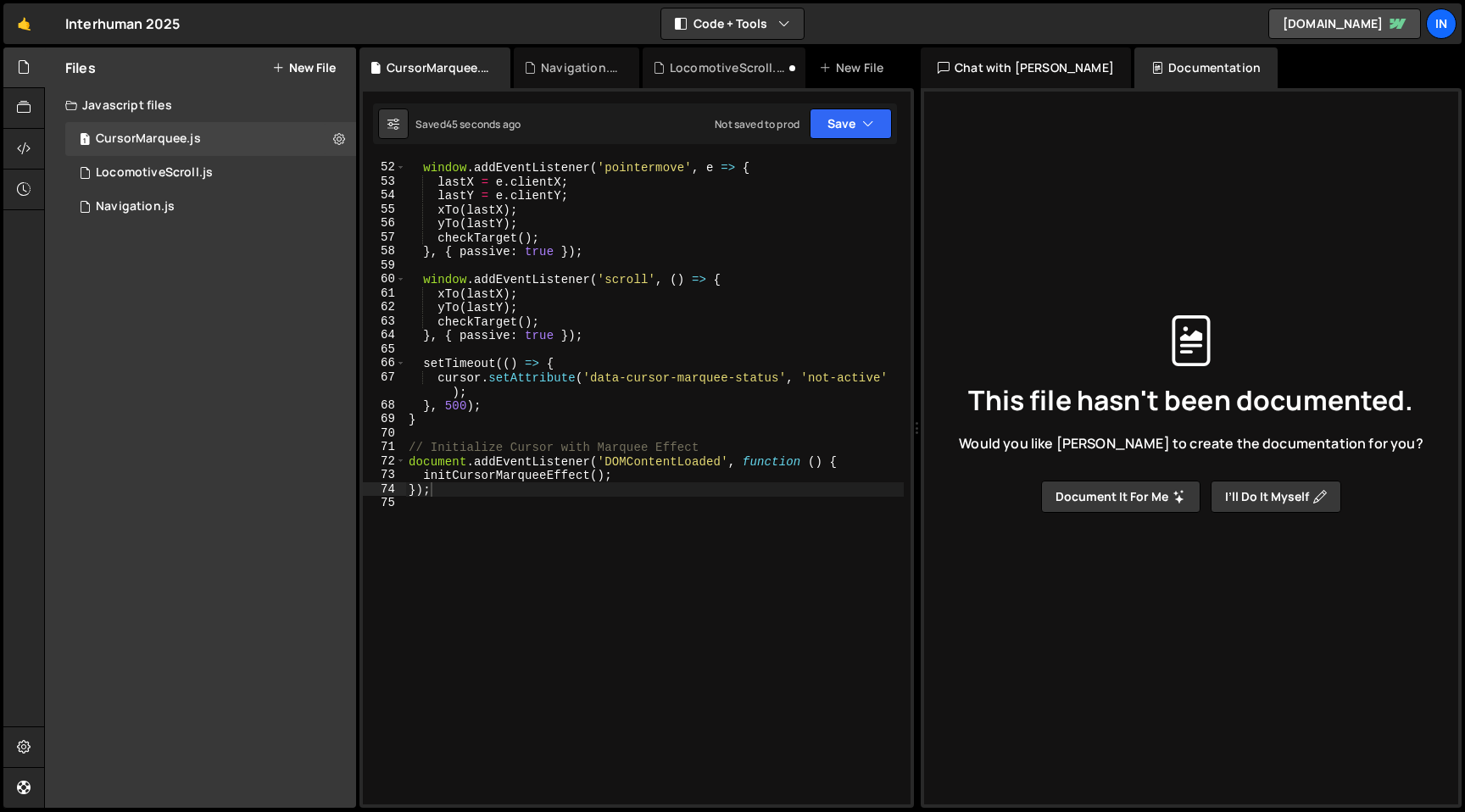
click at [308, 61] on button "New File" at bounding box center [303, 68] width 64 height 14
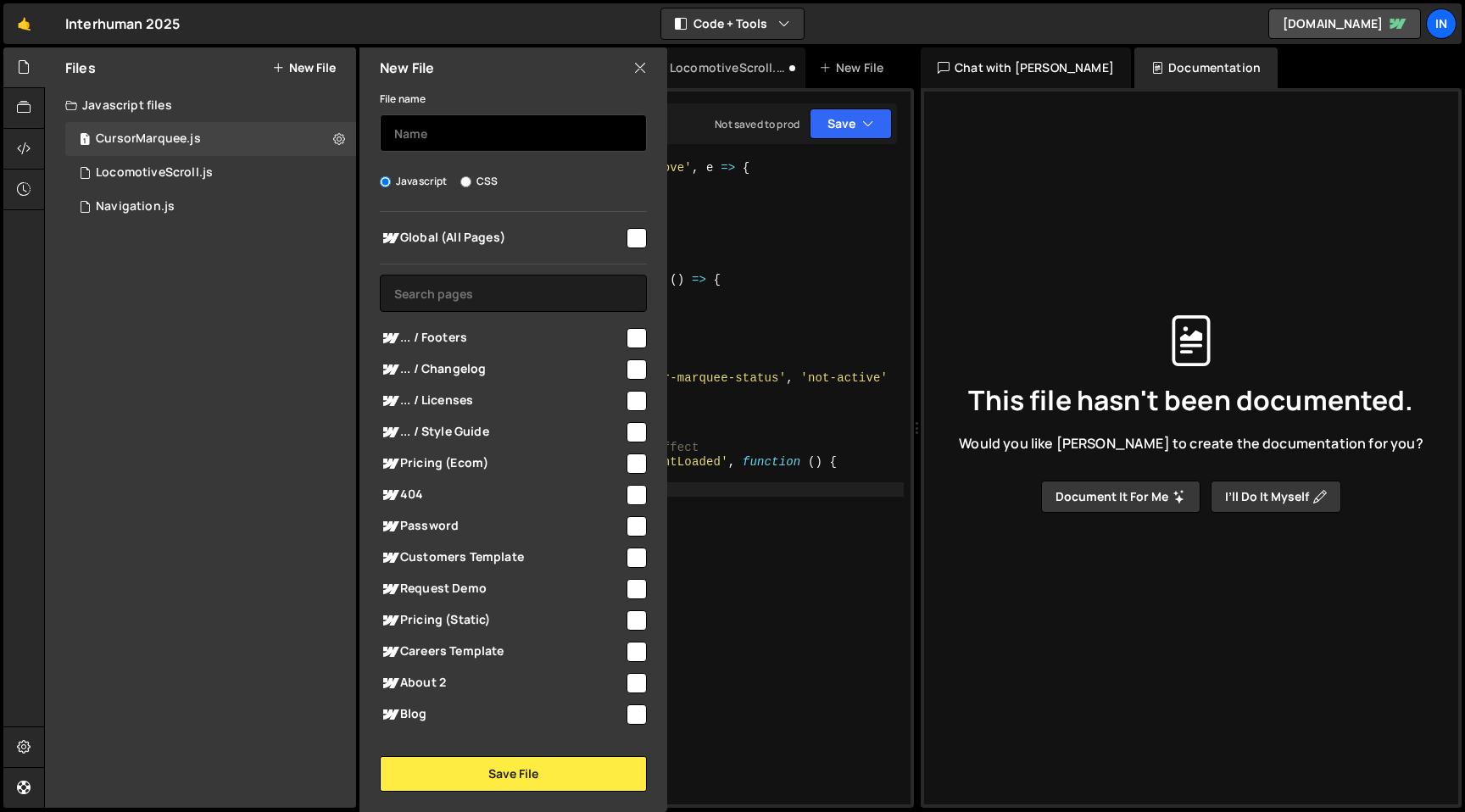
click at [455, 130] on input "text" at bounding box center [512, 133] width 267 height 38
type input "CursorMarquee"
click at [489, 182] on label "CSS" at bounding box center [479, 181] width 38 height 17
click at [471, 182] on input "CSS" at bounding box center [466, 182] width 11 height 11
radio input "true"
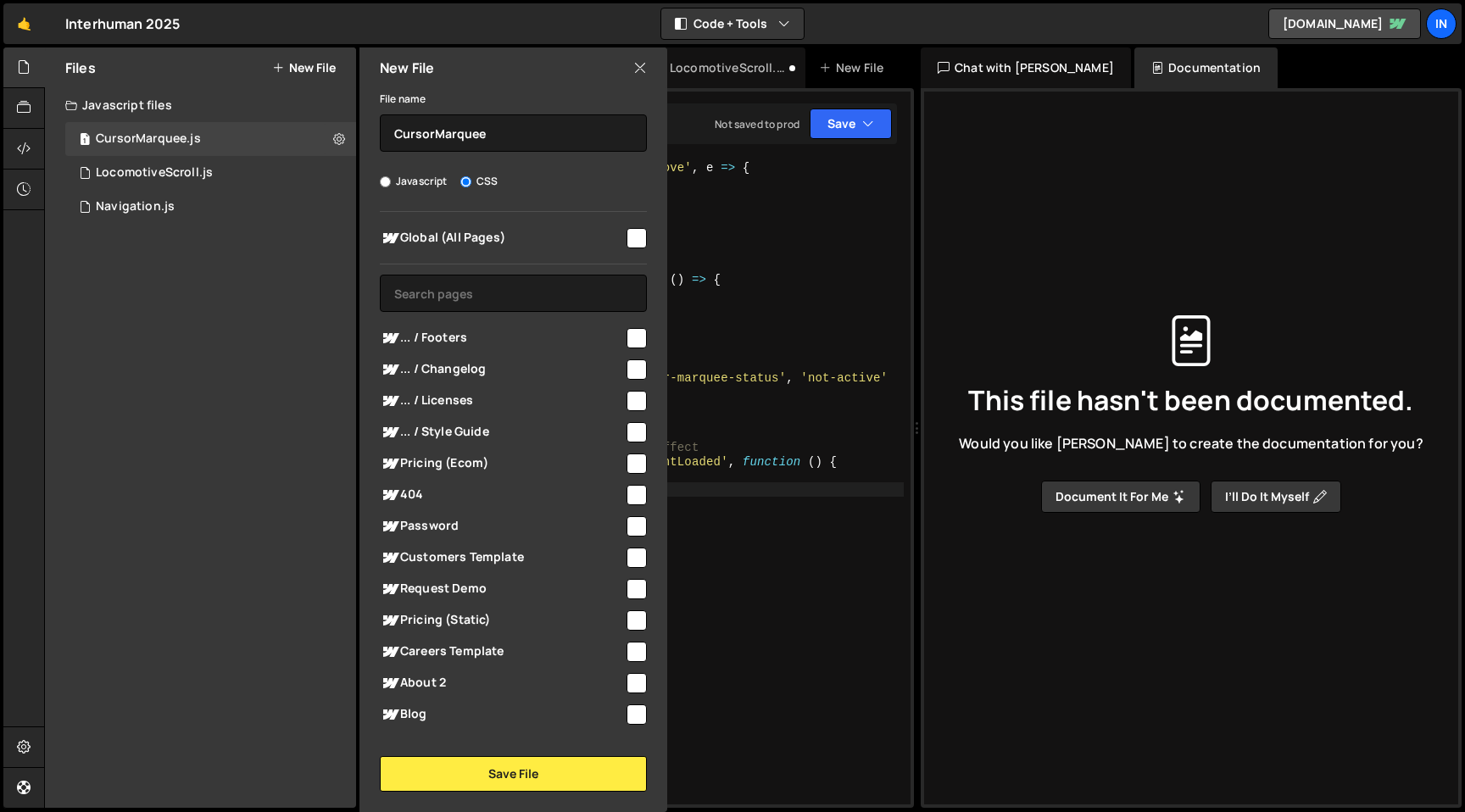
click at [636, 235] on input "checkbox" at bounding box center [636, 238] width 20 height 20
checkbox input "true"
click at [518, 781] on button "Save File" at bounding box center [512, 774] width 267 height 36
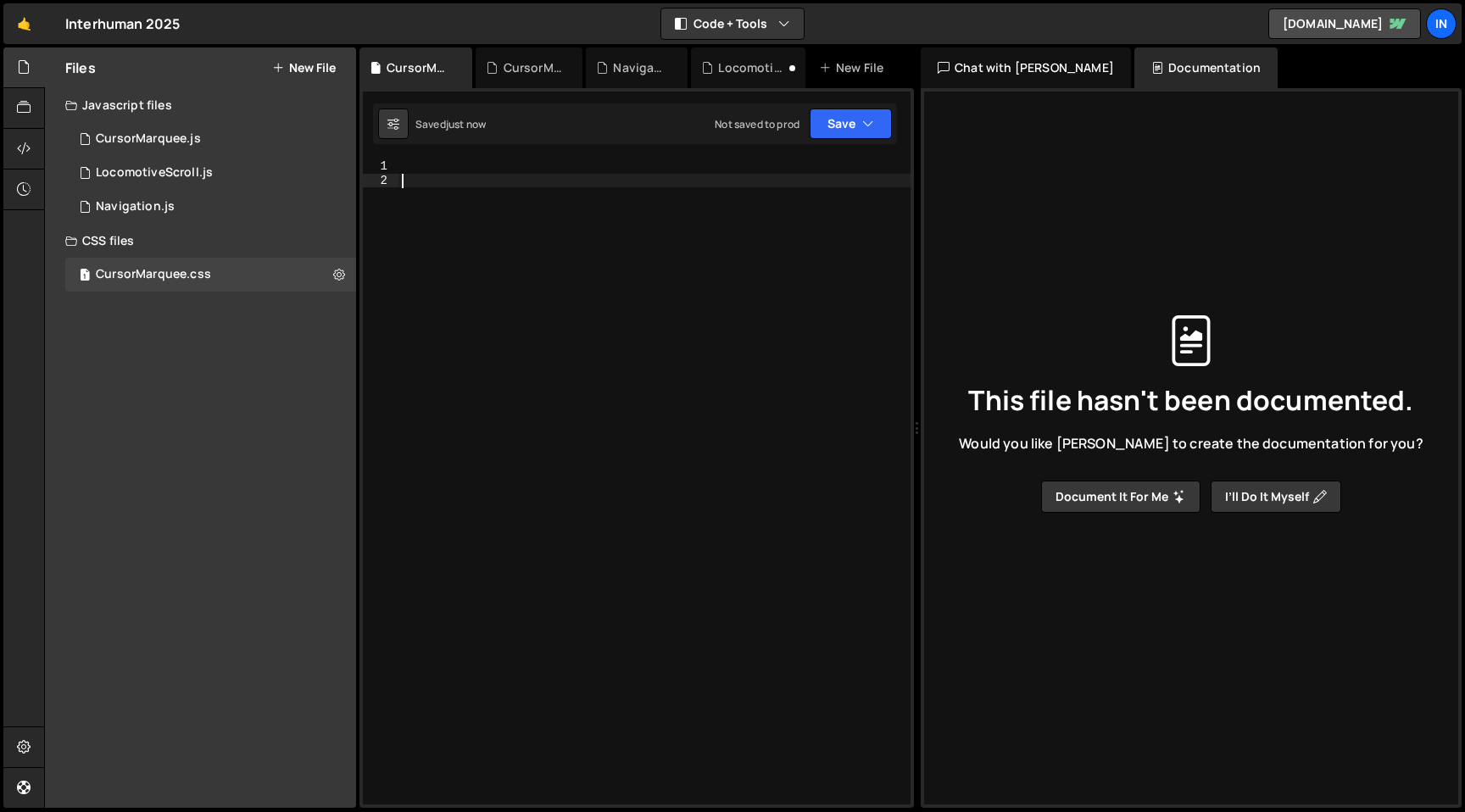
click at [533, 232] on div at bounding box center [655, 496] width 512 height 673
click at [503, 176] on div at bounding box center [655, 496] width 512 height 673
click at [488, 165] on div at bounding box center [655, 496] width 512 height 673
paste textarea "}"
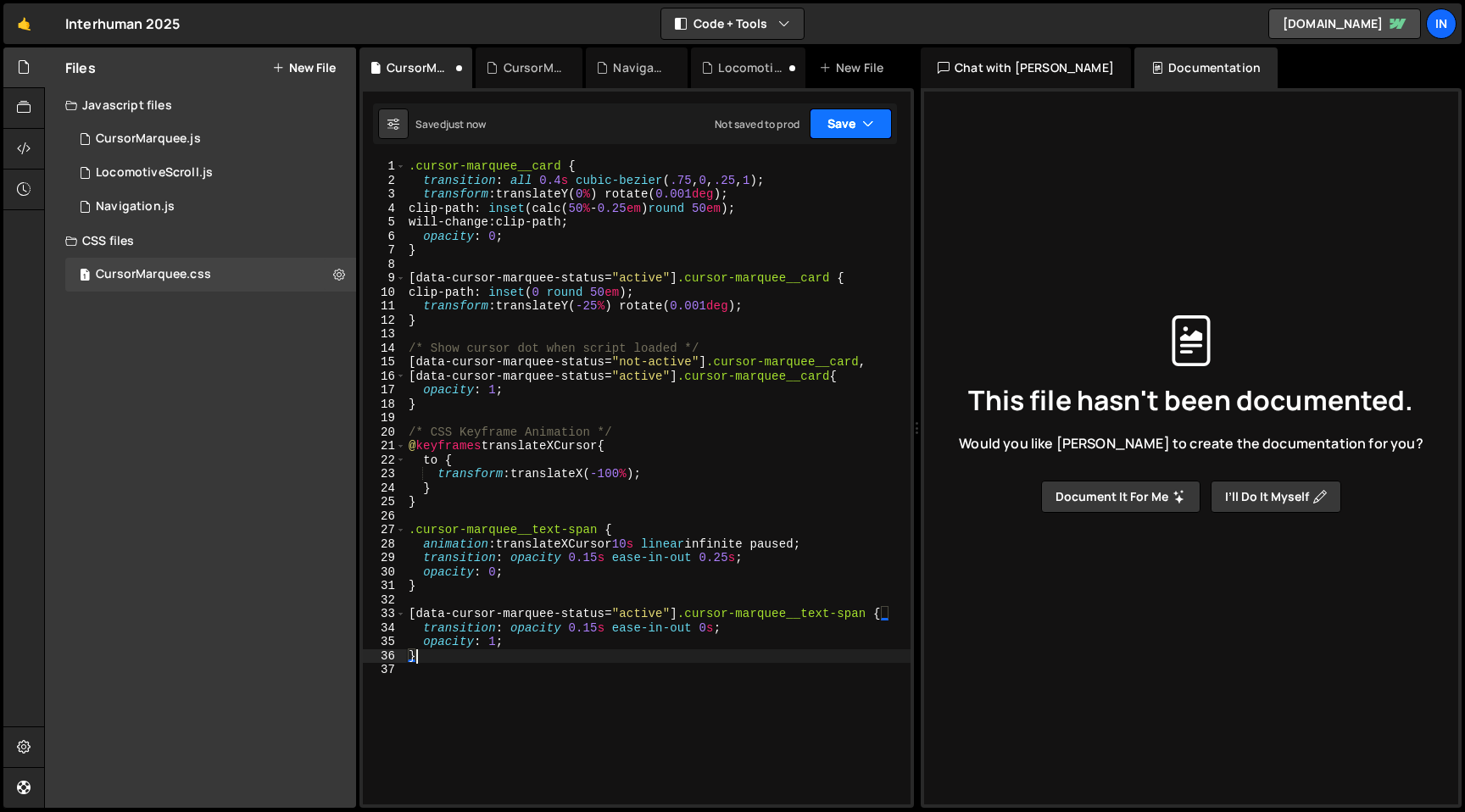
click at [868, 115] on icon "button" at bounding box center [868, 123] width 12 height 17
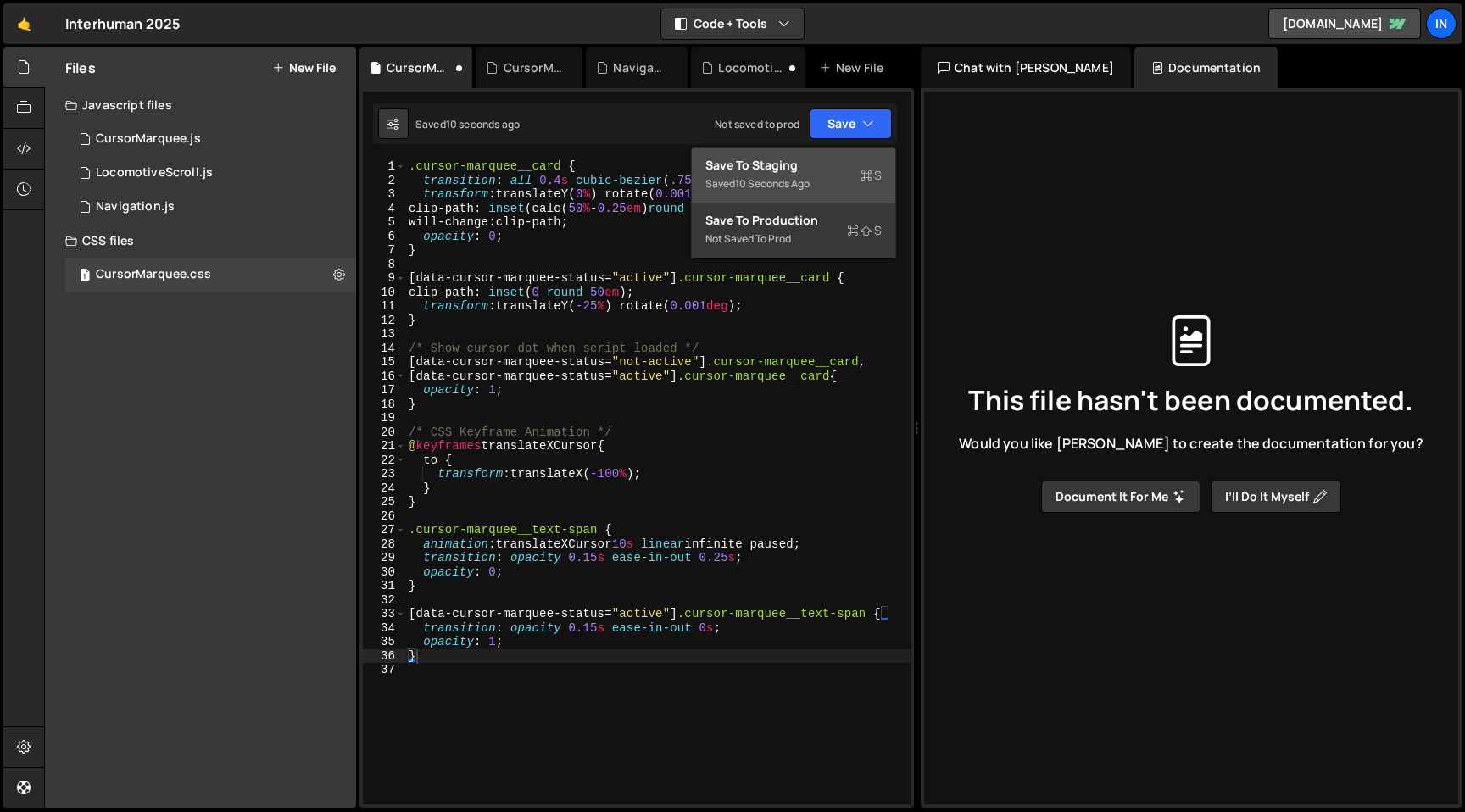
click at [828, 170] on div "Save to Staging S" at bounding box center [794, 164] width 177 height 17
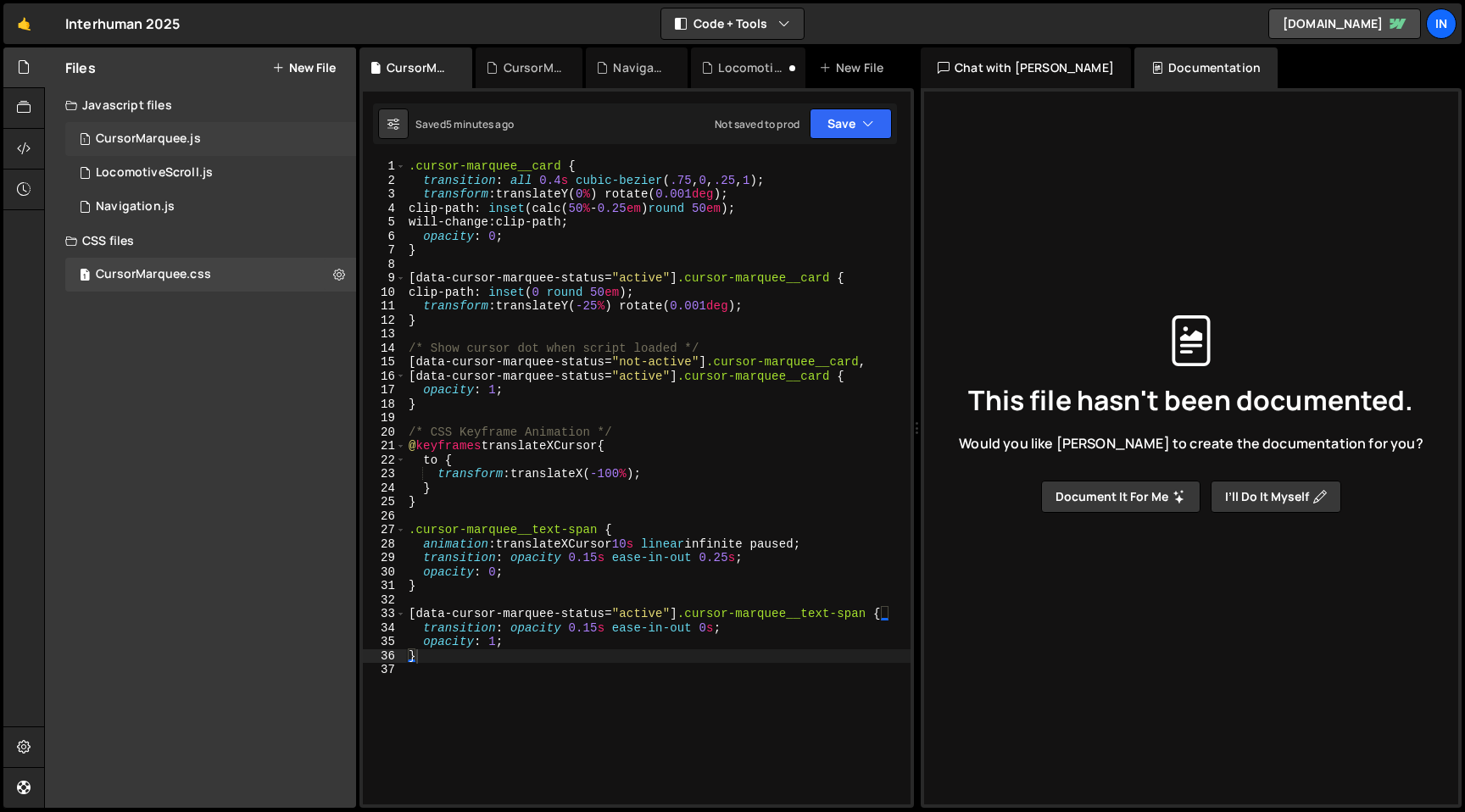
click at [161, 135] on div "CursorMarquee.js" at bounding box center [149, 138] width 105 height 15
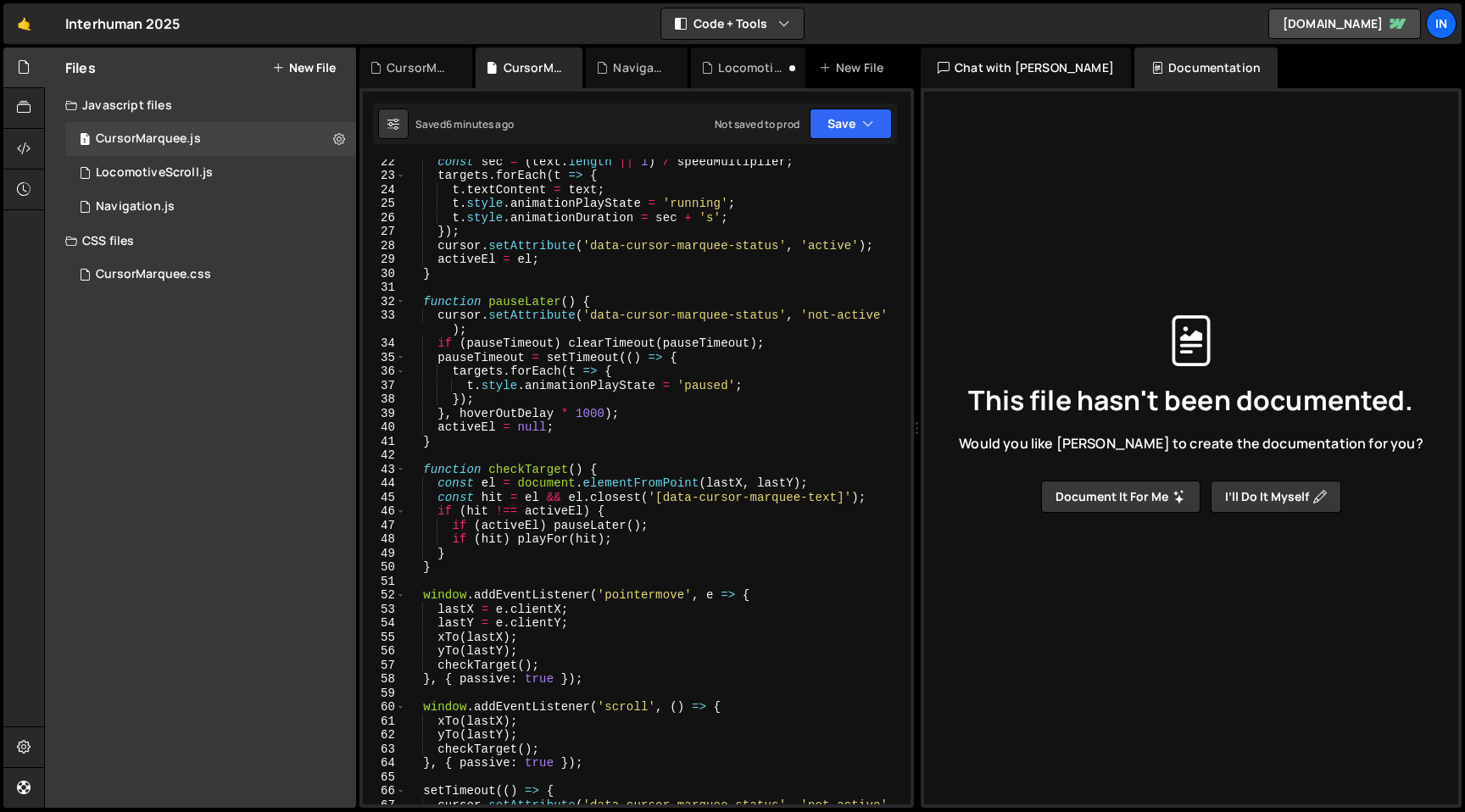
scroll to position [0, 0]
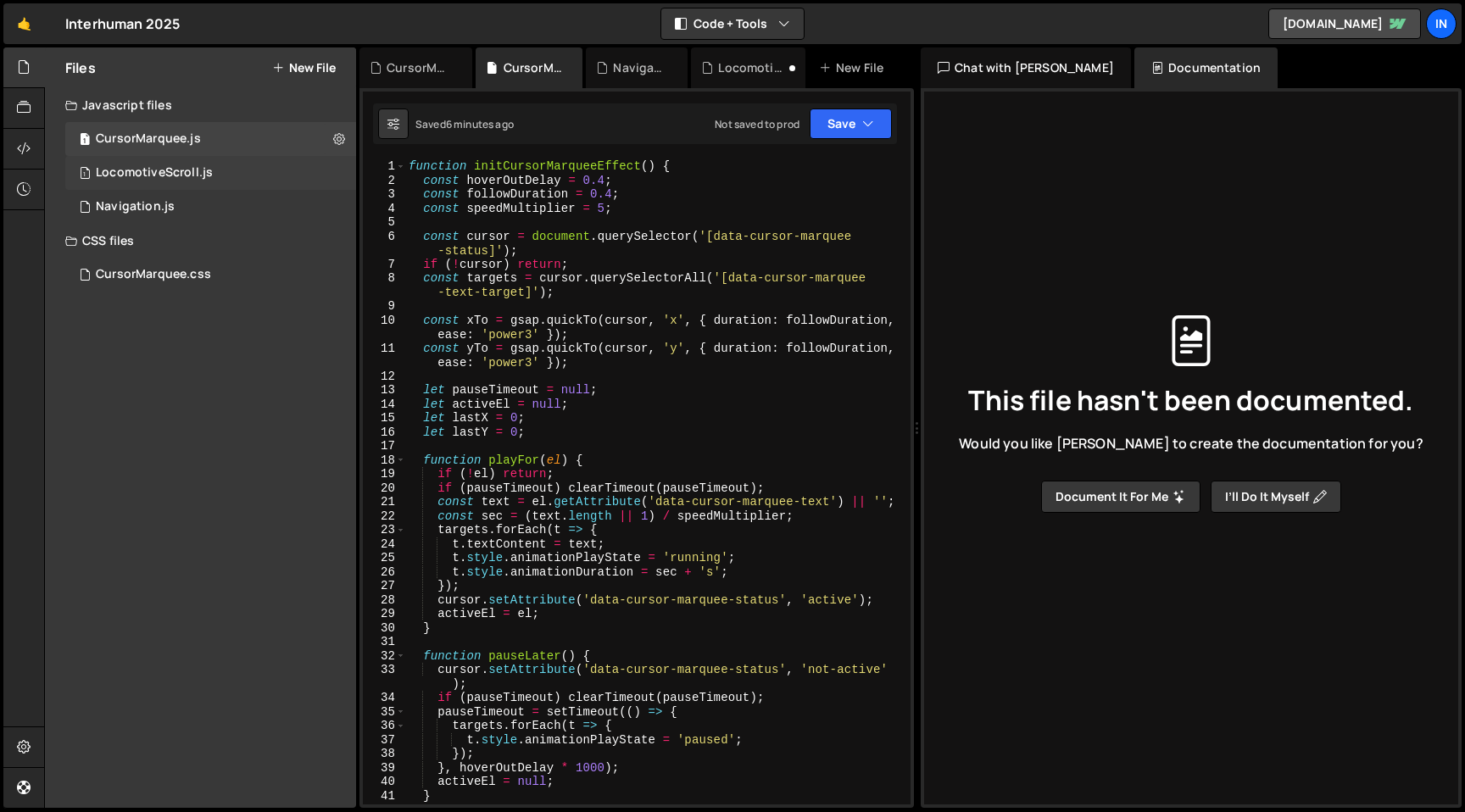
click at [124, 184] on div "1 LocomotiveScroll.js 0" at bounding box center [211, 172] width 291 height 34
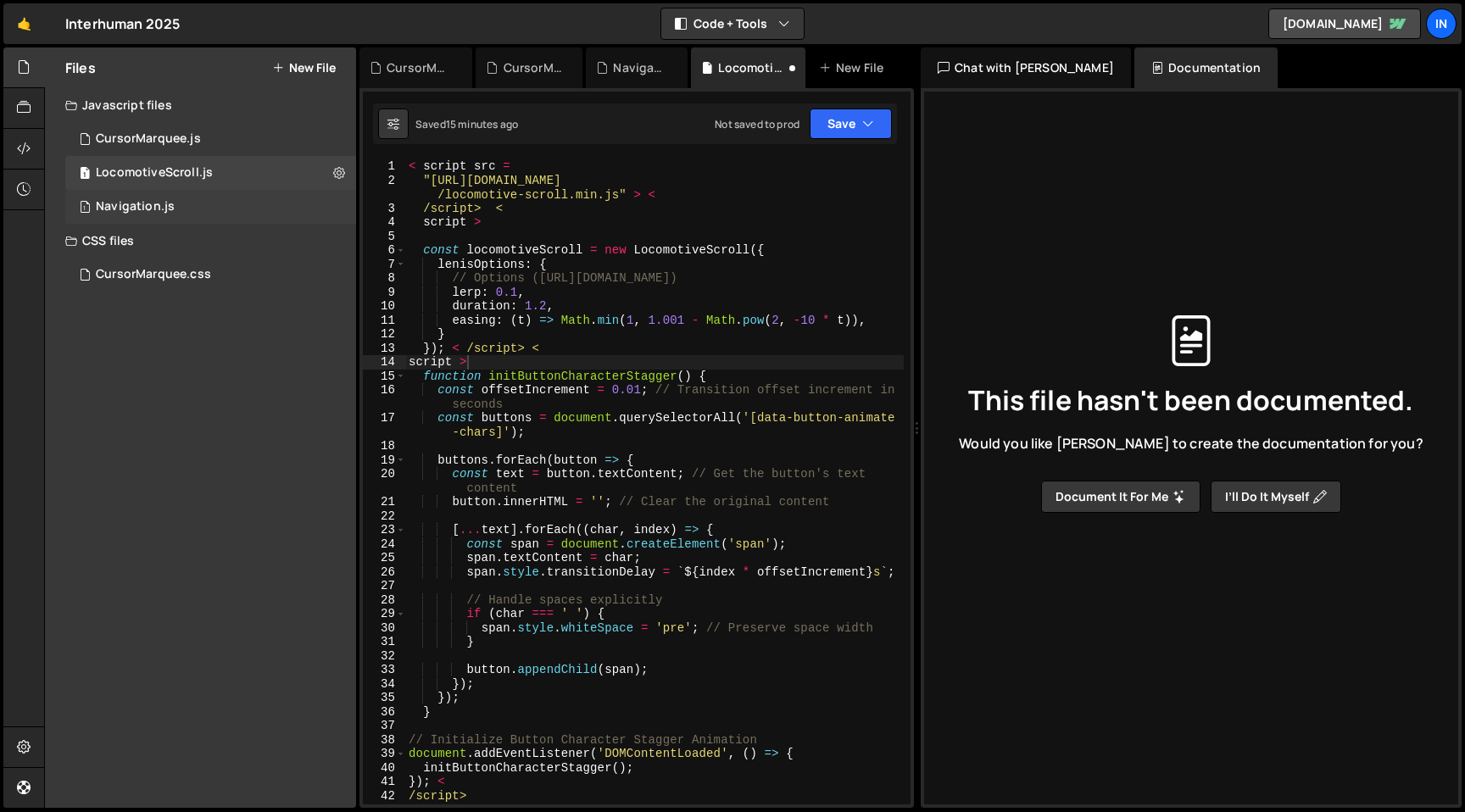
click at [135, 214] on div "1 Navigation.js 0" at bounding box center [211, 206] width 291 height 34
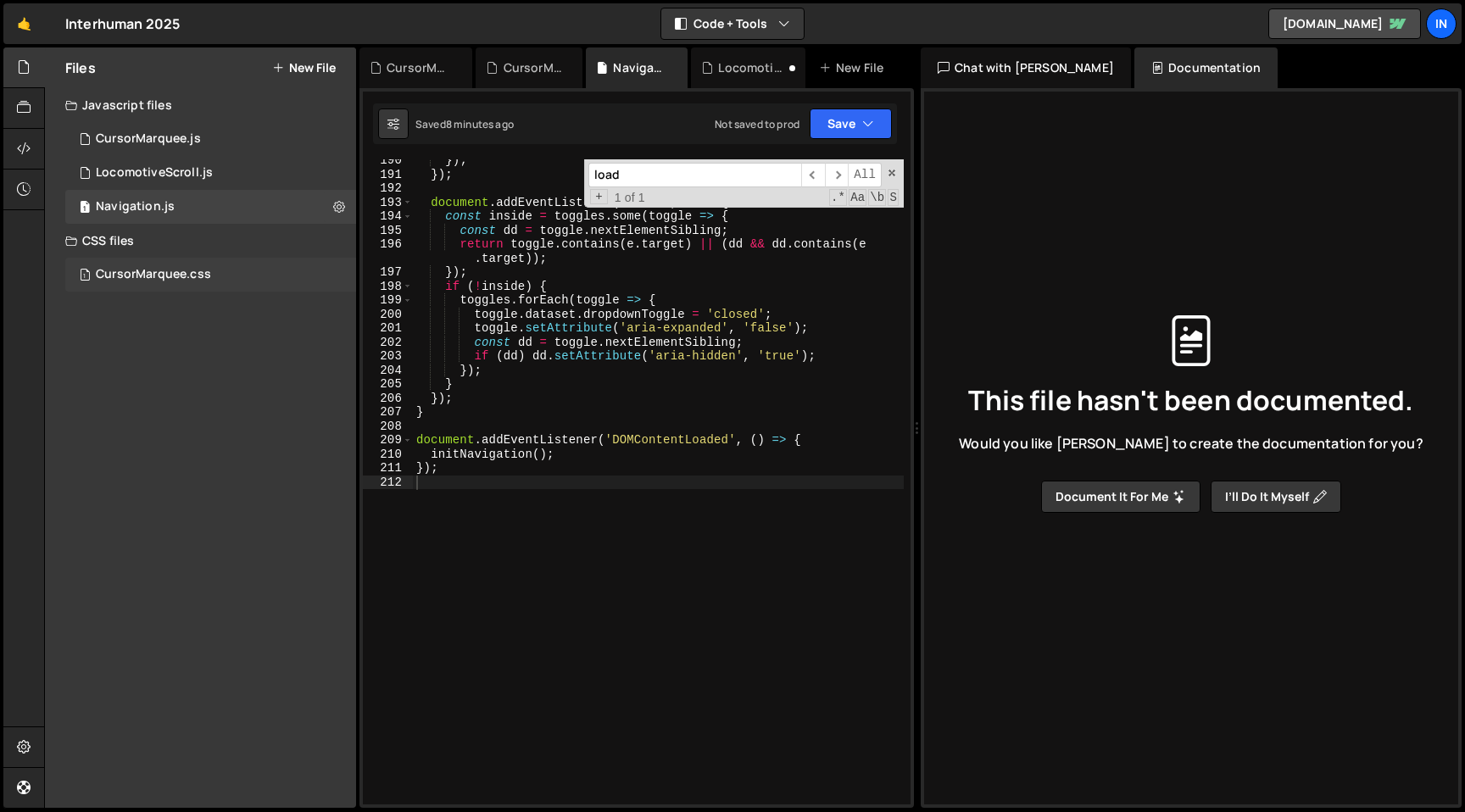
click at [173, 283] on div "1 CursorMarquee.css 0" at bounding box center [211, 274] width 291 height 34
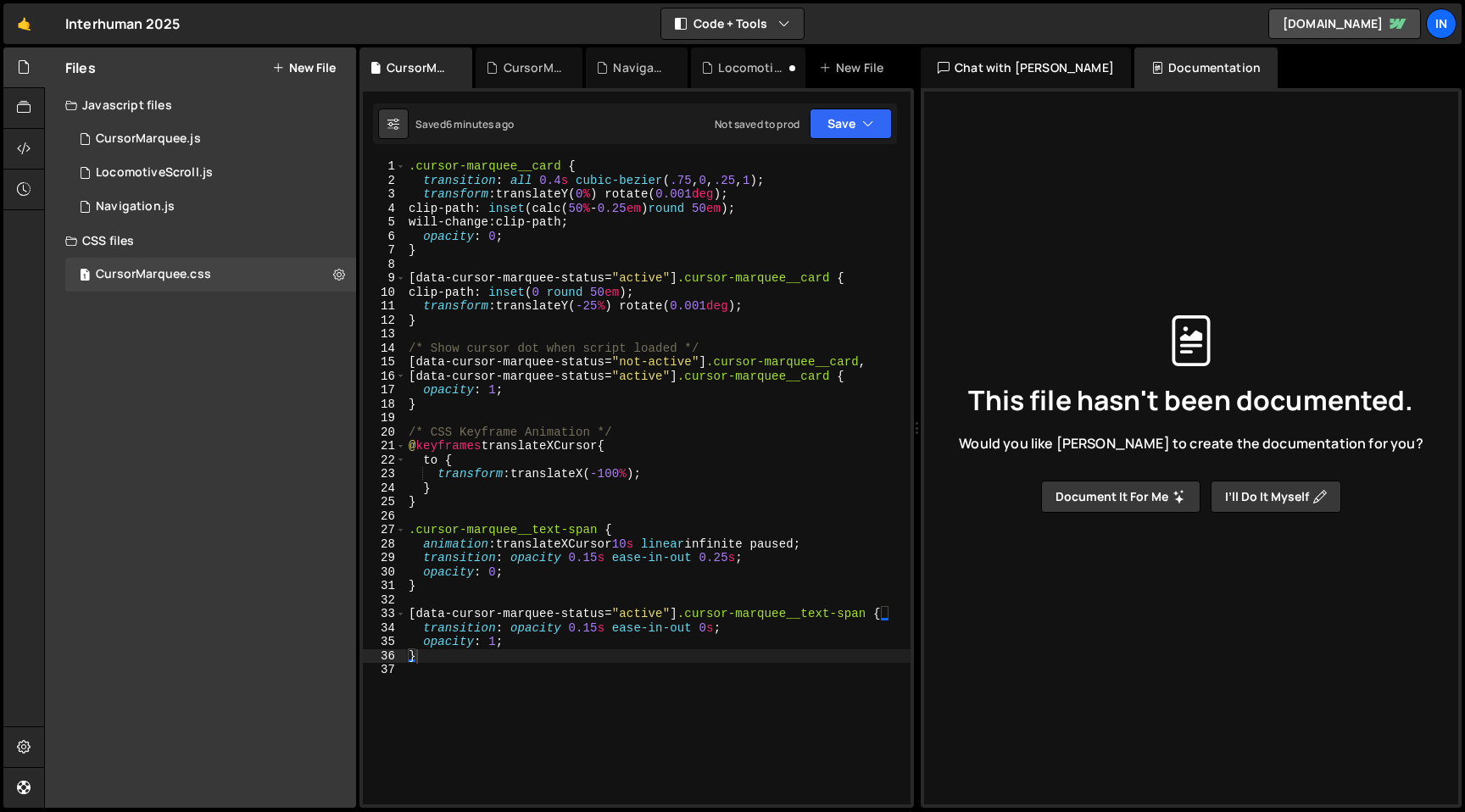
type textarea "[data-cursor-marquee-status="active"] .cursor-marquee__card {"
click at [753, 381] on div ".cursor-marquee__card { transition : all 0.4 s cubic-bezier ( .75 , 0 , .25 , 1…" at bounding box center [658, 496] width 505 height 673
click at [695, 378] on div ".cursor-marquee__card { transition : all 0.4 s cubic-bezier ( .75 , 0 , .25 , 1…" at bounding box center [658, 496] width 505 height 673
click at [104, 197] on div "1 Navigation.js 0" at bounding box center [211, 206] width 291 height 34
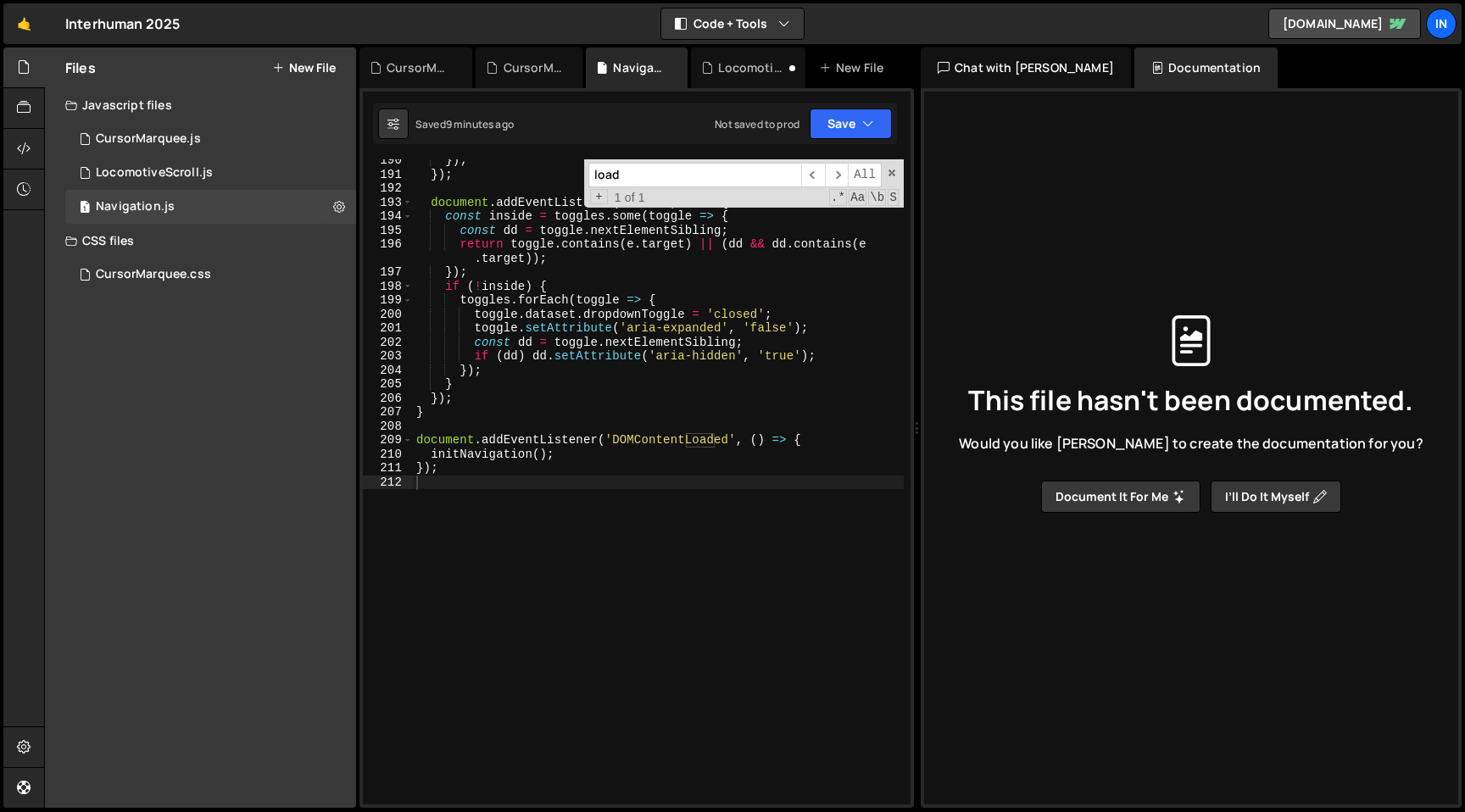
click at [896, 168] on div "load ​ ​ All Replace All + 1 of 1 .* Aa \b S" at bounding box center [744, 183] width 320 height 48
click at [895, 168] on span at bounding box center [892, 173] width 12 height 12
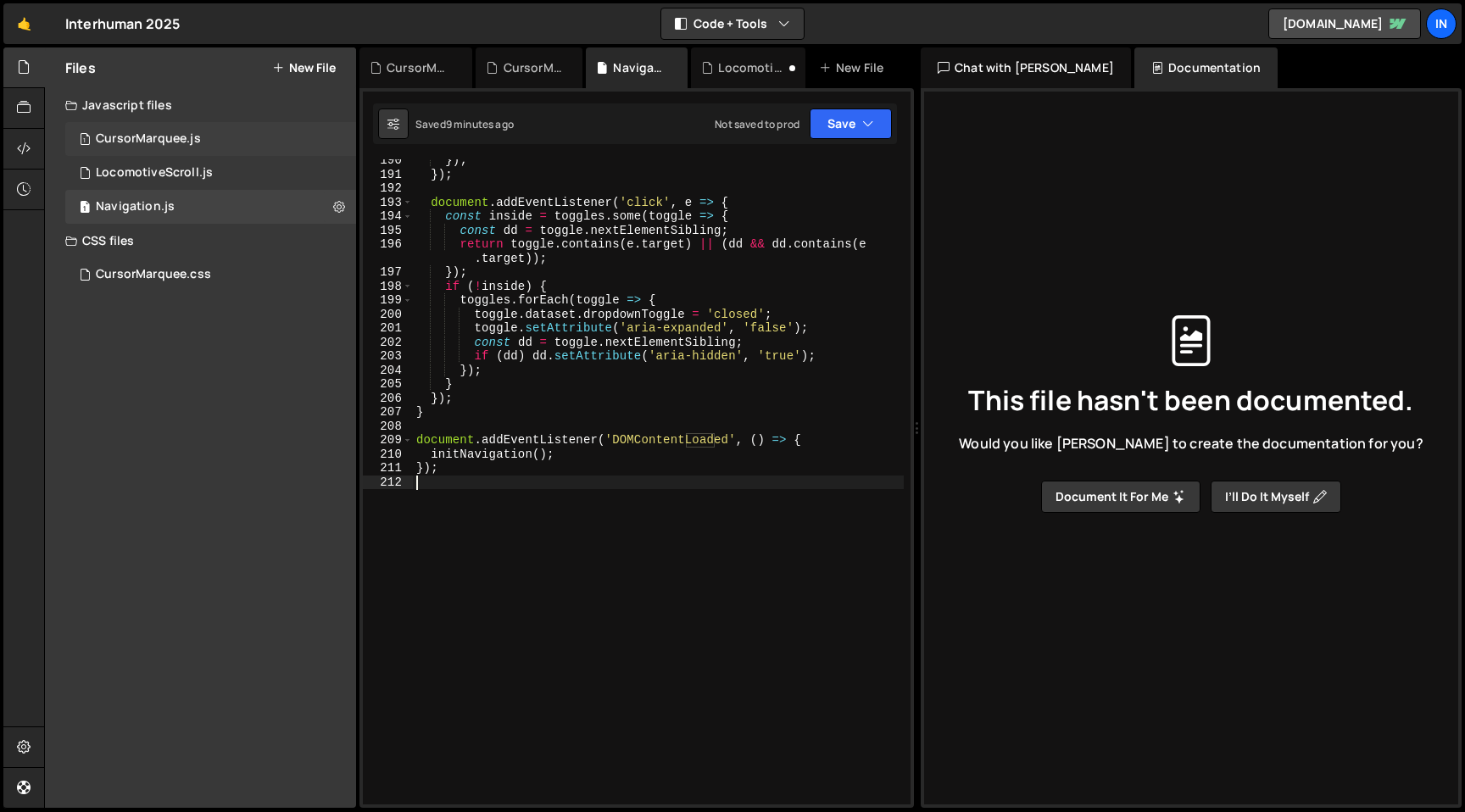
click at [112, 134] on div "CursorMarquee.js" at bounding box center [149, 138] width 105 height 15
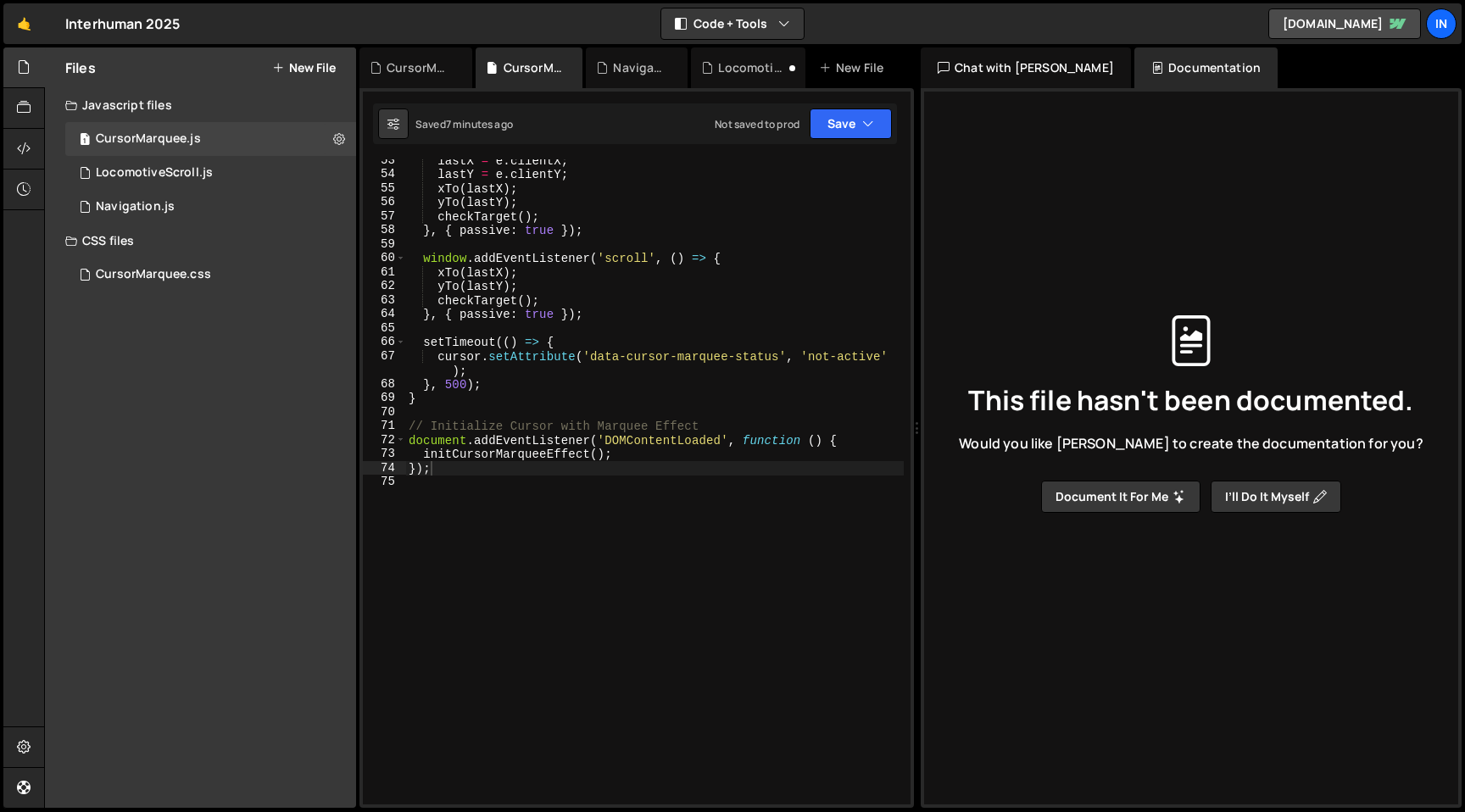
scroll to position [803, 0]
click at [551, 468] on div "lastX = e . clientX ; lastY = e . clientY ; xTo ( lastX ) ; yTo ( lastY ) ; che…" at bounding box center [655, 490] width 498 height 673
click at [521, 495] on div "lastX = e . clientX ; lastY = e . clientY ; xTo ( lastX ) ; yTo ( lastY ) ; che…" at bounding box center [655, 490] width 498 height 673
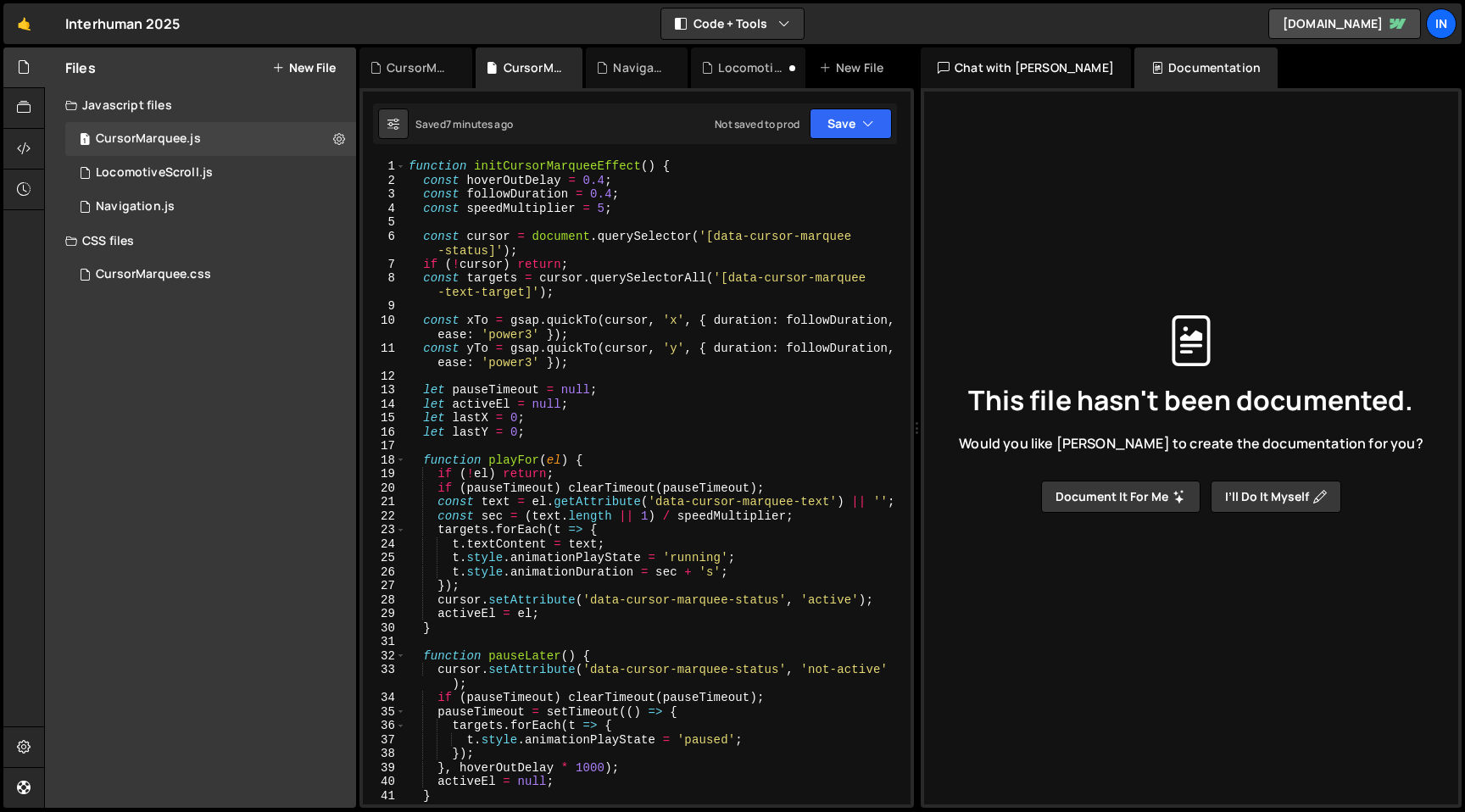
click at [420, 143] on div "Saved 7 minutes ago Not saved to prod Upgrade to Edit Save Save to Staging S Sa…" at bounding box center [635, 123] width 524 height 41
click at [413, 159] on div "function initCursorMarqueeEffect ( ) { const hoverOutDelay = 0.4 ; const follow…" at bounding box center [655, 496] width 498 height 673
click at [856, 116] on button "Save" at bounding box center [851, 123] width 82 height 31
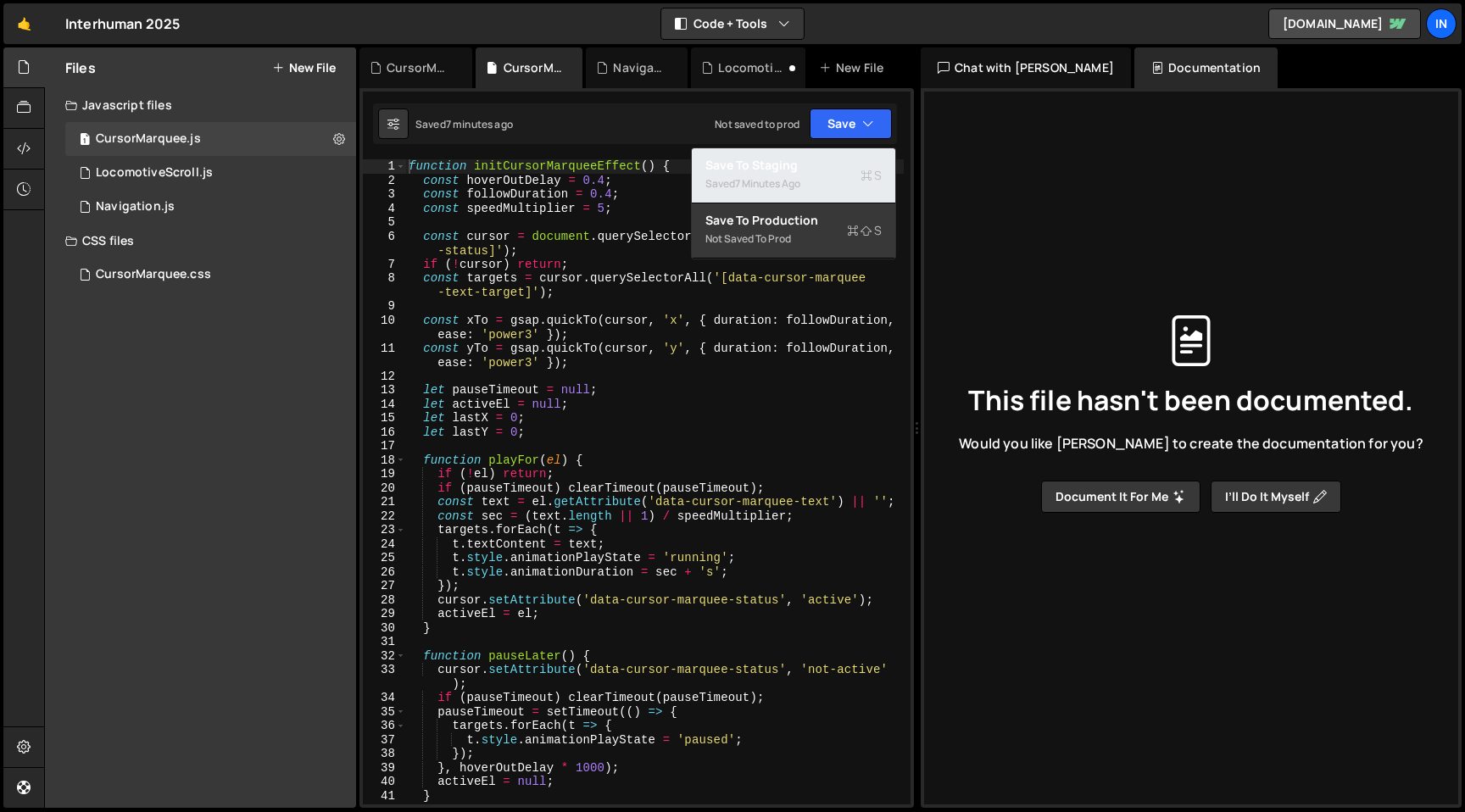
click at [820, 184] on div "Saved 7 minutes ago" at bounding box center [794, 184] width 177 height 20
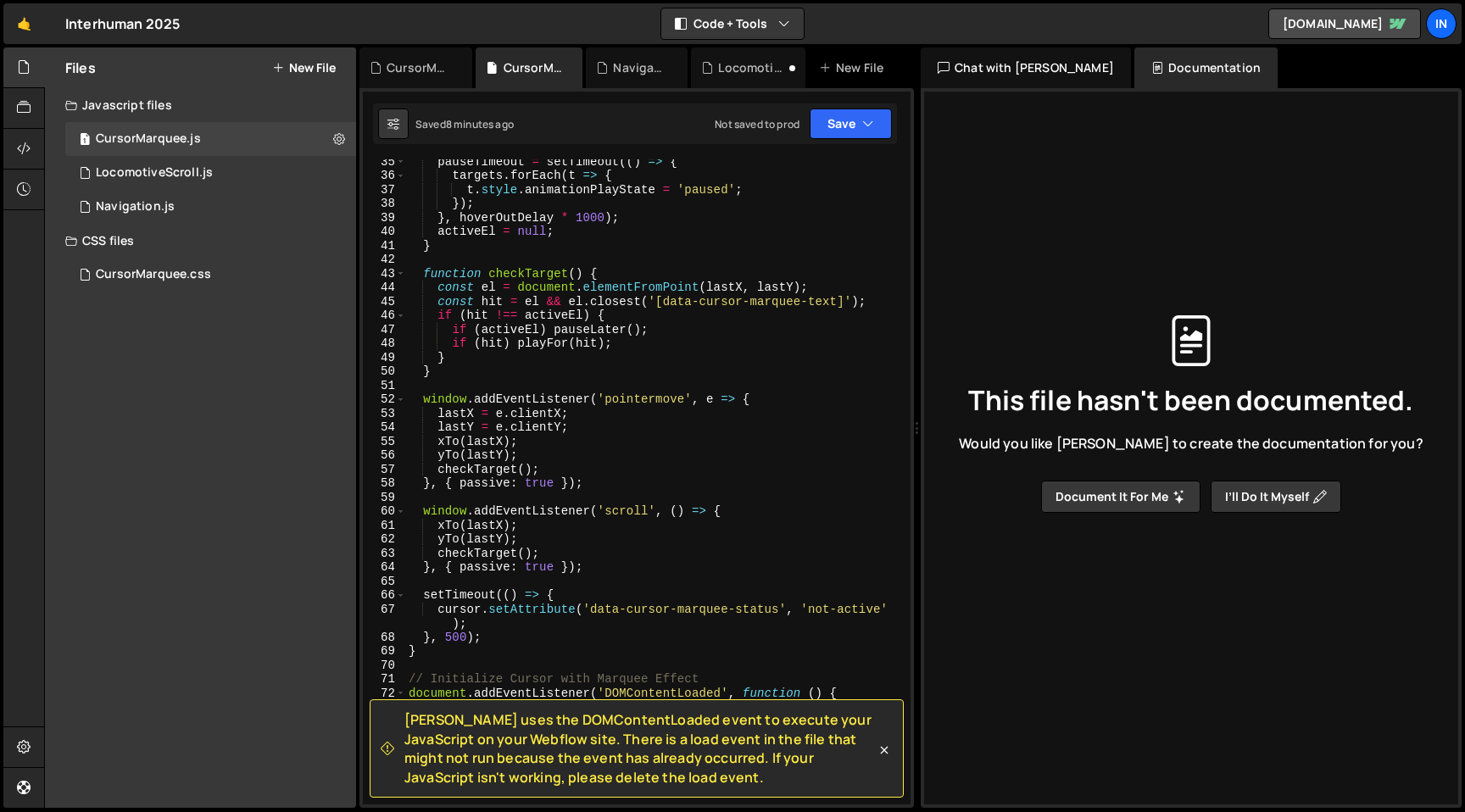
scroll to position [642, 0]
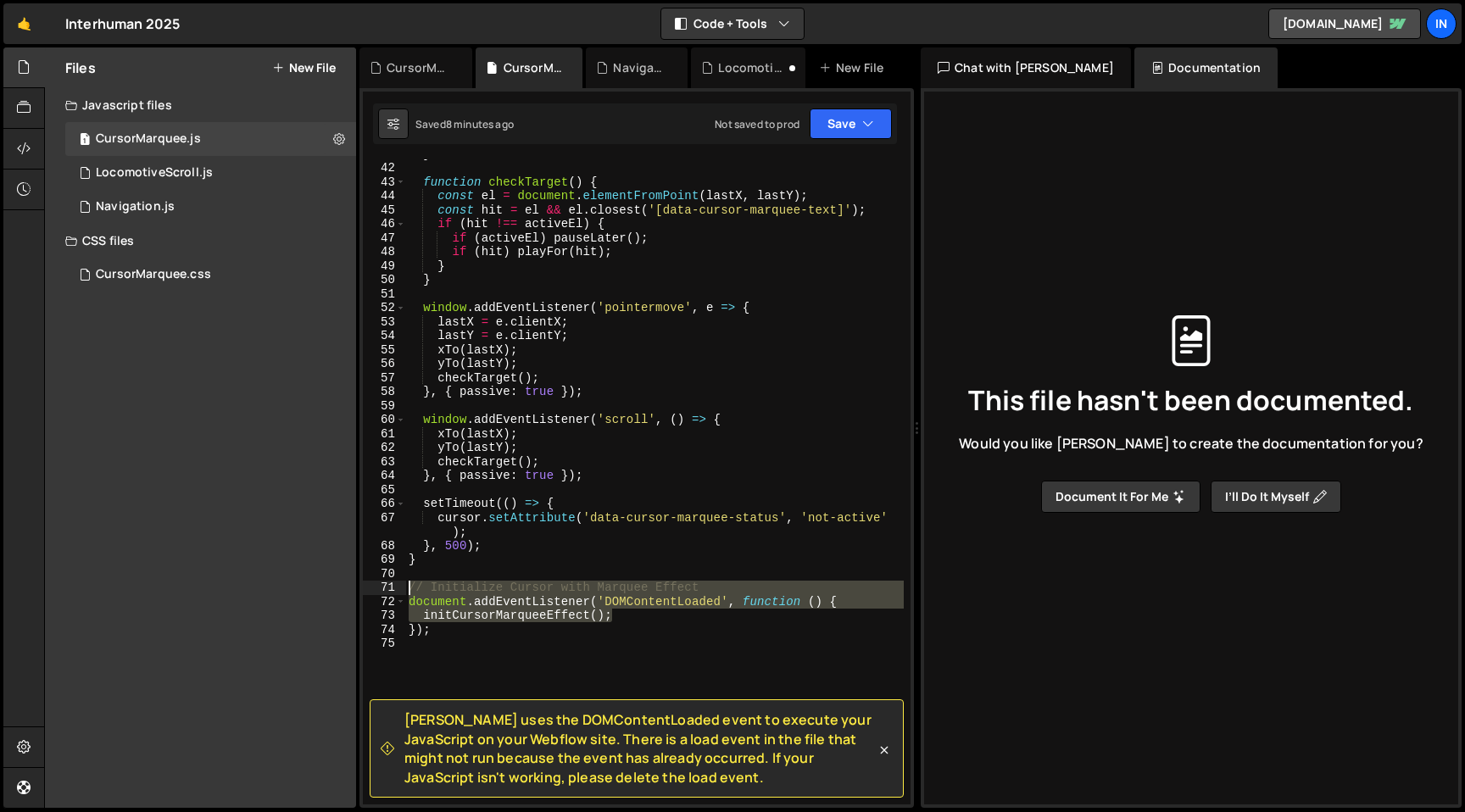
drag, startPoint x: 625, startPoint y: 612, endPoint x: 408, endPoint y: 582, distance: 219.1
click at [408, 582] on div "} function checkTarget ( ) { const el = document . elementFromPoint ( lastX , l…" at bounding box center [655, 483] width 498 height 673
type textarea "// Initialize Cursor with Marquee Effect document.addEventListener('DOMContentL…"
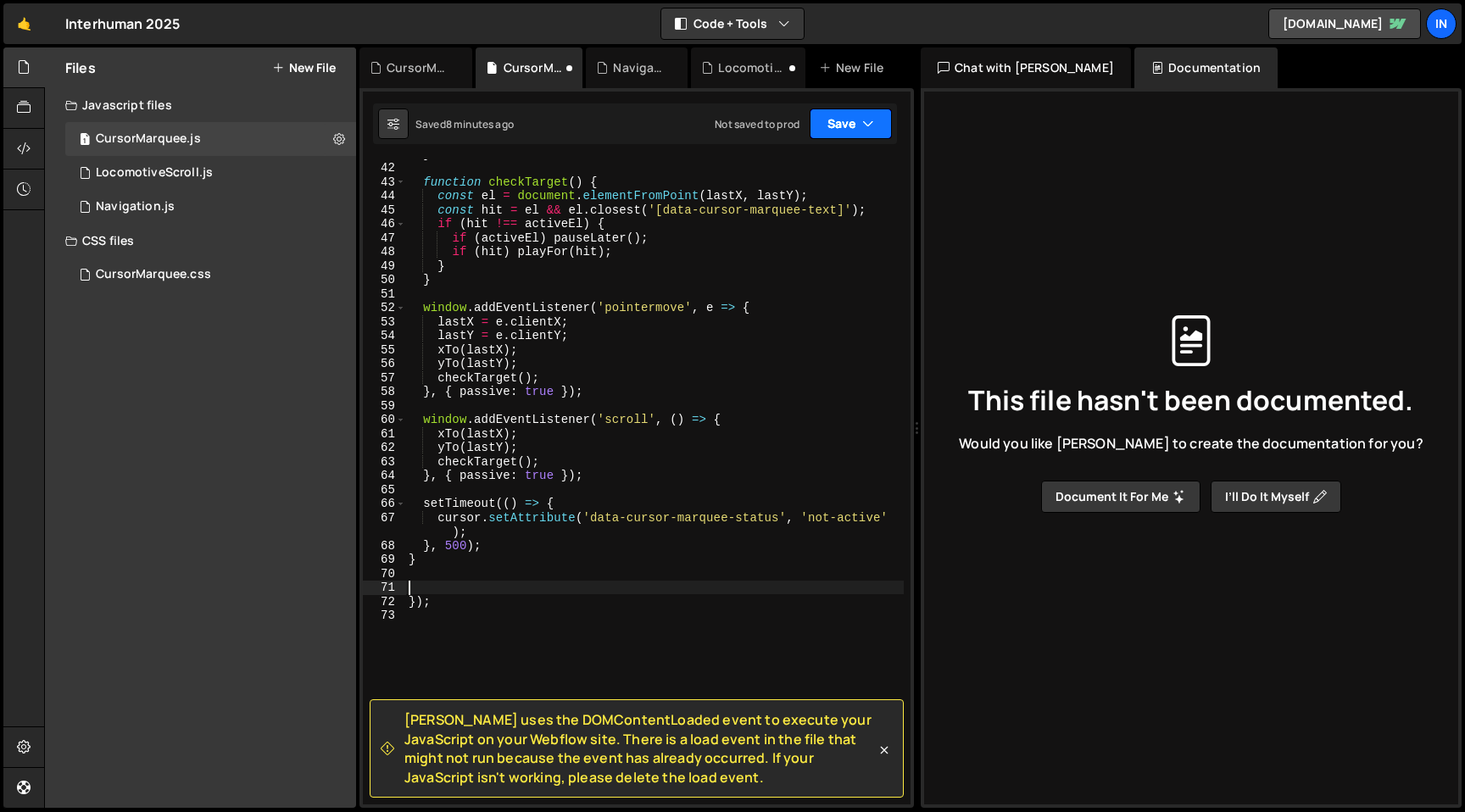
click at [876, 135] on button "Save" at bounding box center [851, 123] width 82 height 31
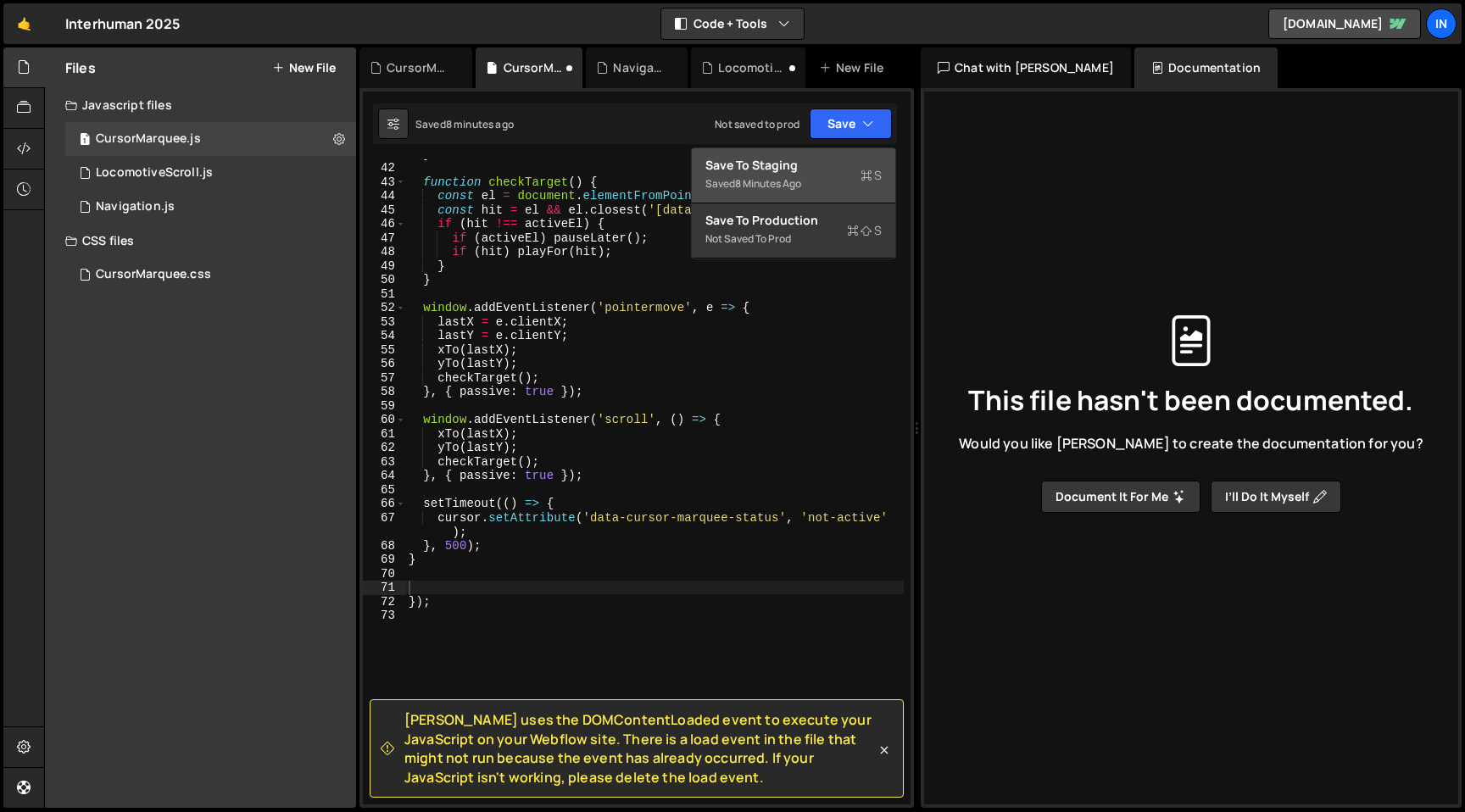
click at [778, 170] on div "Save to Staging S" at bounding box center [794, 164] width 177 height 17
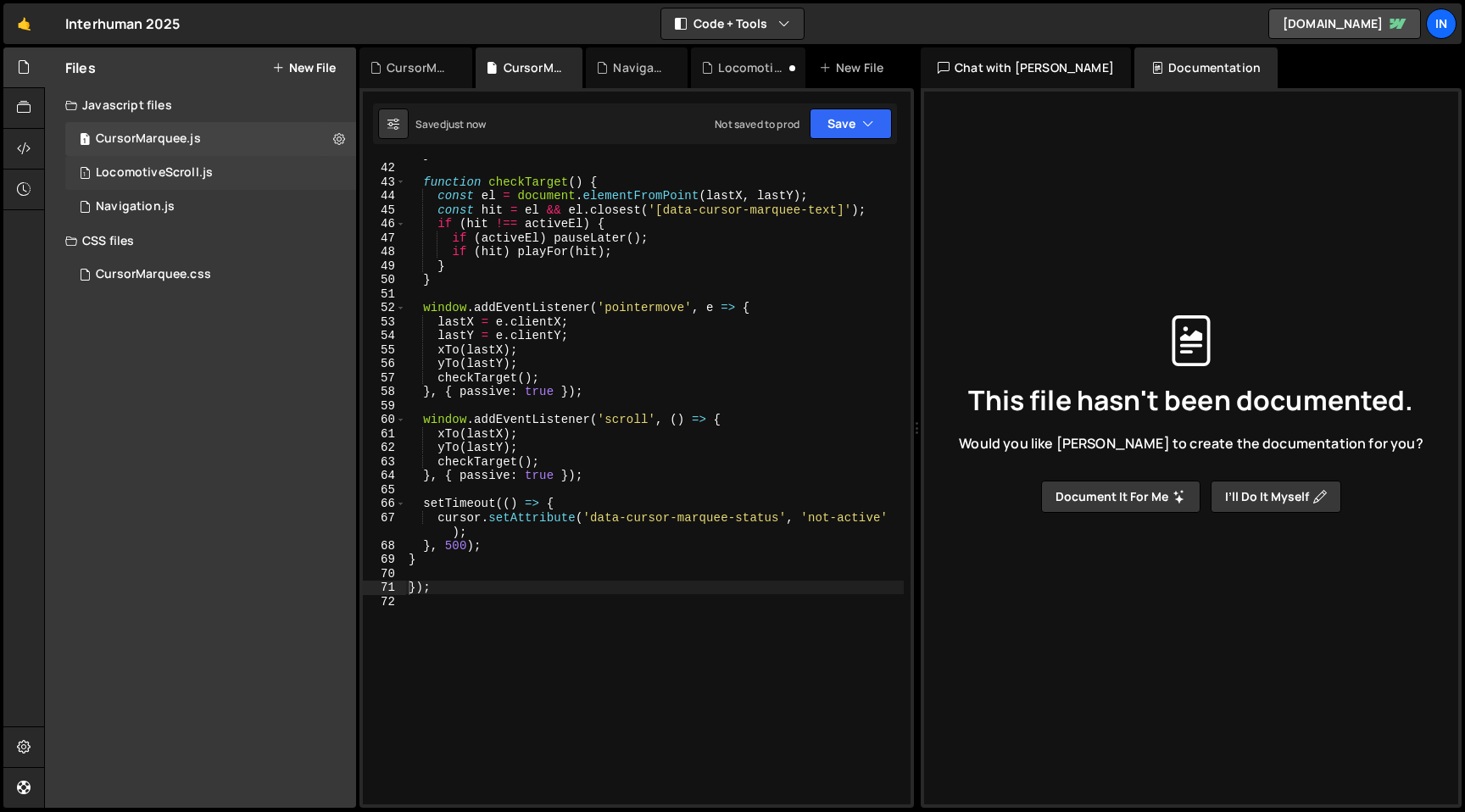
click at [193, 177] on div "LocomotiveScroll.js" at bounding box center [155, 172] width 117 height 15
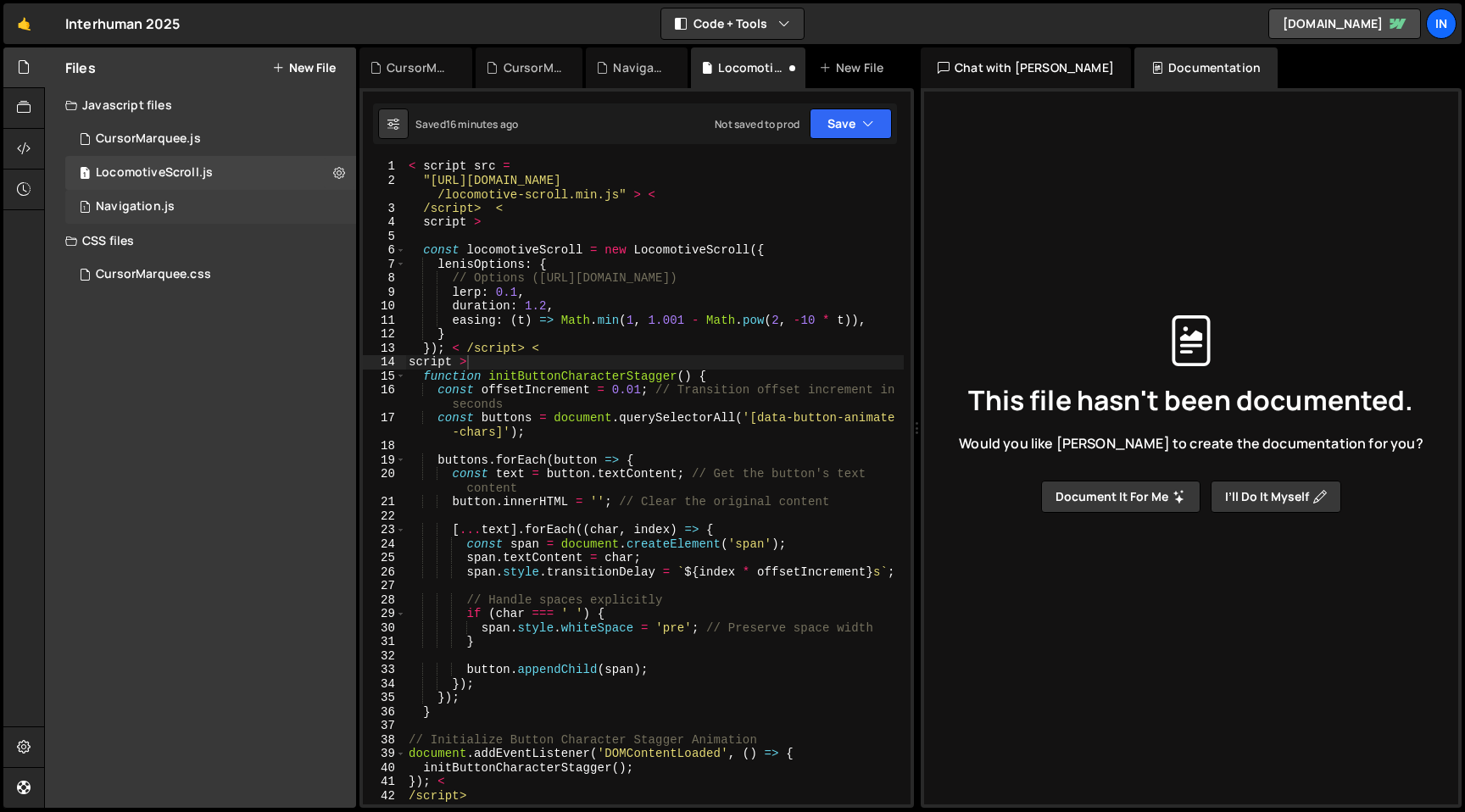
click at [171, 216] on div "1 Navigation.js 0" at bounding box center [211, 206] width 291 height 34
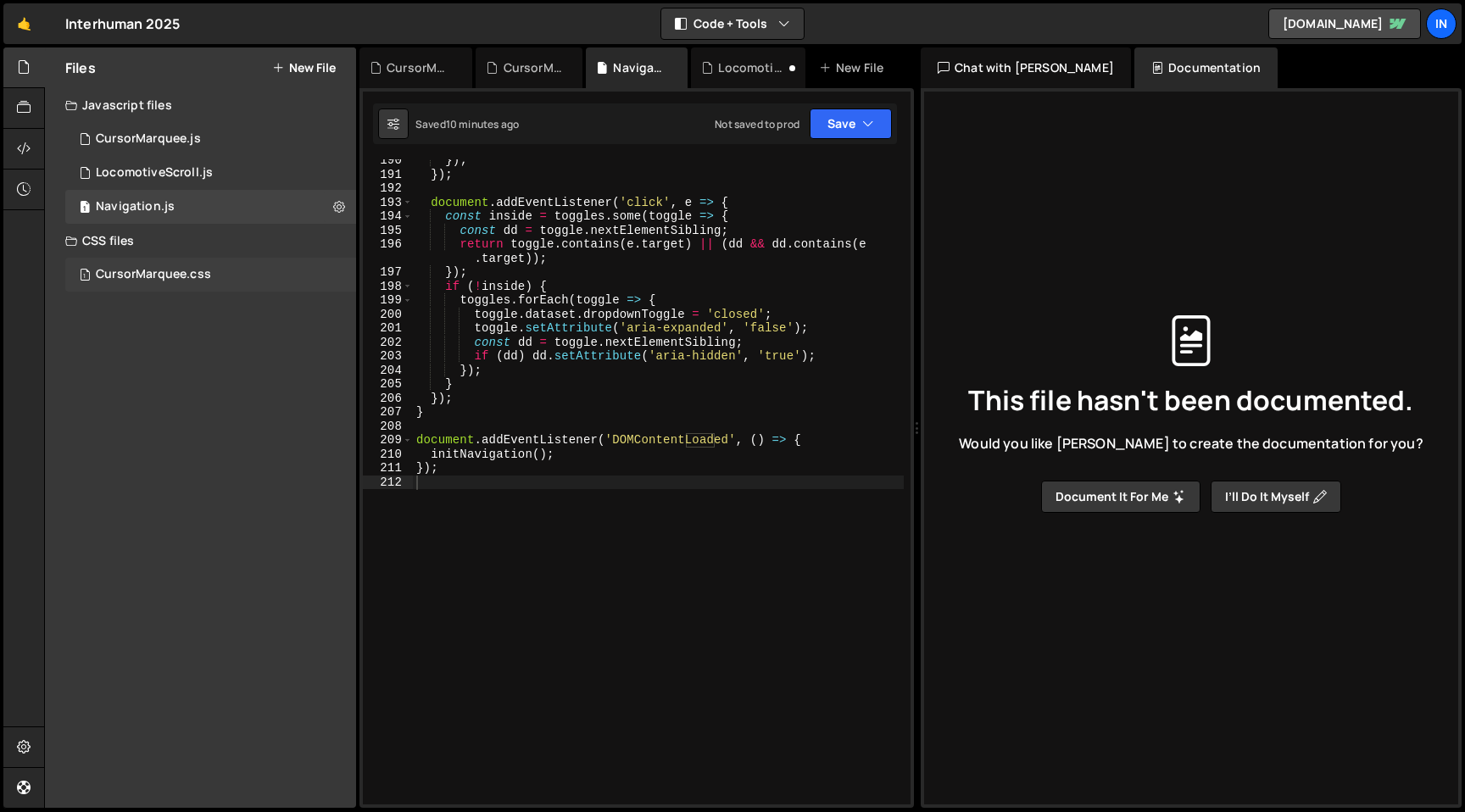
click at [160, 276] on div "CursorMarquee.css" at bounding box center [154, 274] width 115 height 15
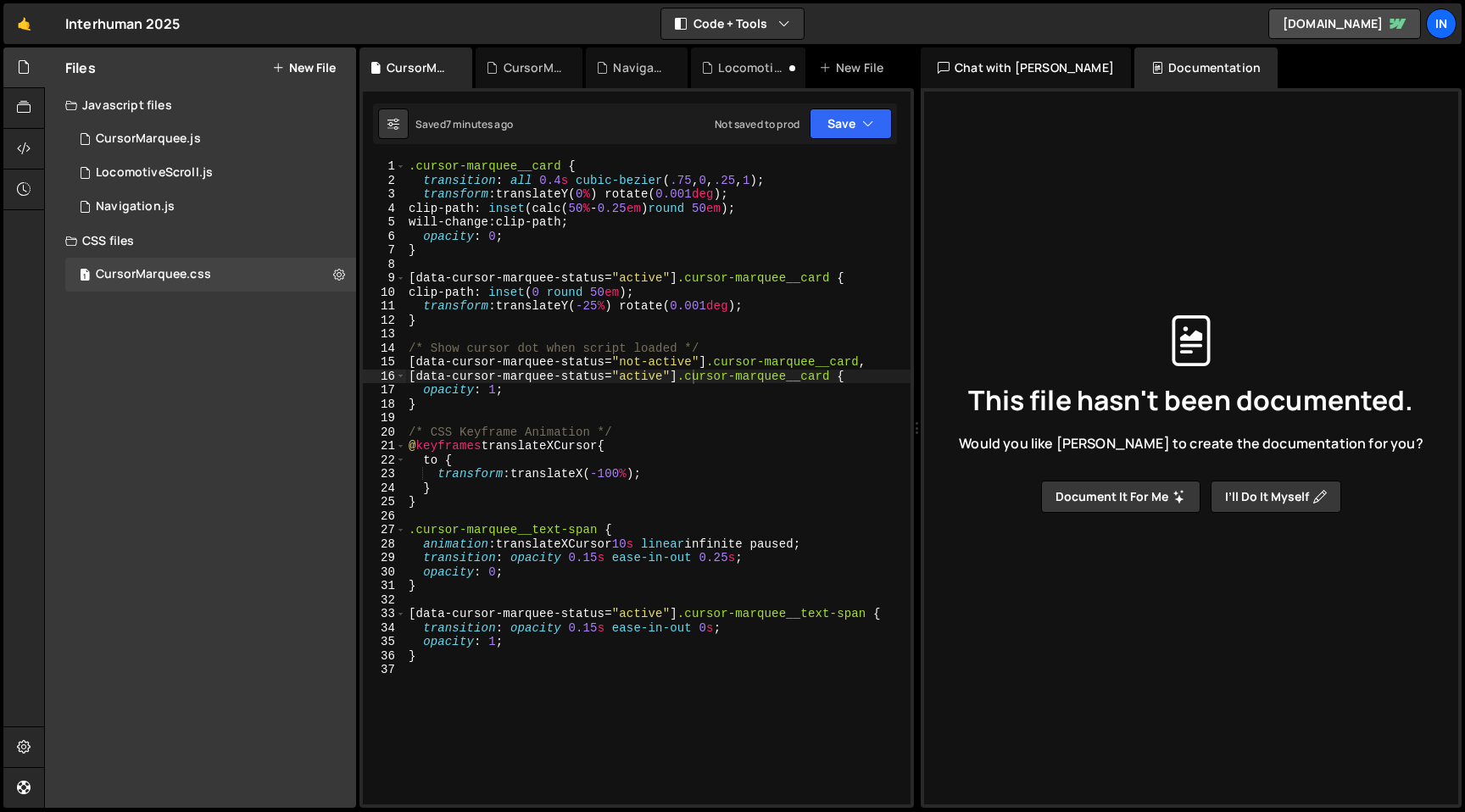
click at [483, 219] on div ".cursor-marquee__card { transition : all 0.4 s cubic-bezier ( .75 , 0 , .25 , 1…" at bounding box center [658, 496] width 505 height 673
click at [531, 299] on div ".cursor-marquee__card { transition : all 0.4 s cubic-bezier ( .75 , 0 , .25 , 1…" at bounding box center [658, 496] width 505 height 673
click at [587, 367] on div ".cursor-marquee__card { transition : all 0.4 s cubic-bezier ( .75 , 0 , .25 , 1…" at bounding box center [658, 496] width 505 height 673
click at [558, 463] on div ".cursor-marquee__card { transition : all 0.4 s cubic-bezier ( .75 , 0 , .25 , 1…" at bounding box center [658, 496] width 505 height 673
type textarea "to {"
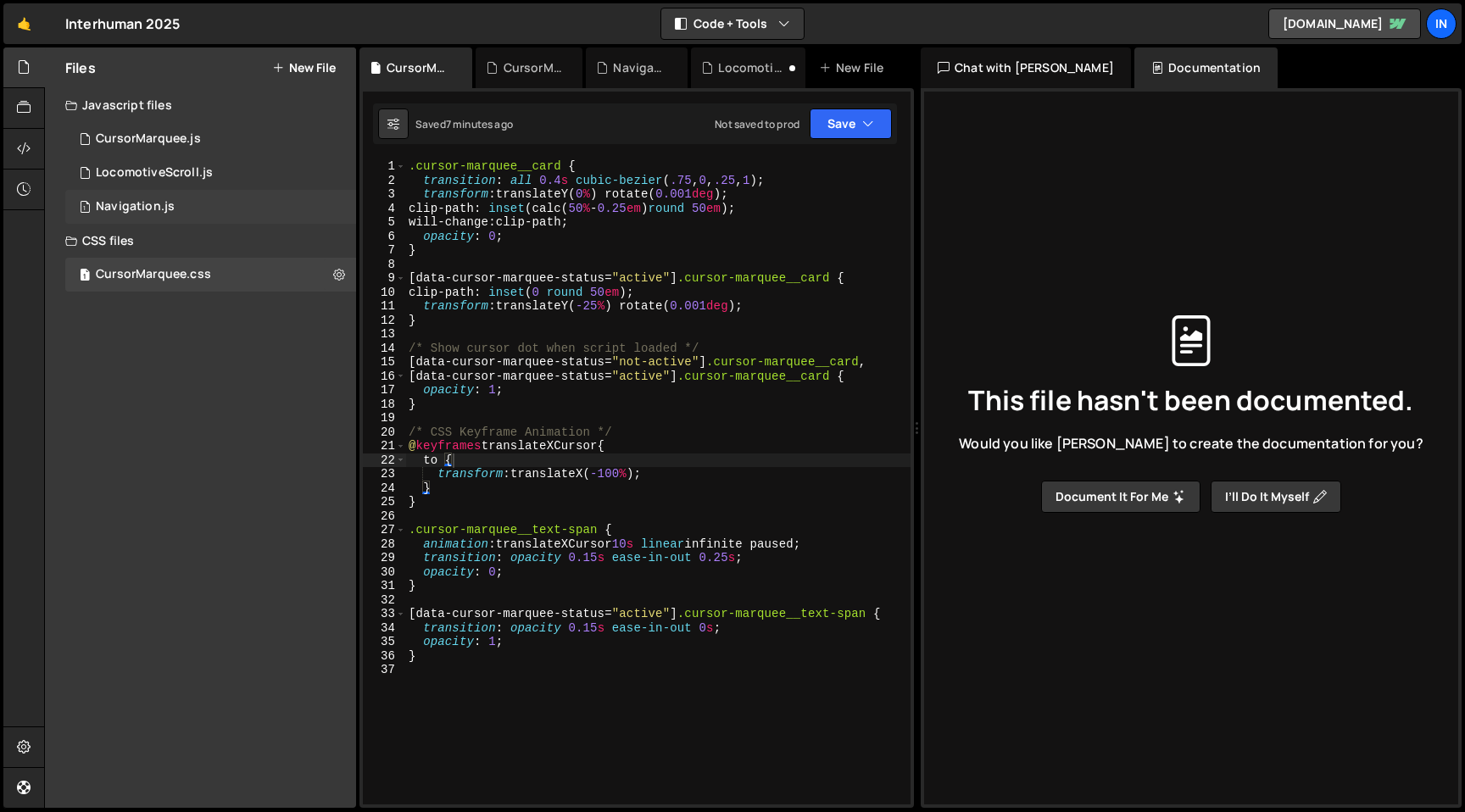
click at [91, 203] on div "1 Navigation.js 0" at bounding box center [211, 206] width 291 height 34
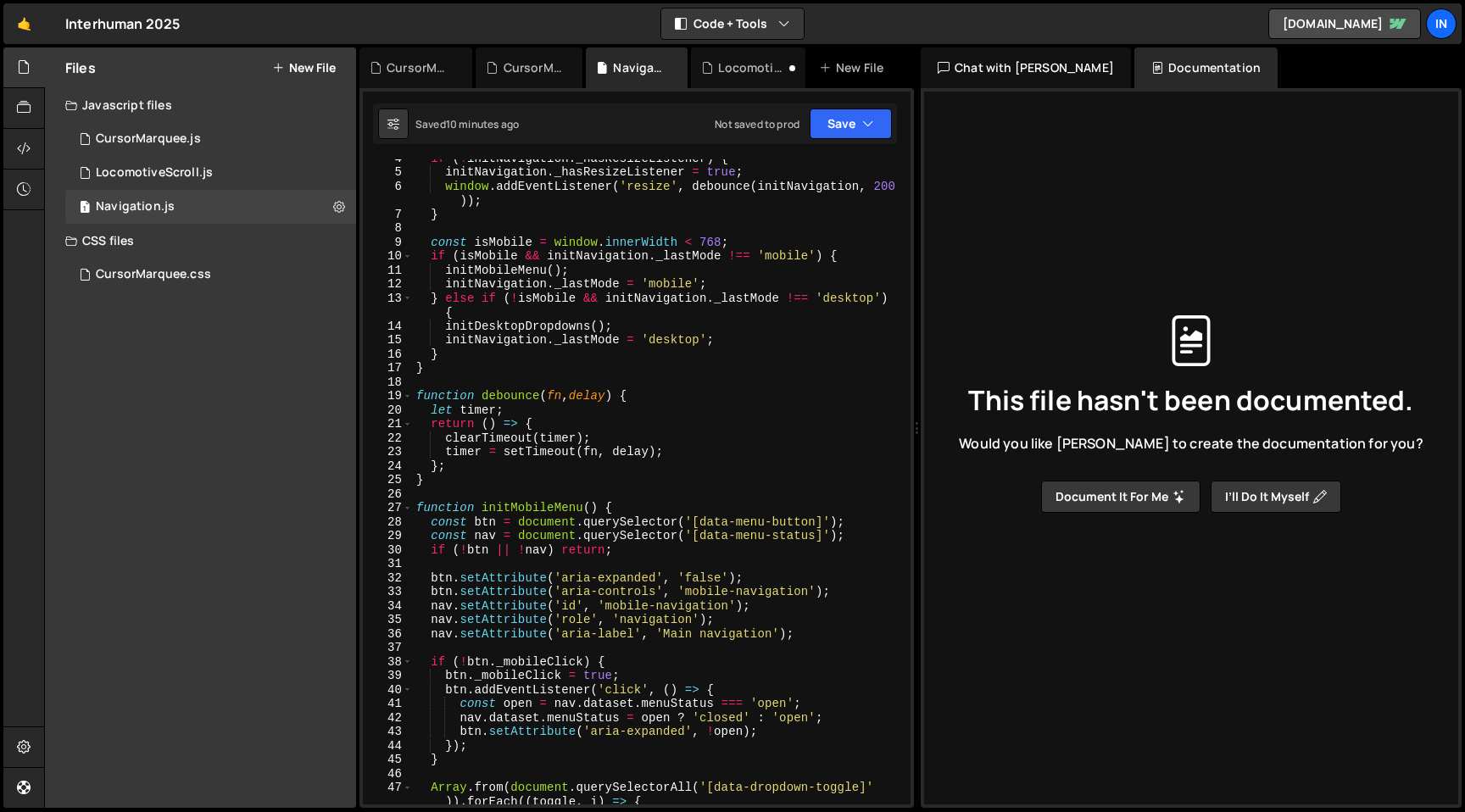
scroll to position [0, 0]
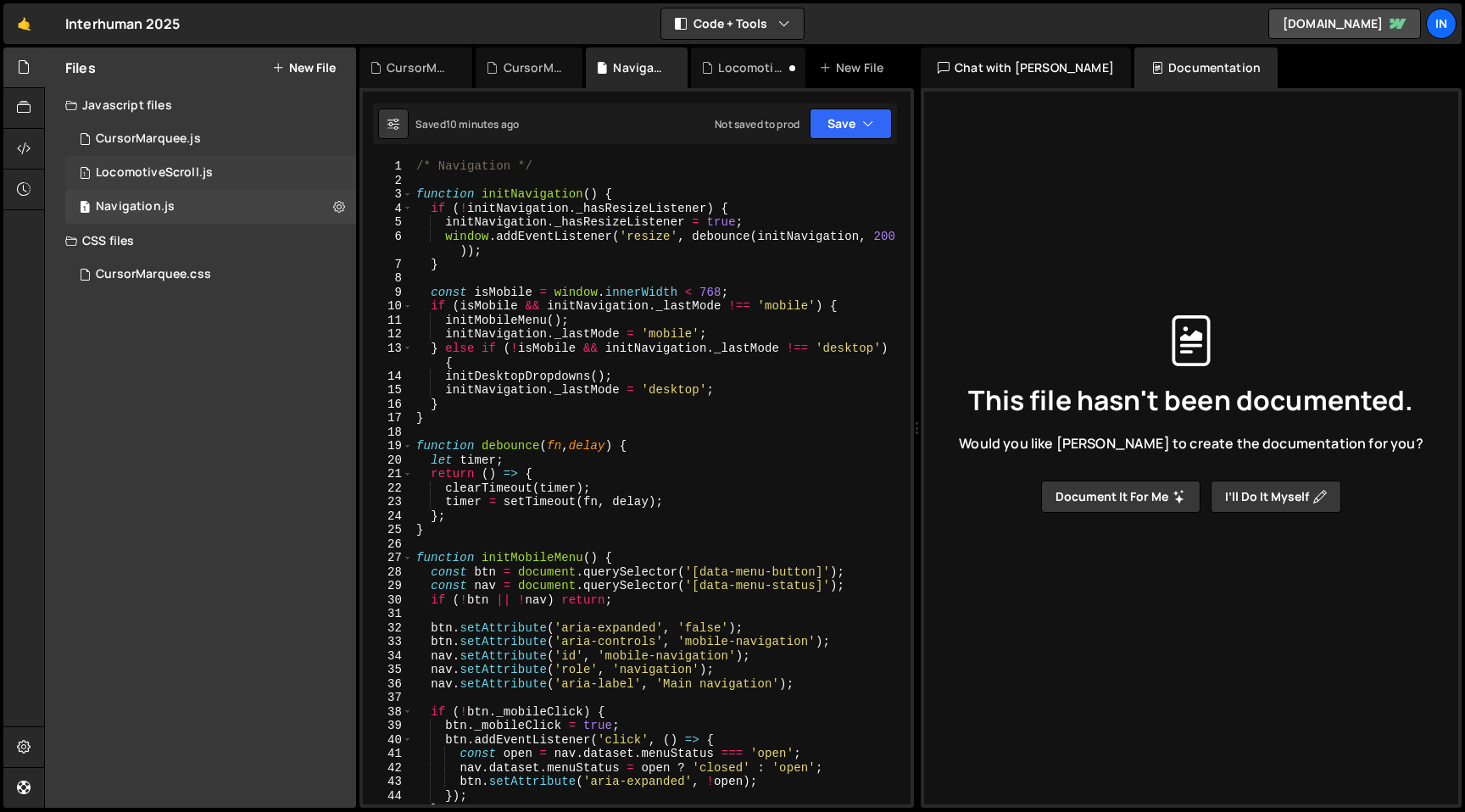
click at [170, 167] on div "LocomotiveScroll.js" at bounding box center [155, 172] width 117 height 15
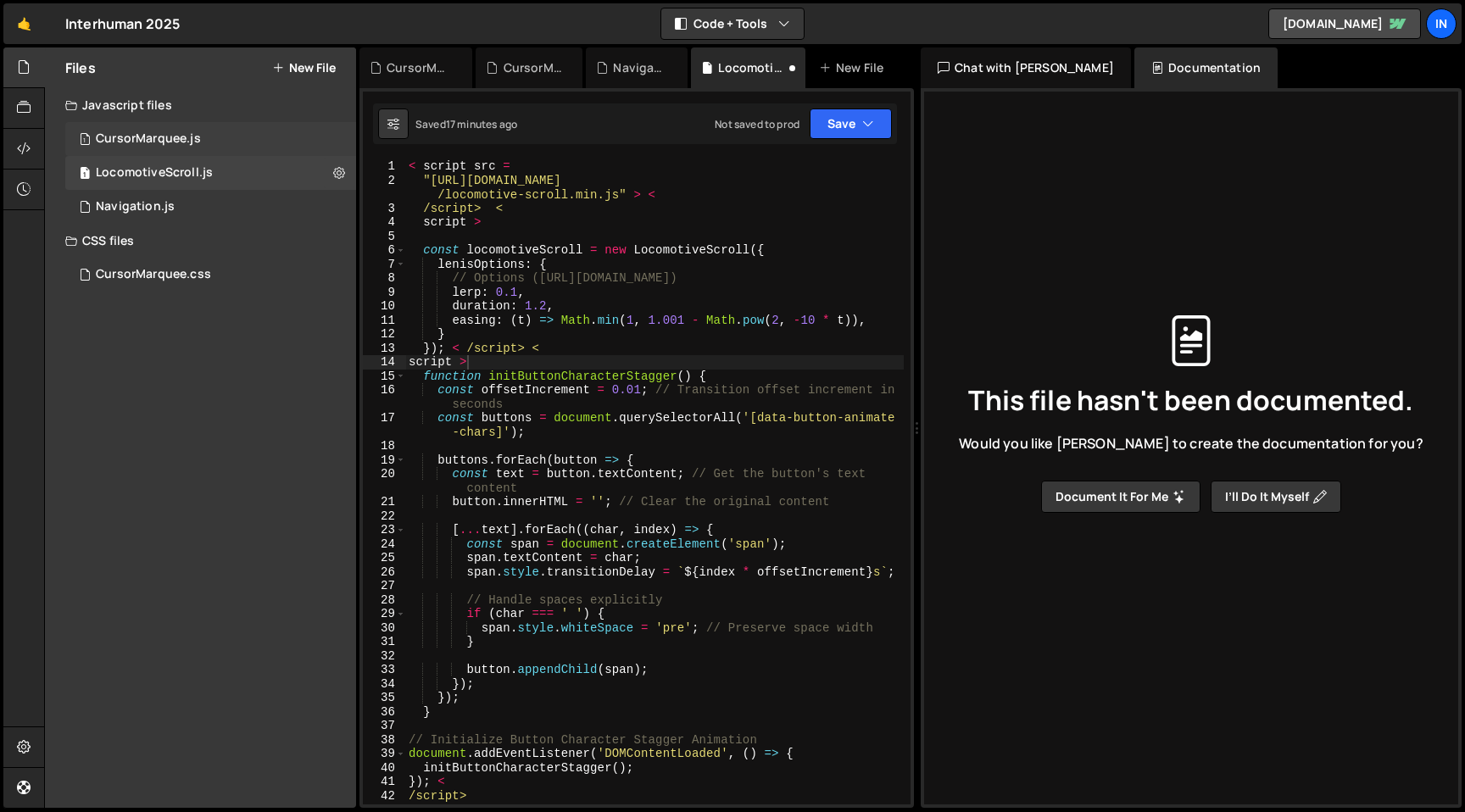
click at [196, 123] on div "1 CursorMarquee.js 0" at bounding box center [211, 139] width 291 height 34
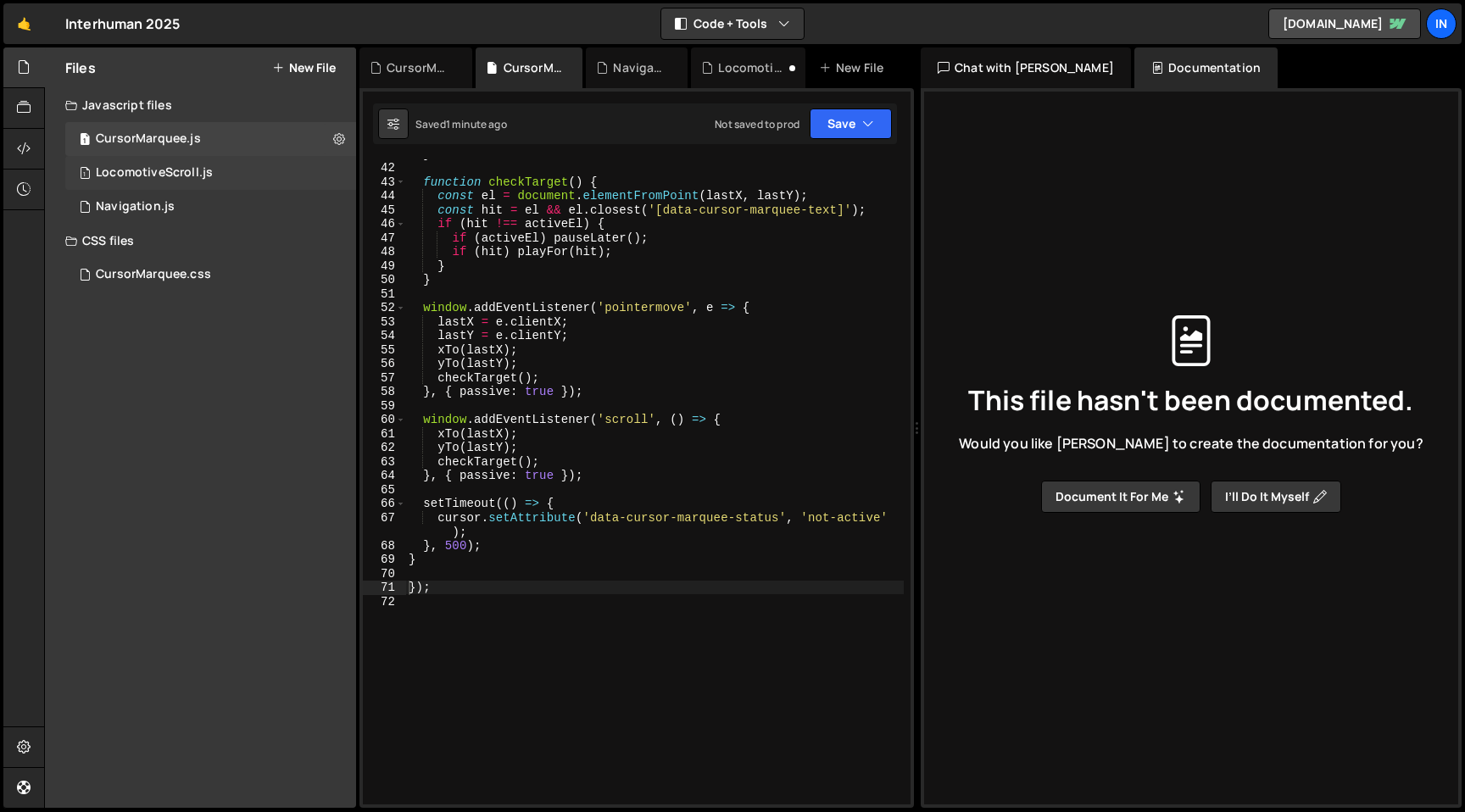
click at [148, 176] on div "LocomotiveScroll.js" at bounding box center [155, 172] width 117 height 15
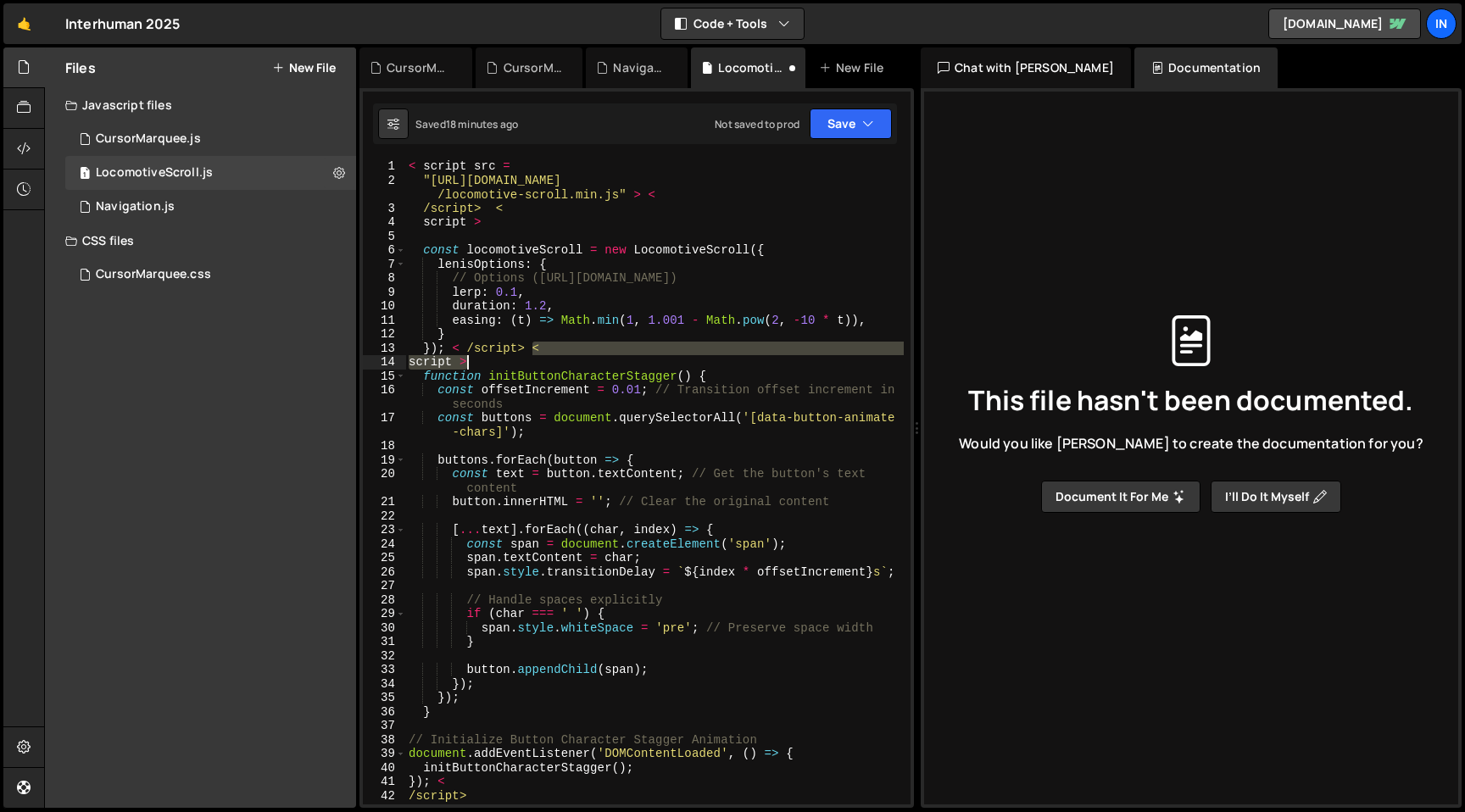
drag, startPoint x: 535, startPoint y: 347, endPoint x: 554, endPoint y: 368, distance: 28.3
click at [554, 368] on div "< script src = "[URL][DOMAIN_NAME] /locomotive-scroll.min.js" > < /script> < sc…" at bounding box center [655, 496] width 498 height 673
type textarea "}); < /script> < script >"
click at [342, 170] on icon at bounding box center [339, 172] width 12 height 16
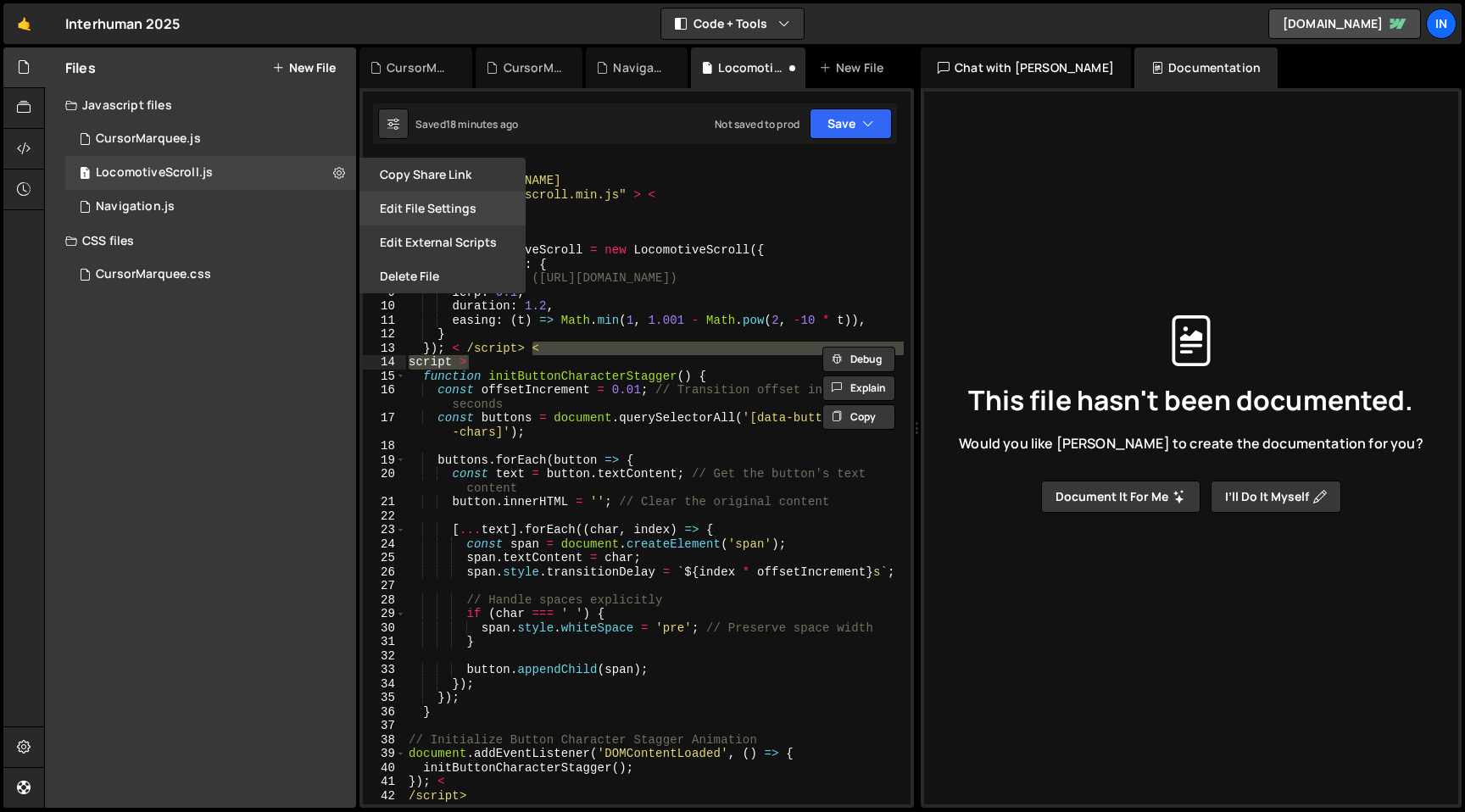
click at [391, 206] on button "Edit File Settings" at bounding box center [442, 208] width 166 height 34
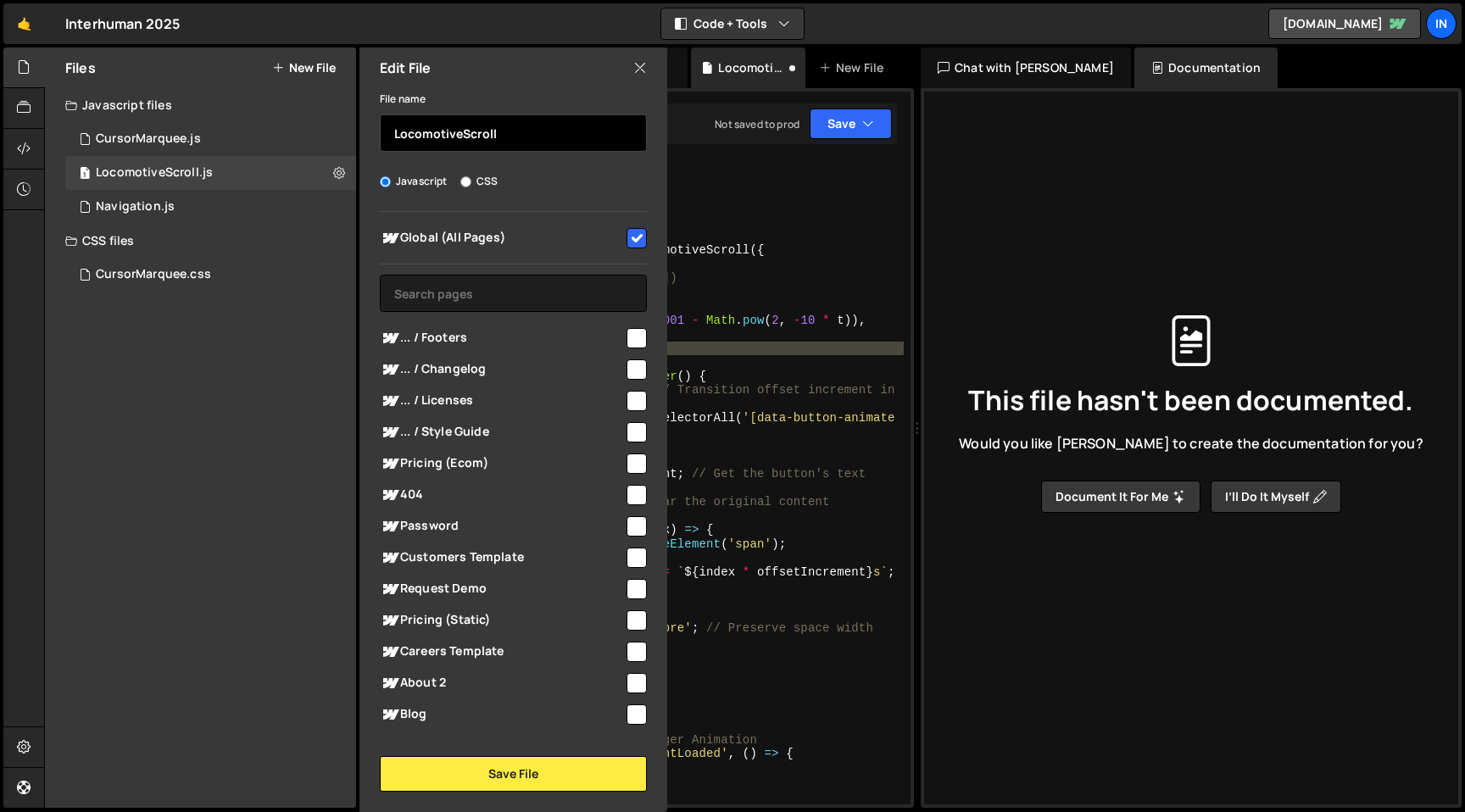
click at [477, 135] on input "LocomotiveScroll" at bounding box center [512, 133] width 267 height 38
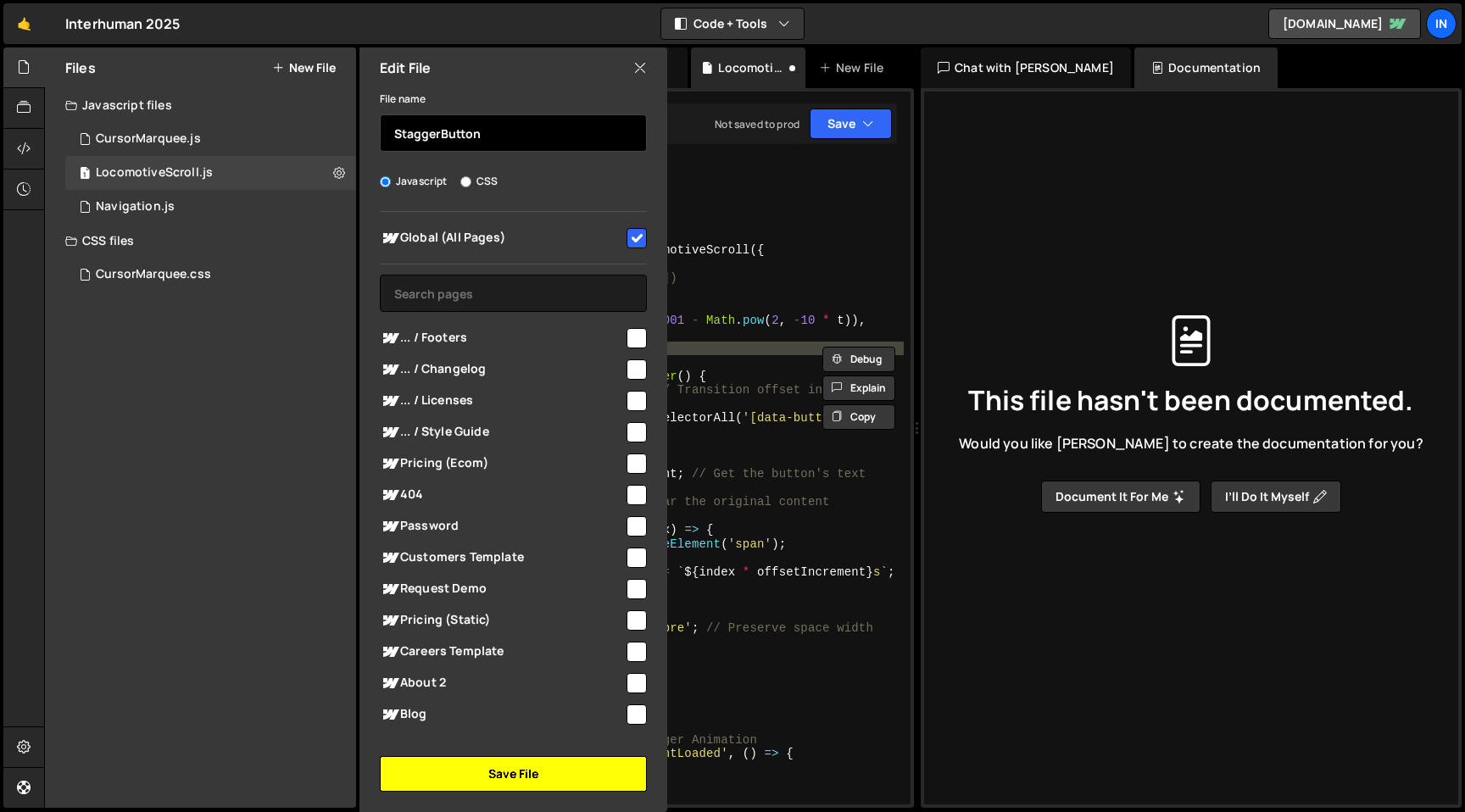
type input "StaggerButton"
click at [505, 765] on button "Save File" at bounding box center [512, 774] width 267 height 36
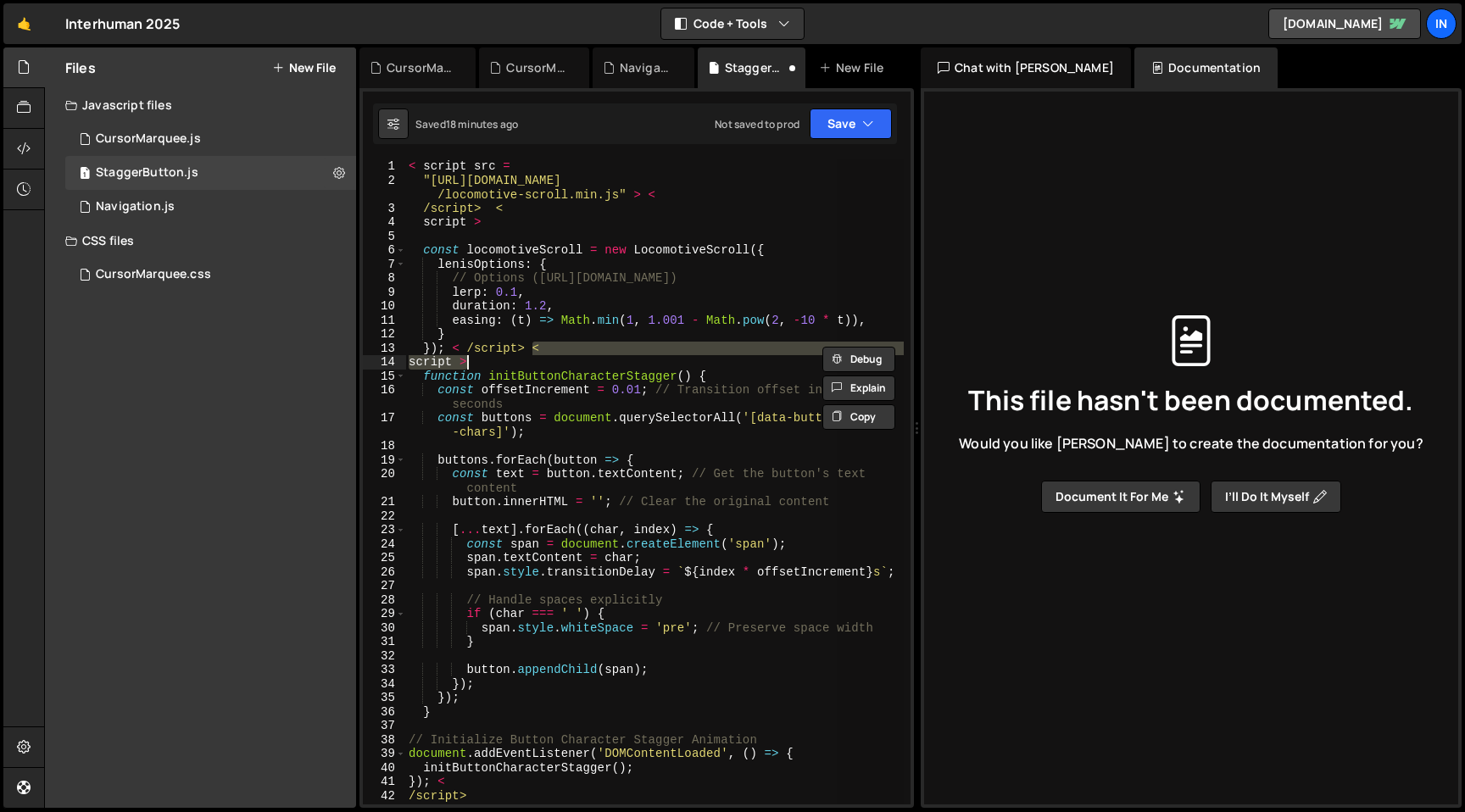
click at [471, 361] on div "< script src = "[URL][DOMAIN_NAME] /locomotive-scroll.min.js" > < /script> < sc…" at bounding box center [655, 482] width 498 height 645
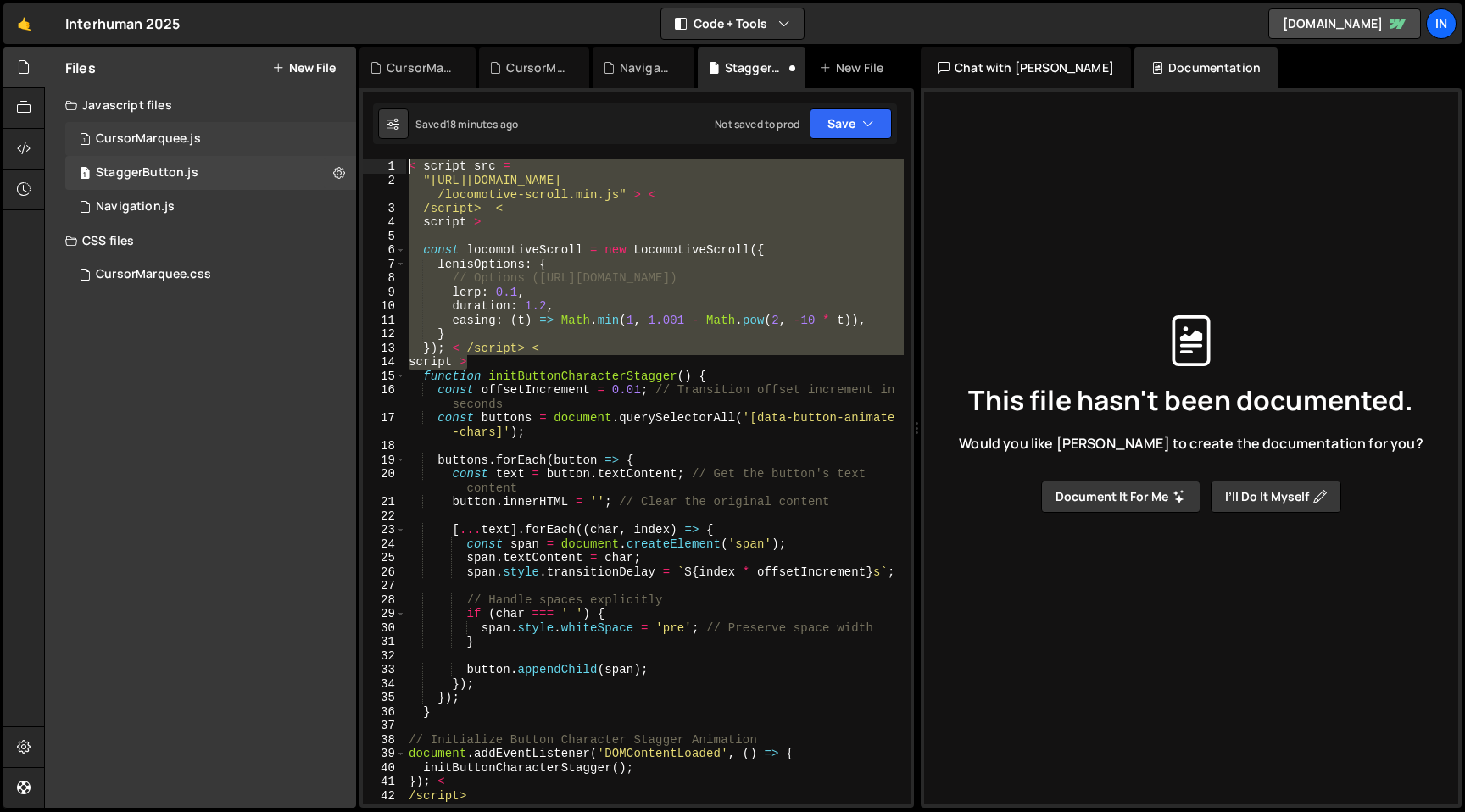
drag, startPoint x: 474, startPoint y: 364, endPoint x: 310, endPoint y: 135, distance: 281.7
click at [310, 135] on div "Files New File Create your first file Get started by starting a Javascript or C…" at bounding box center [753, 427] width 1420 height 761
type textarea "< script src = "[URL][DOMAIN_NAME]" > <"
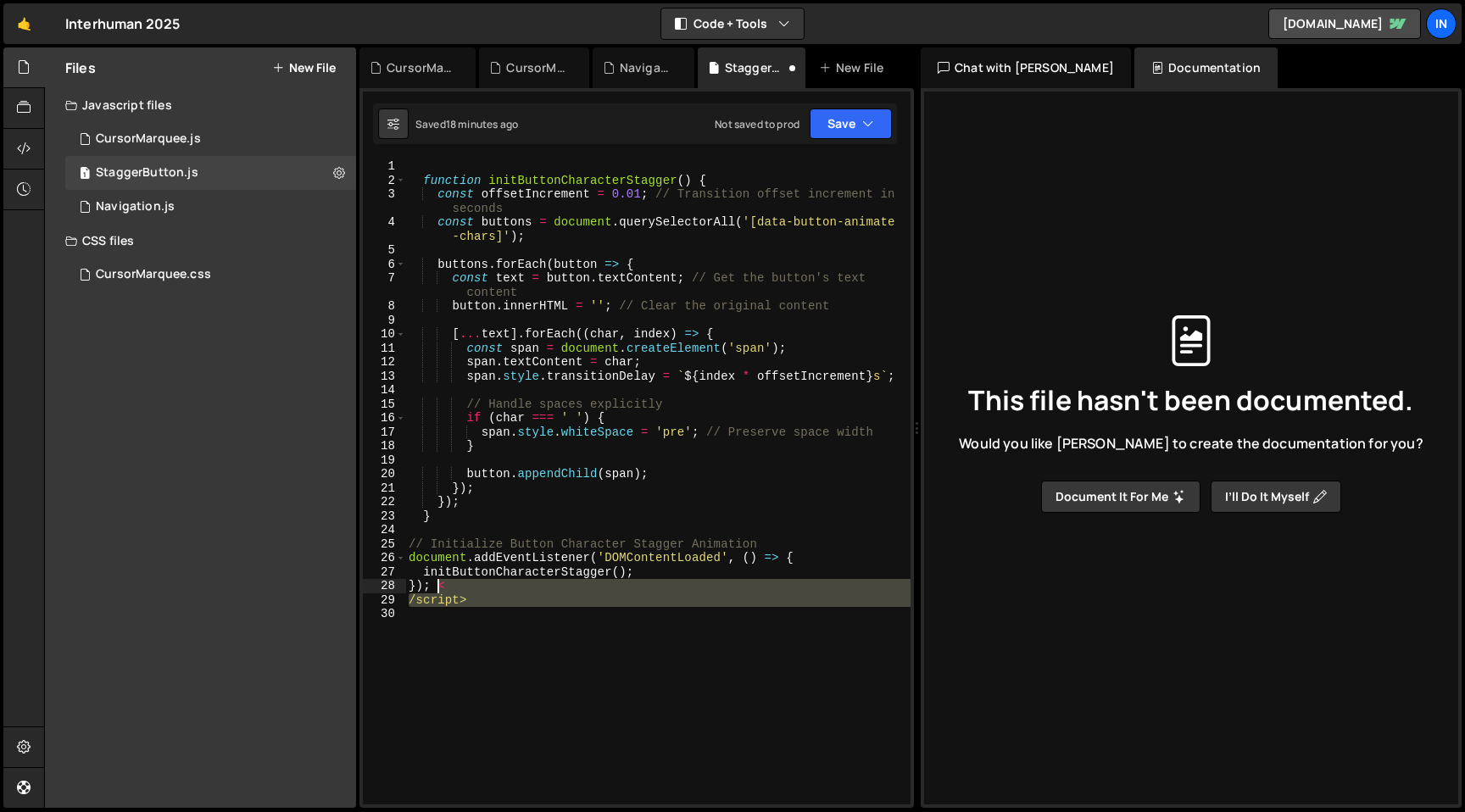
drag, startPoint x: 478, startPoint y: 607, endPoint x: 437, endPoint y: 586, distance: 46.1
click at [437, 586] on div "function initButtonCharacterStagger ( ) { const offsetIncrement = 0.01 ; // Tra…" at bounding box center [658, 496] width 505 height 673
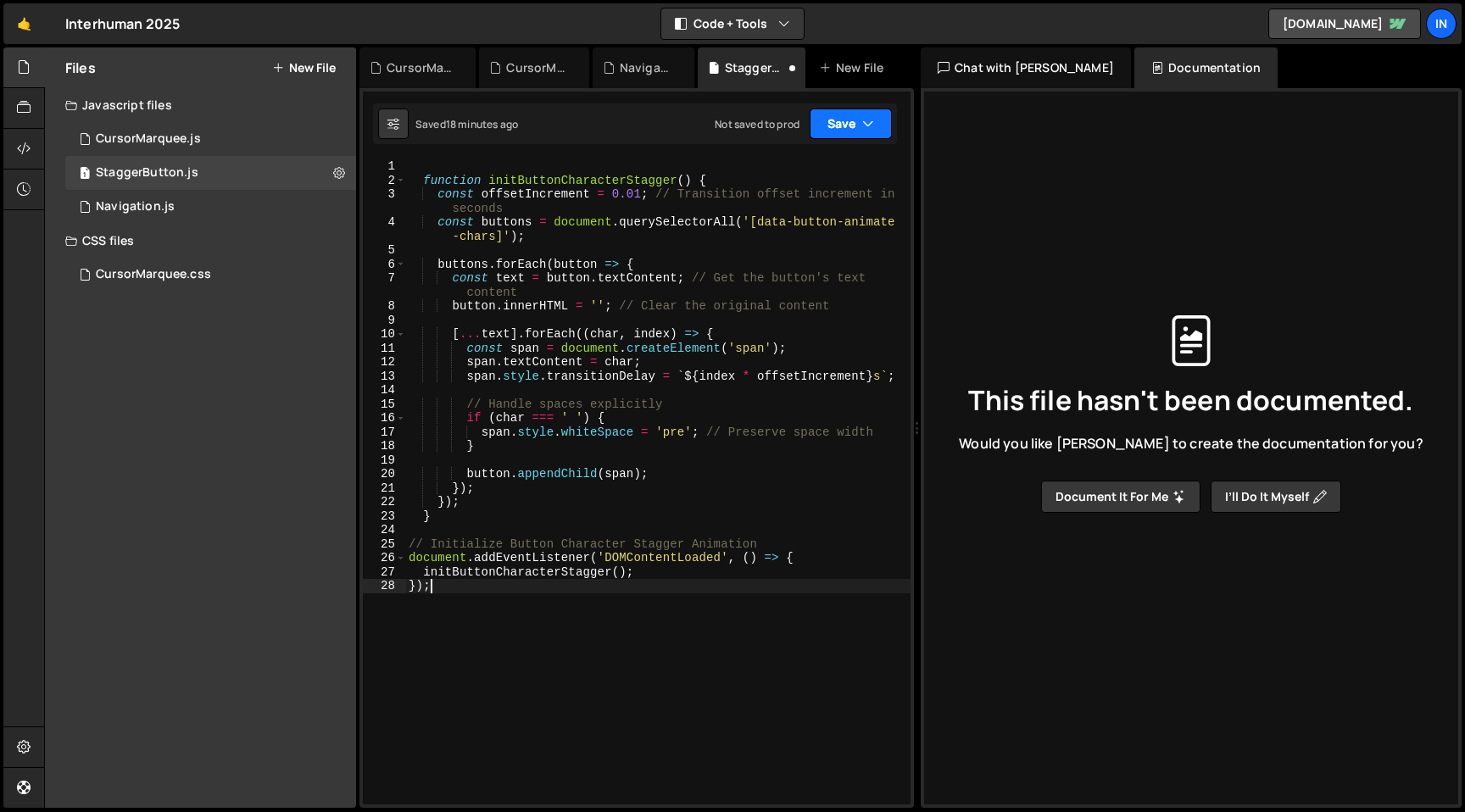
click at [855, 135] on button "Save" at bounding box center [851, 123] width 82 height 31
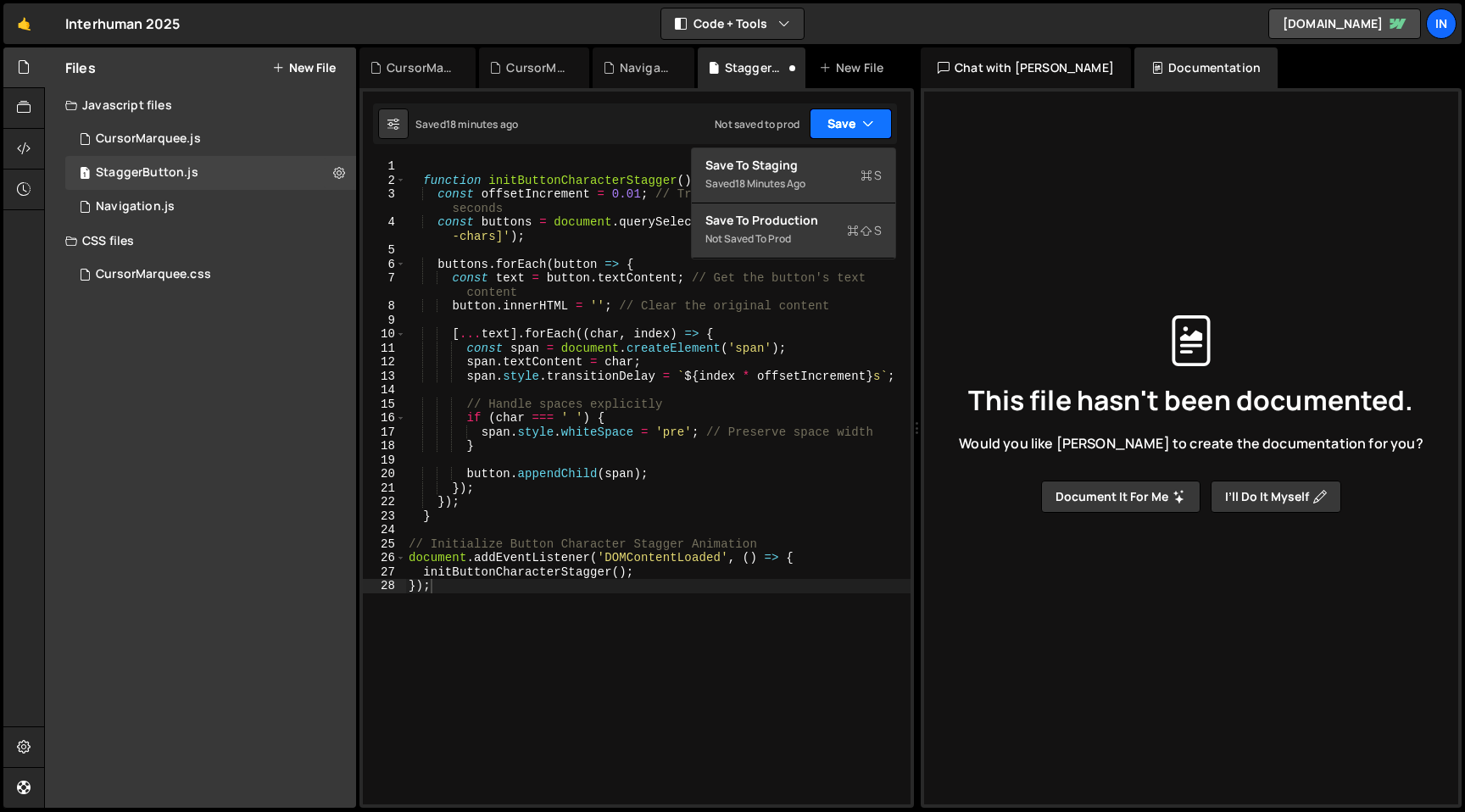
click at [854, 121] on button "Save" at bounding box center [851, 123] width 82 height 31
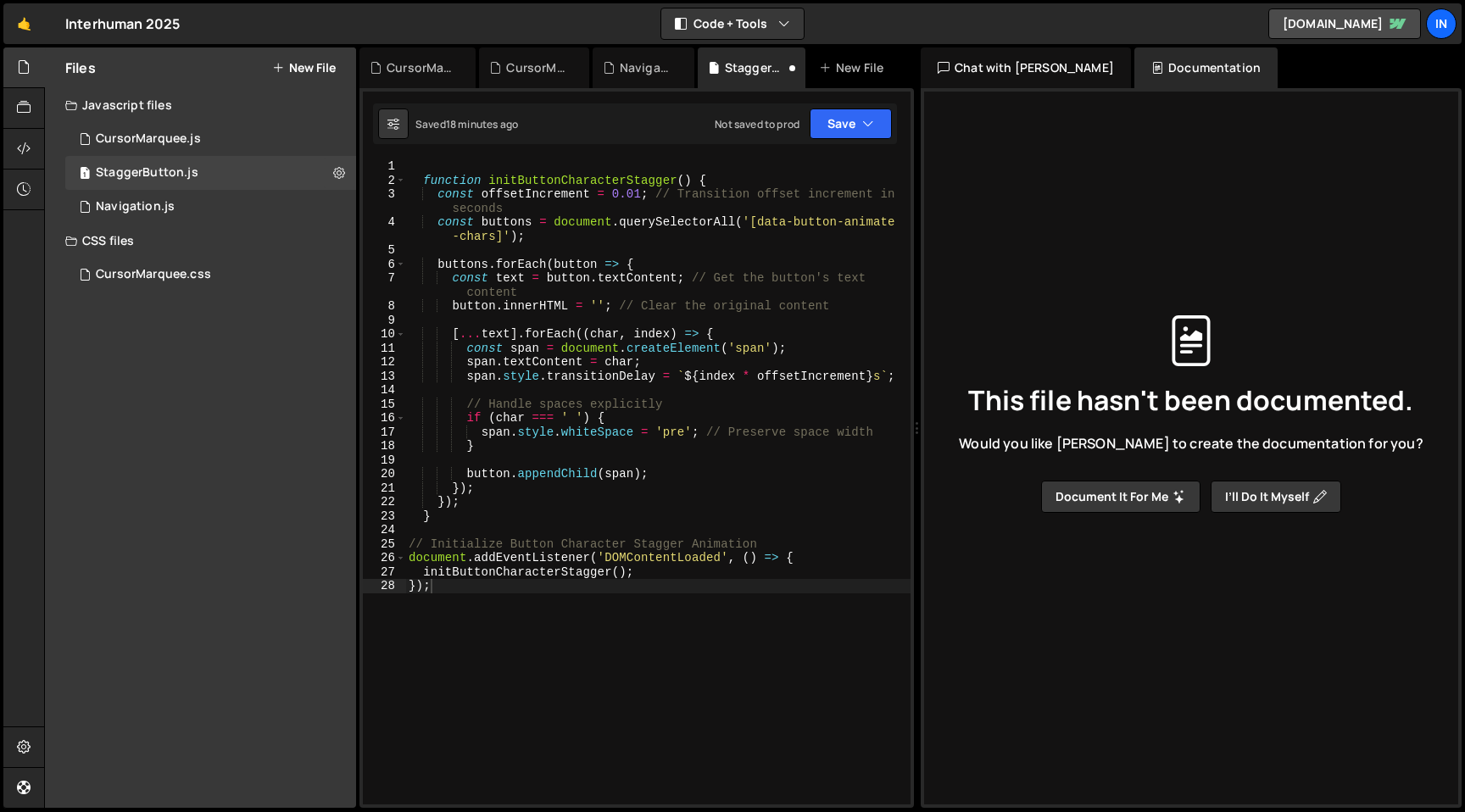
click at [856, 103] on div "Saved 18 minutes ago Not saved to prod Upgrade to Edit Save Save to Staging S S…" at bounding box center [635, 123] width 524 height 41
click at [868, 121] on icon "button" at bounding box center [868, 123] width 12 height 17
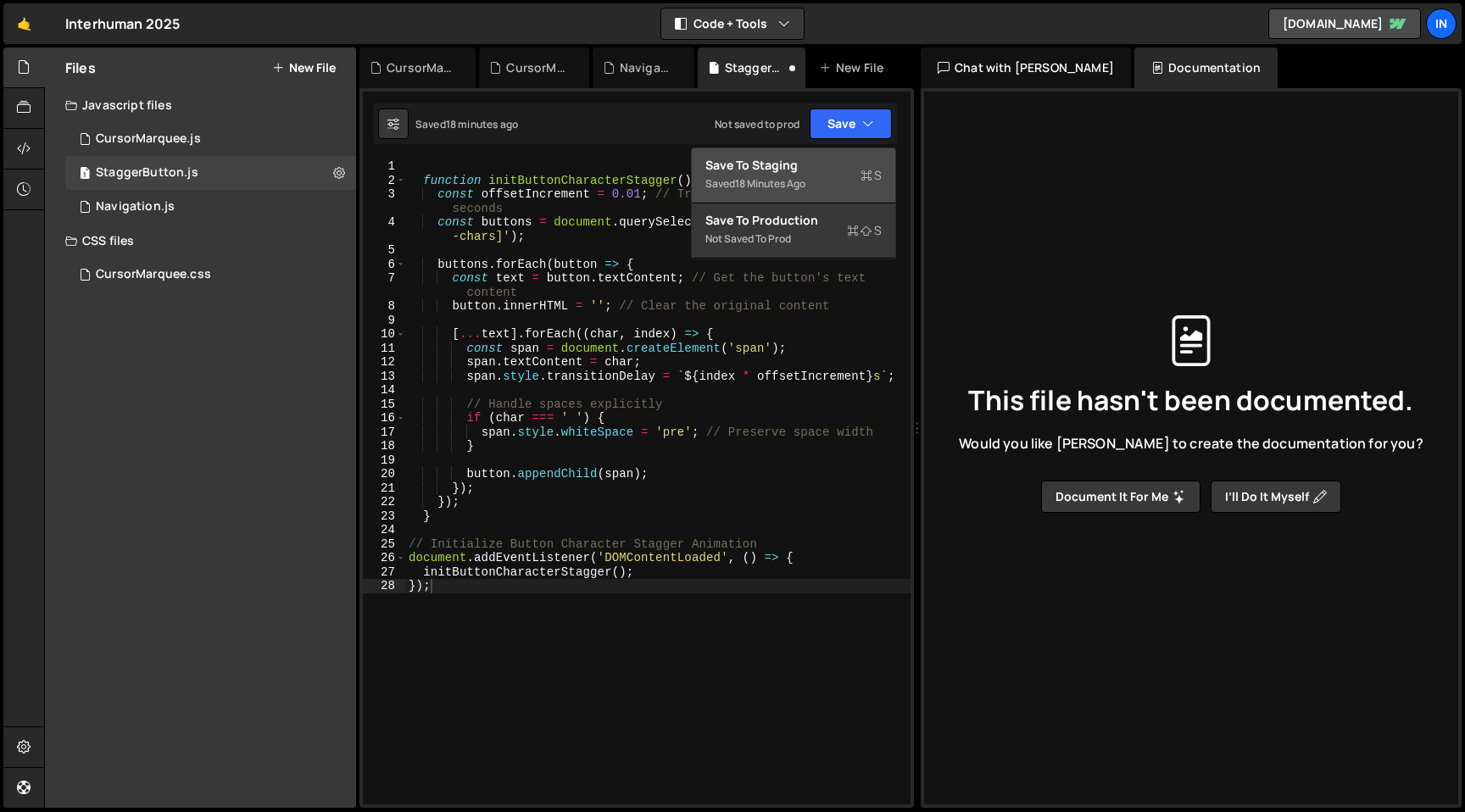
click at [838, 180] on div "Saved 18 minutes ago" at bounding box center [794, 184] width 177 height 20
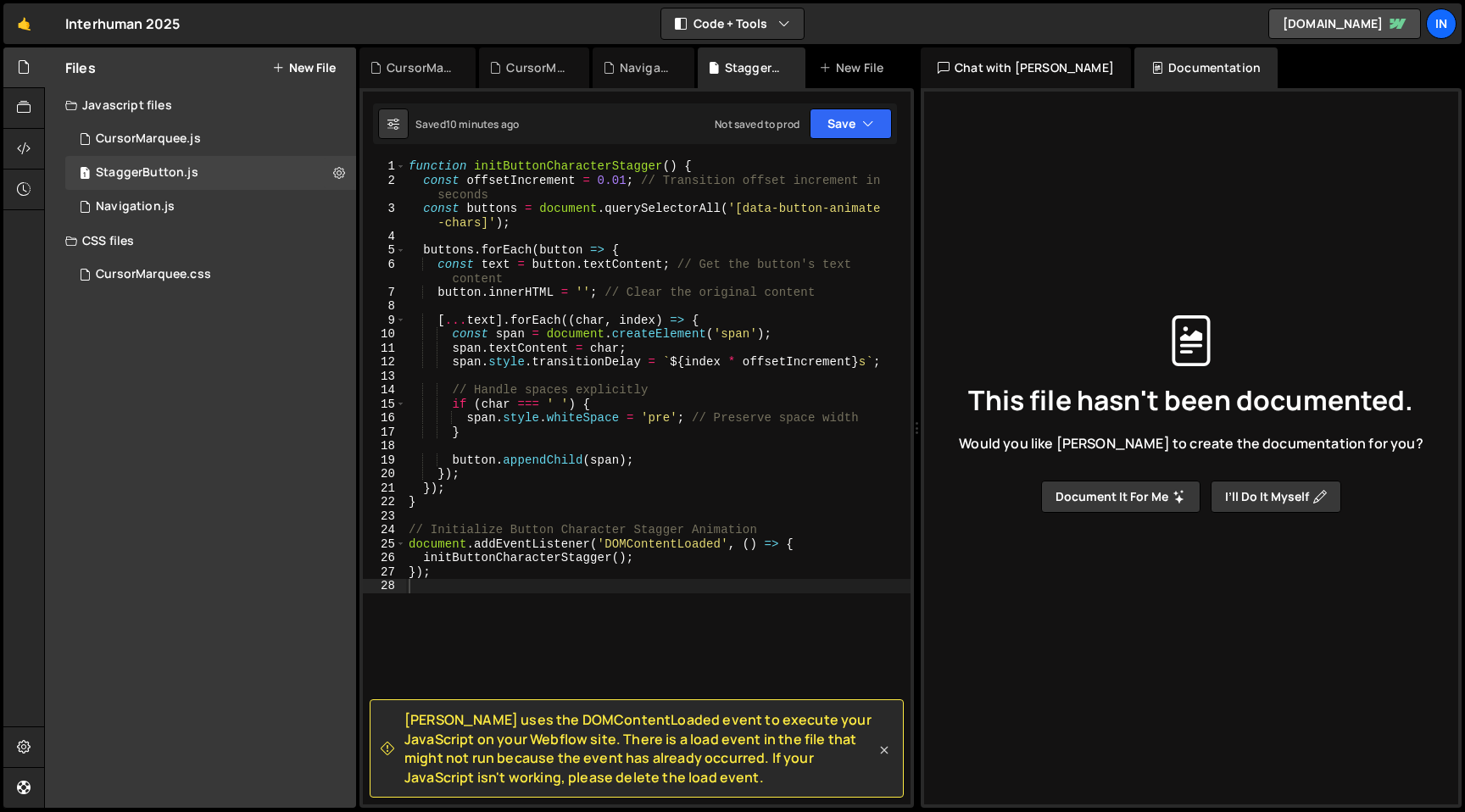
click at [880, 751] on icon at bounding box center [884, 750] width 17 height 17
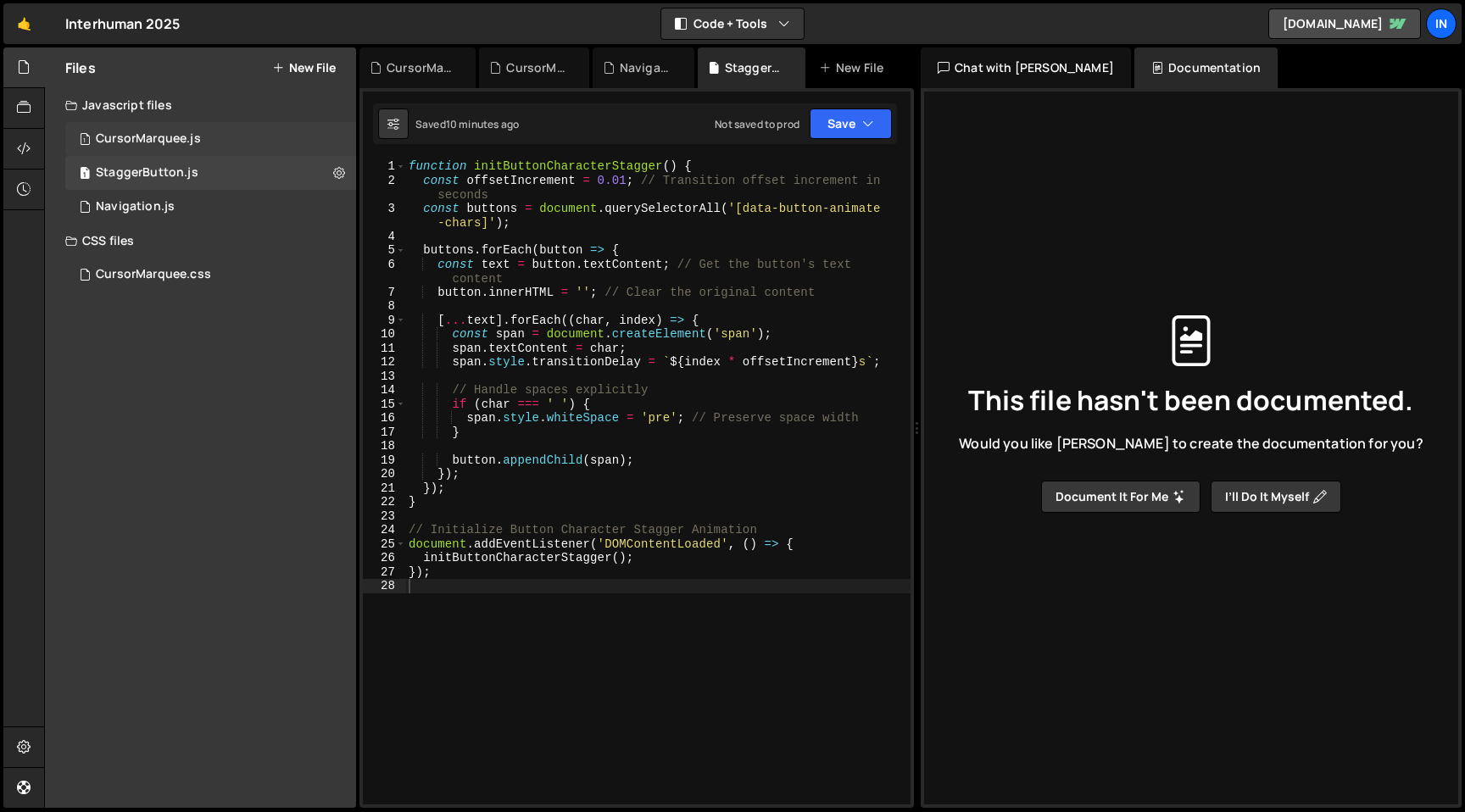
click at [159, 138] on div "CursorMarquee.js" at bounding box center [149, 138] width 105 height 15
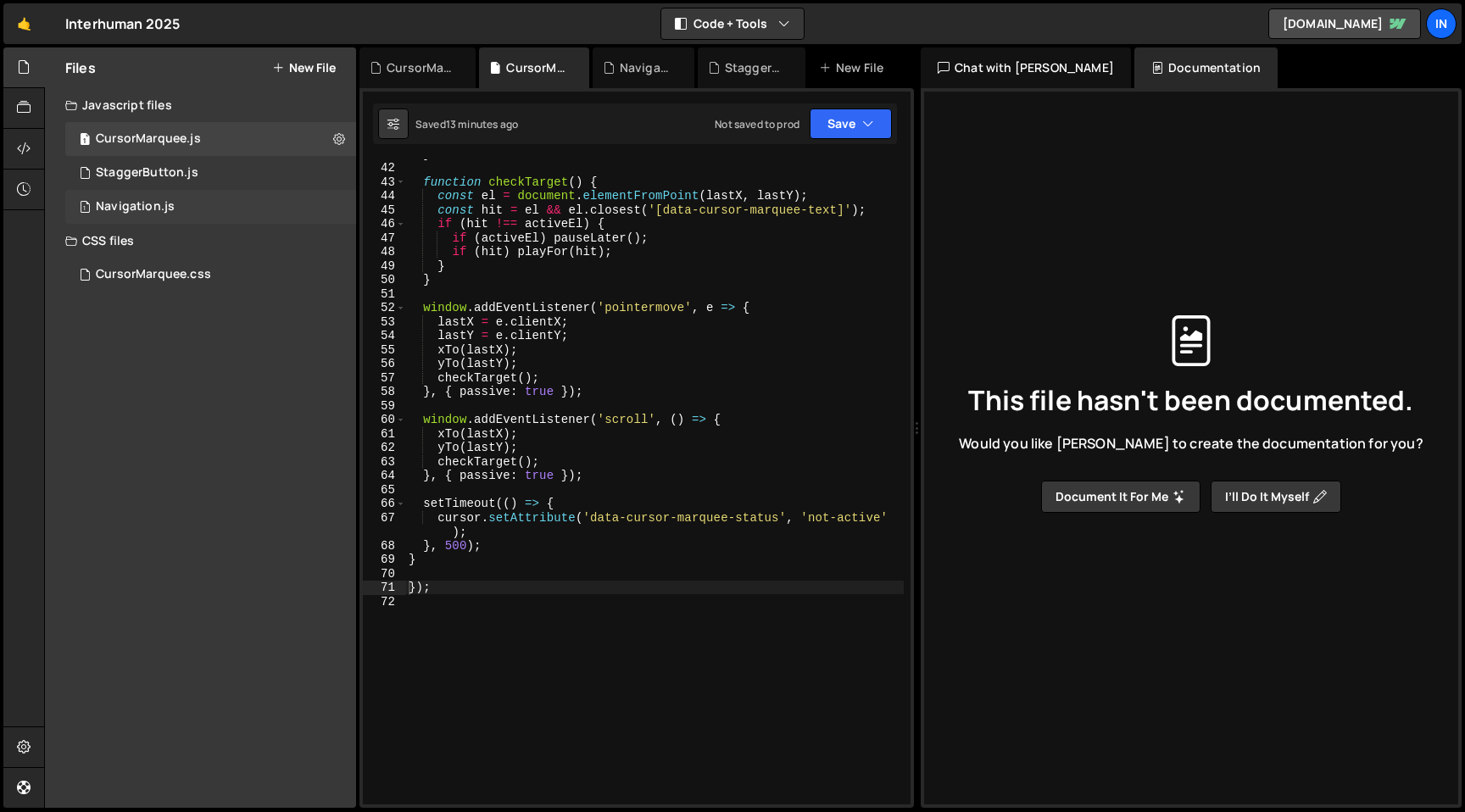
click at [148, 206] on div "Navigation.js" at bounding box center [135, 206] width 79 height 15
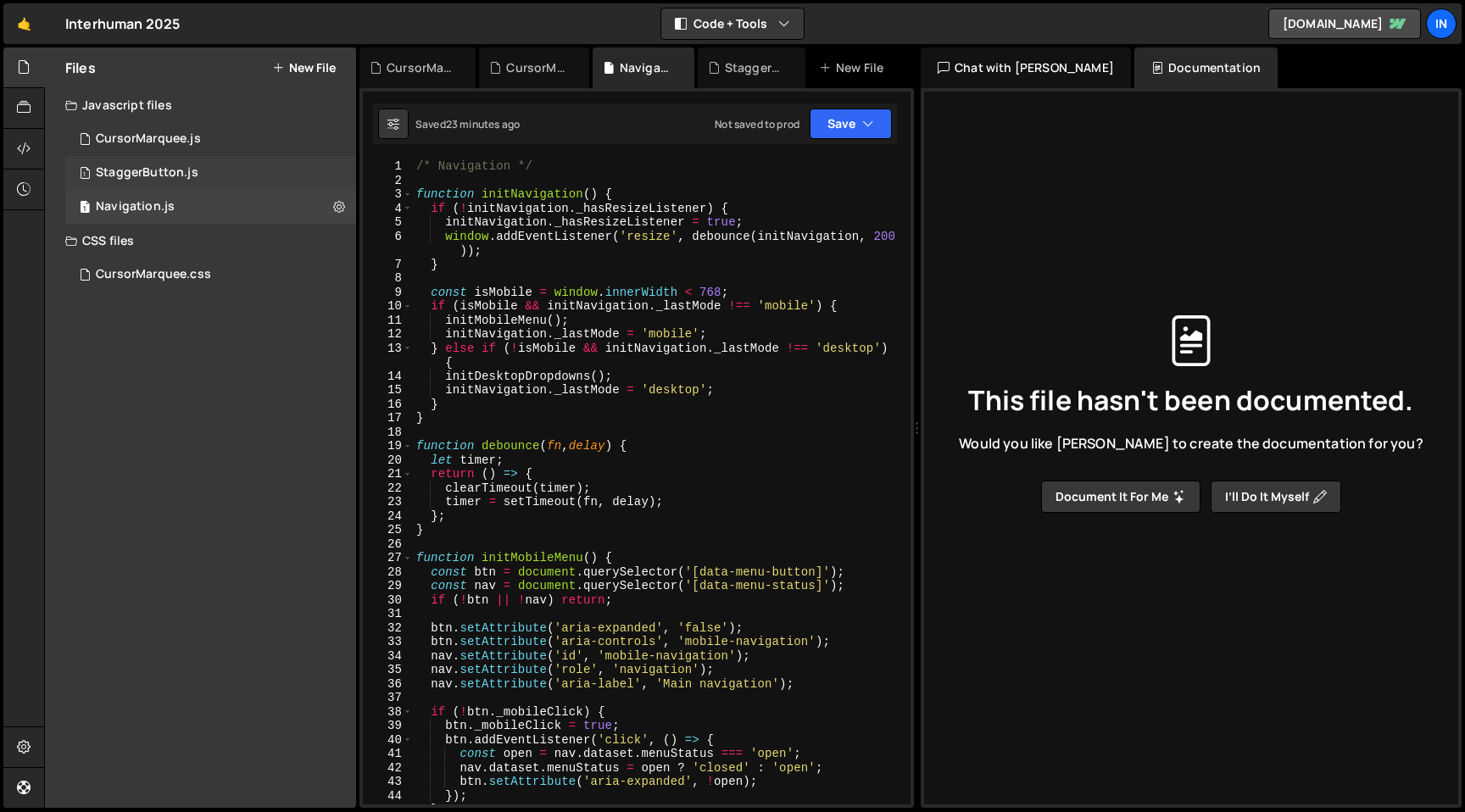
click at [231, 163] on div "1 StaggerButton.js 0" at bounding box center [211, 172] width 291 height 34
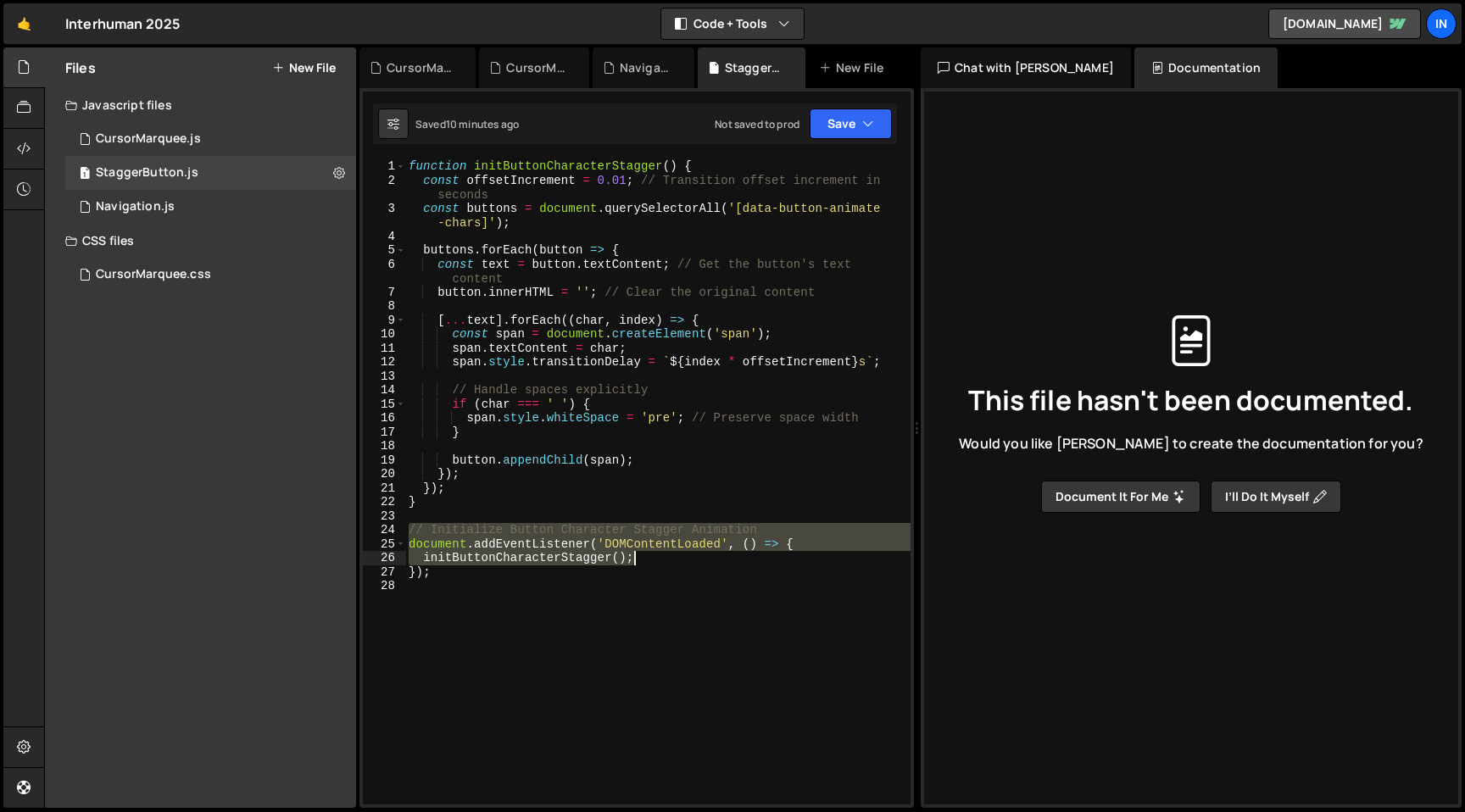
drag, startPoint x: 408, startPoint y: 528, endPoint x: 673, endPoint y: 552, distance: 266.1
click at [673, 552] on div "function initButtonCharacterStagger ( ) { const offsetIncrement = 0.01 ; // Tra…" at bounding box center [658, 496] width 505 height 673
type textarea "document.addEventListener('DOMContentLoaded', () => { initButtonCharacterStagge…"
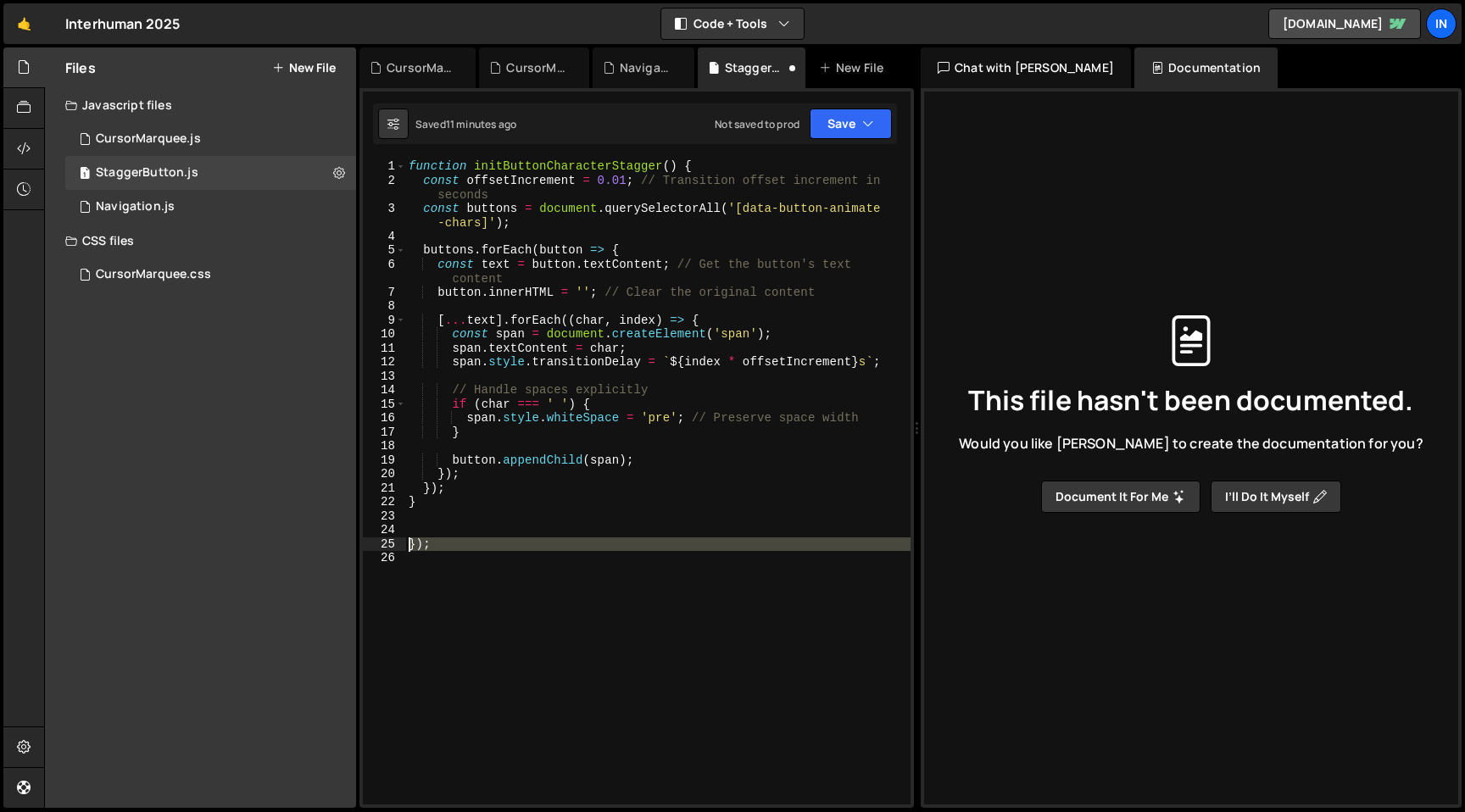
drag, startPoint x: 439, startPoint y: 556, endPoint x: 378, endPoint y: 543, distance: 62.4
click at [378, 543] on div "1 2 3 4 5 6 7 8 9 10 11 12 13 14 15 16 17 18 19 20 21 22 23 24 25 26 function i…" at bounding box center [636, 482] width 547 height 645
type textarea "});"
click at [857, 122] on button "Save" at bounding box center [851, 123] width 82 height 31
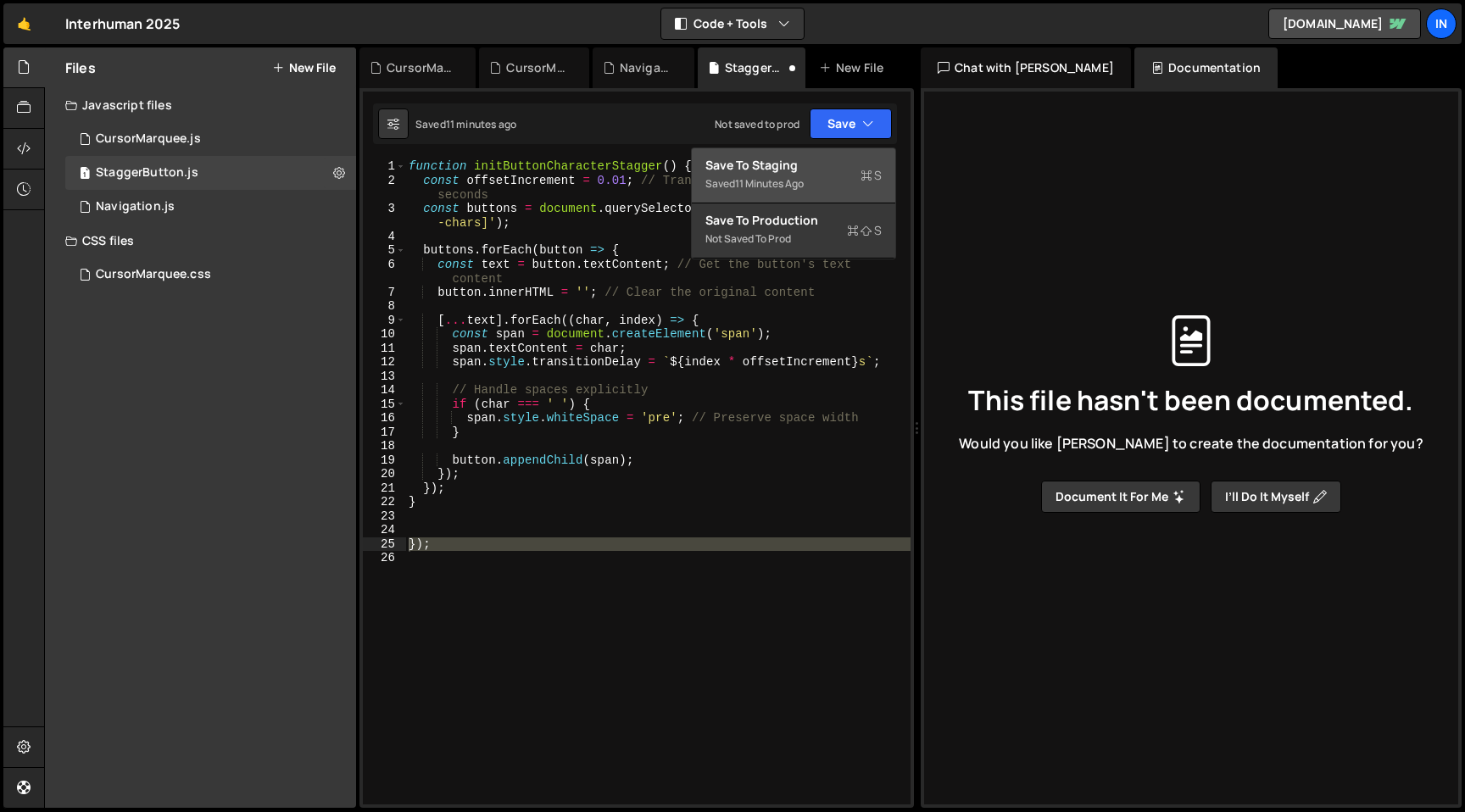
click at [802, 184] on div "11 minutes ago" at bounding box center [769, 184] width 69 height 14
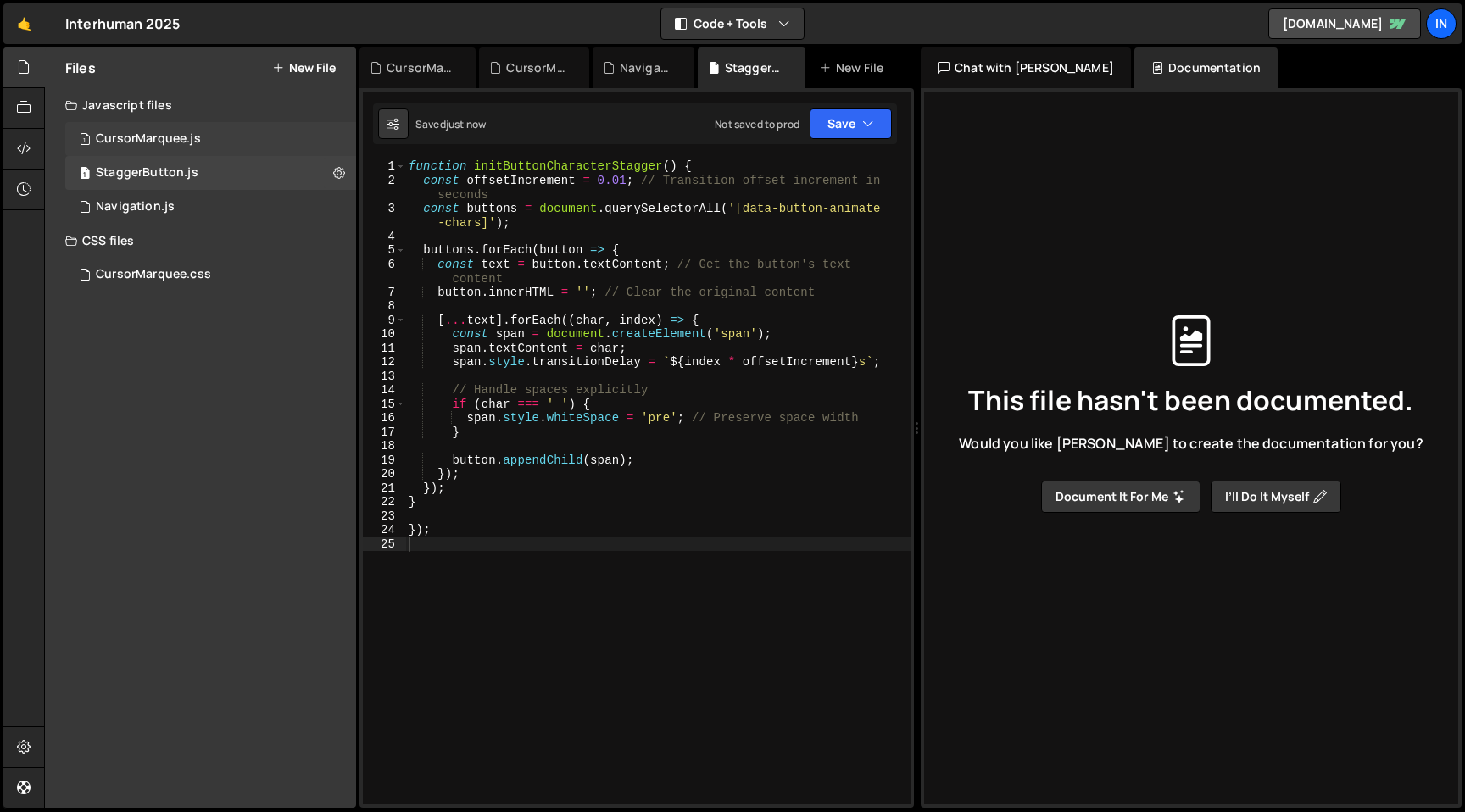
click at [154, 138] on div "CursorMarquee.js" at bounding box center [149, 138] width 105 height 15
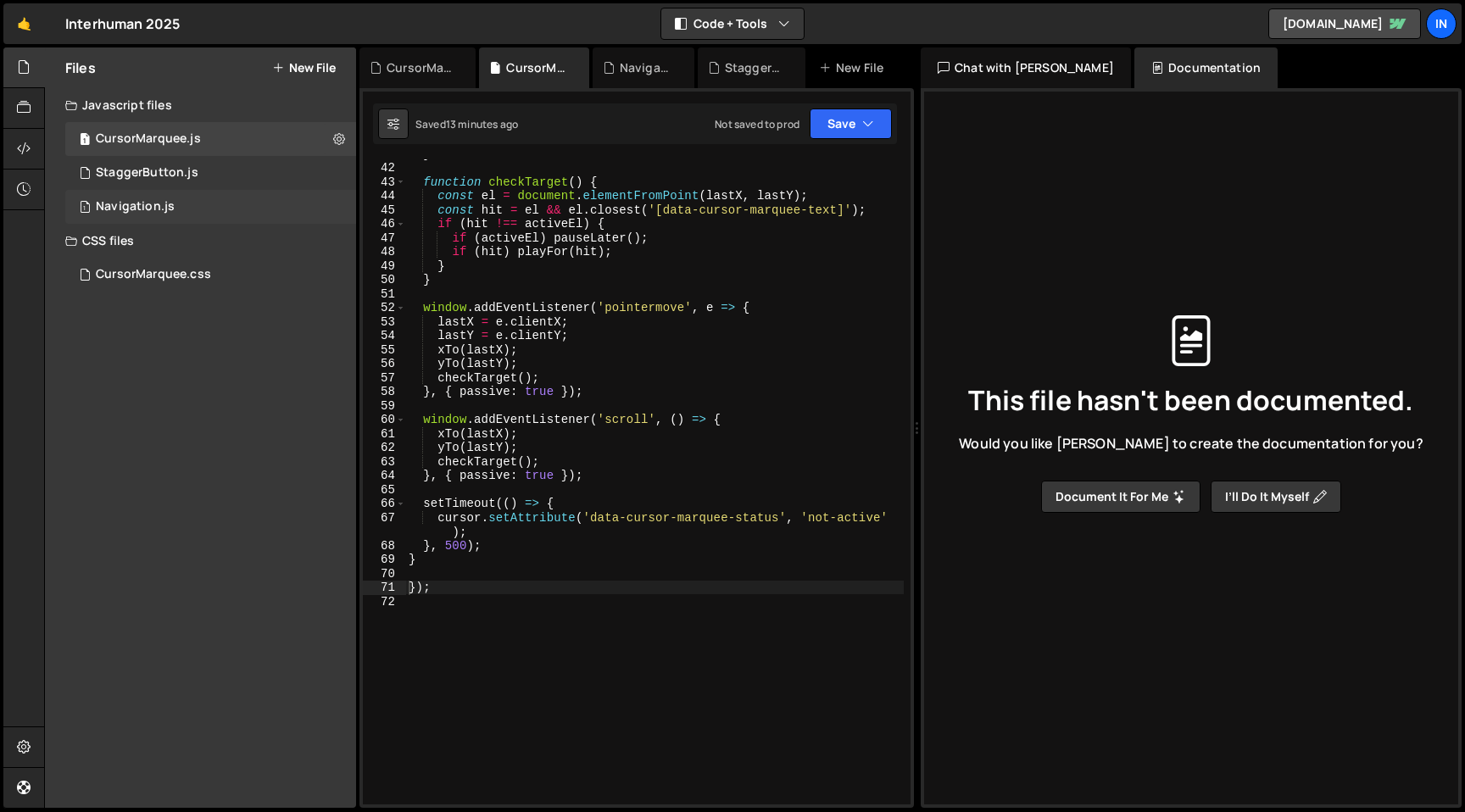
click at [148, 209] on div "Navigation.js" at bounding box center [135, 206] width 79 height 15
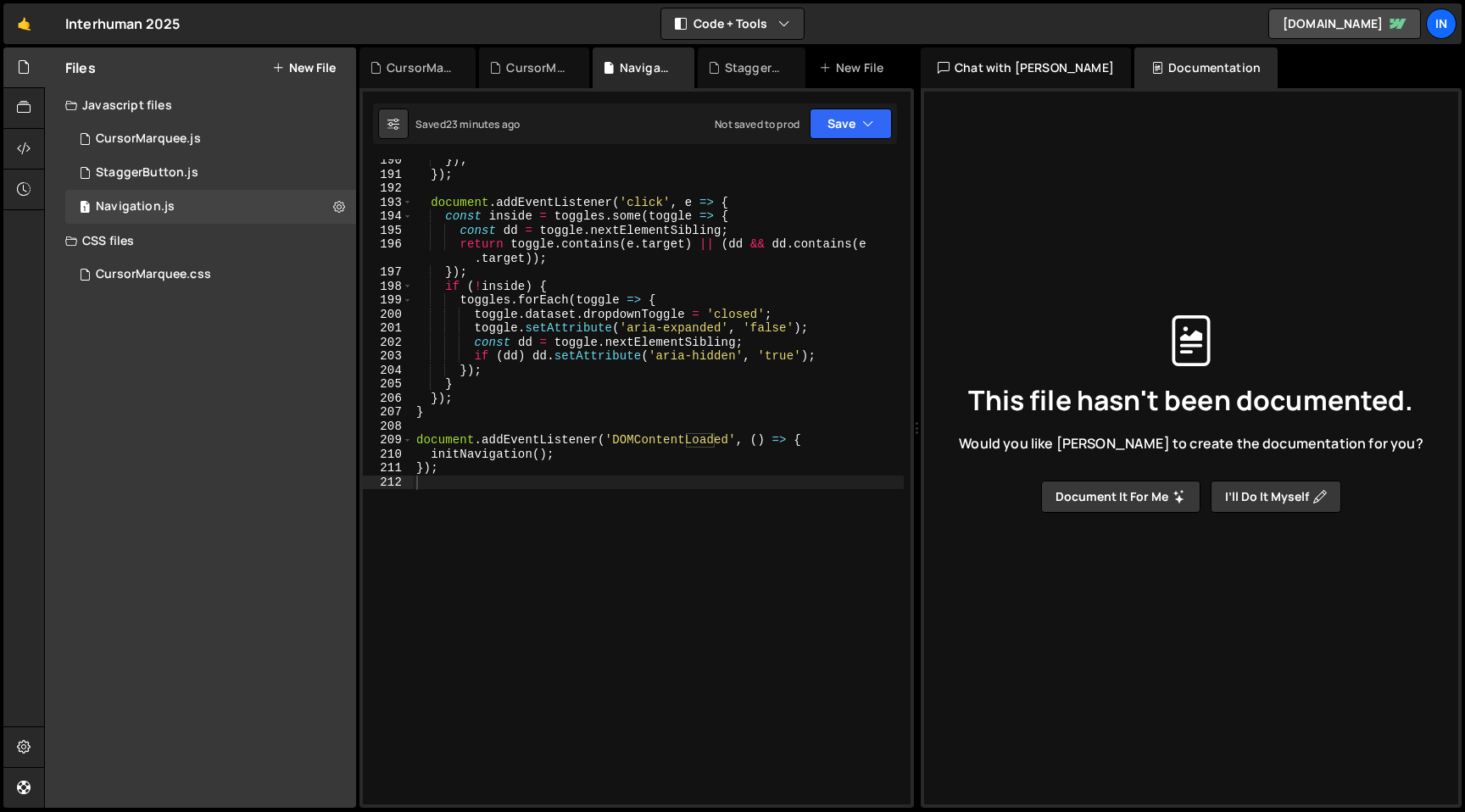
scroll to position [2831, 0]
click at [138, 163] on div "1 StaggerButton.js 0" at bounding box center [211, 172] width 291 height 34
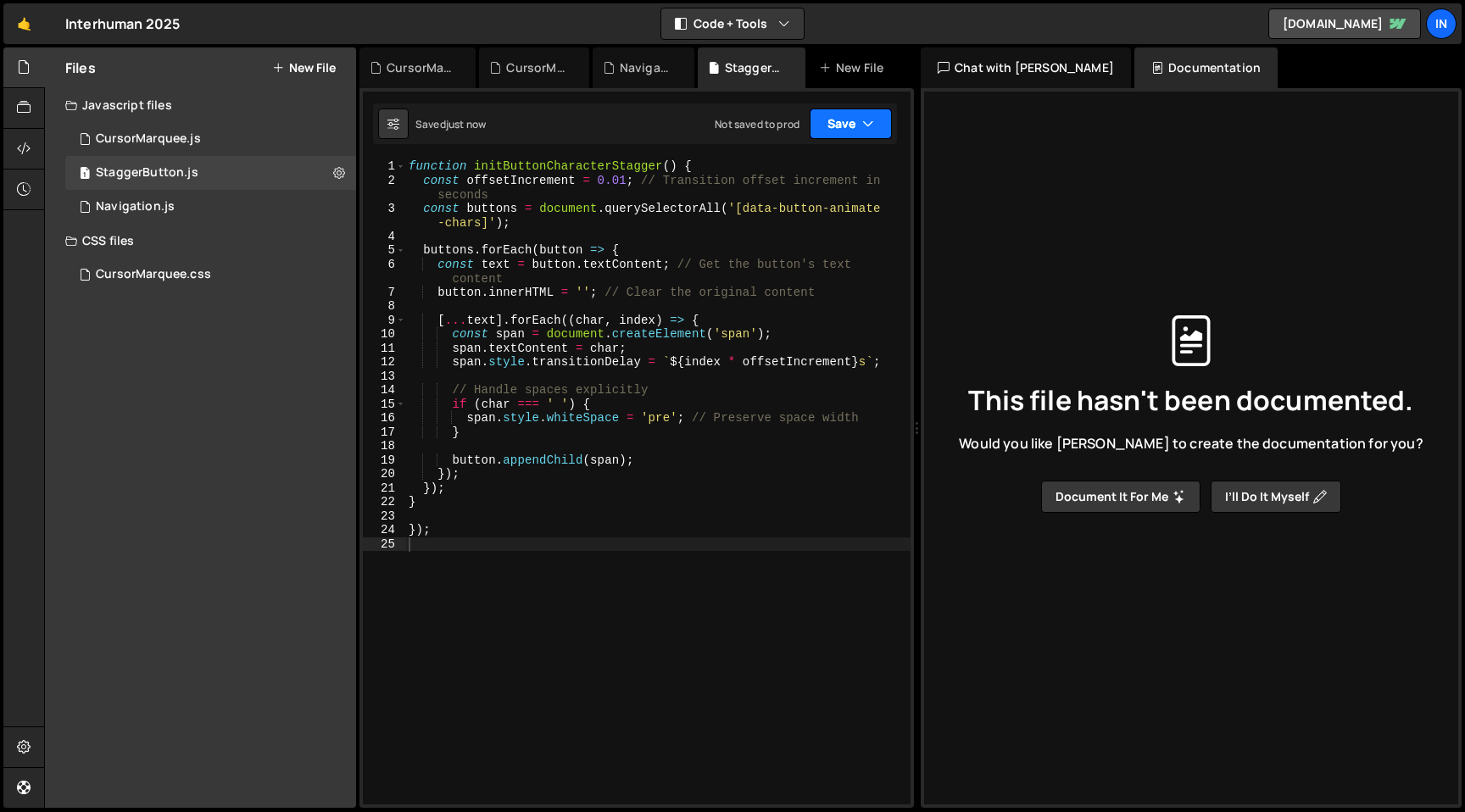
click at [830, 119] on button "Save" at bounding box center [851, 123] width 82 height 31
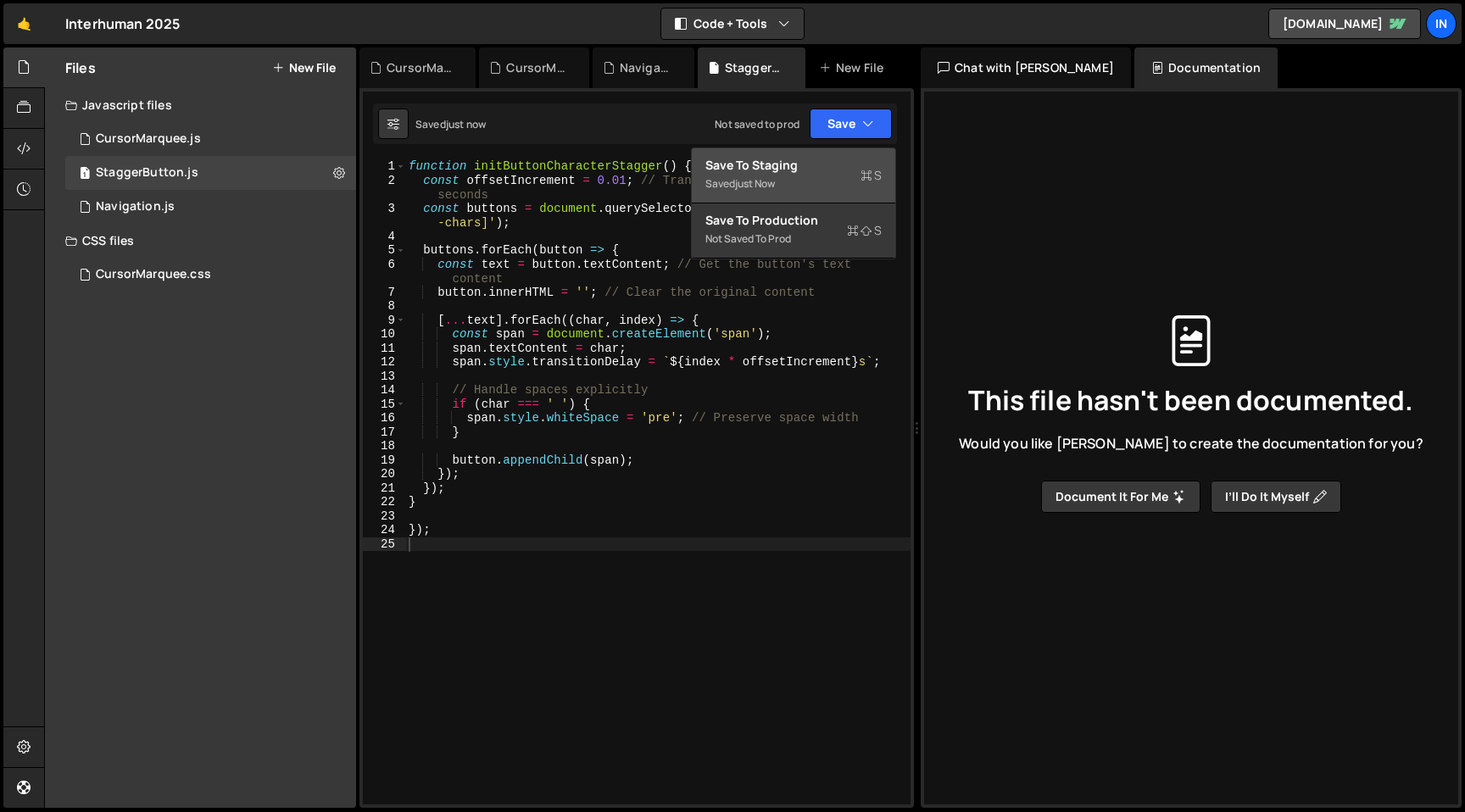
click at [815, 177] on div "Saved just now" at bounding box center [794, 184] width 177 height 20
